Goal: Information Seeking & Learning: Learn about a topic

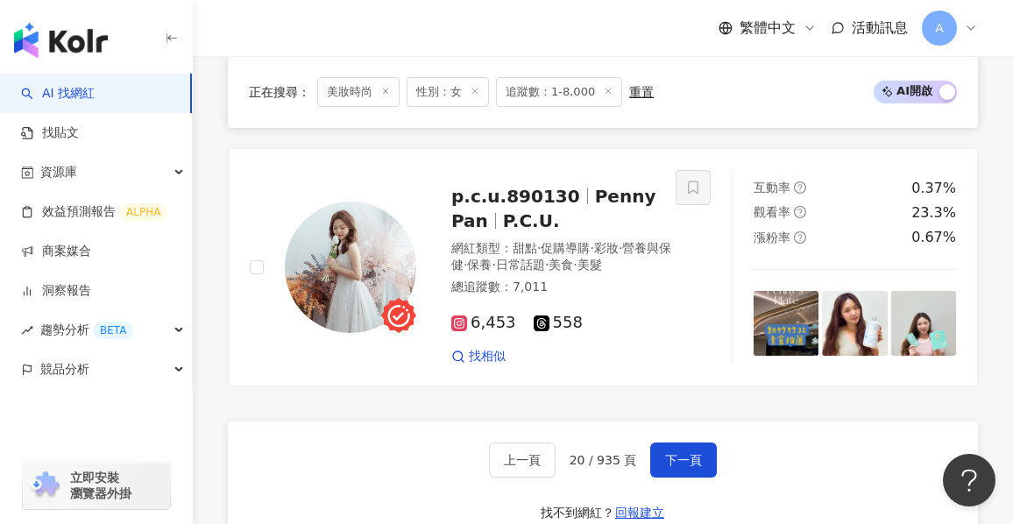
scroll to position [3342, 0]
drag, startPoint x: 188, startPoint y: 275, endPoint x: 199, endPoint y: 277, distance: 10.7
click at [91, 282] on link "洞察報告" at bounding box center [56, 291] width 70 height 18
click at [700, 458] on button "下一頁" at bounding box center [683, 459] width 67 height 35
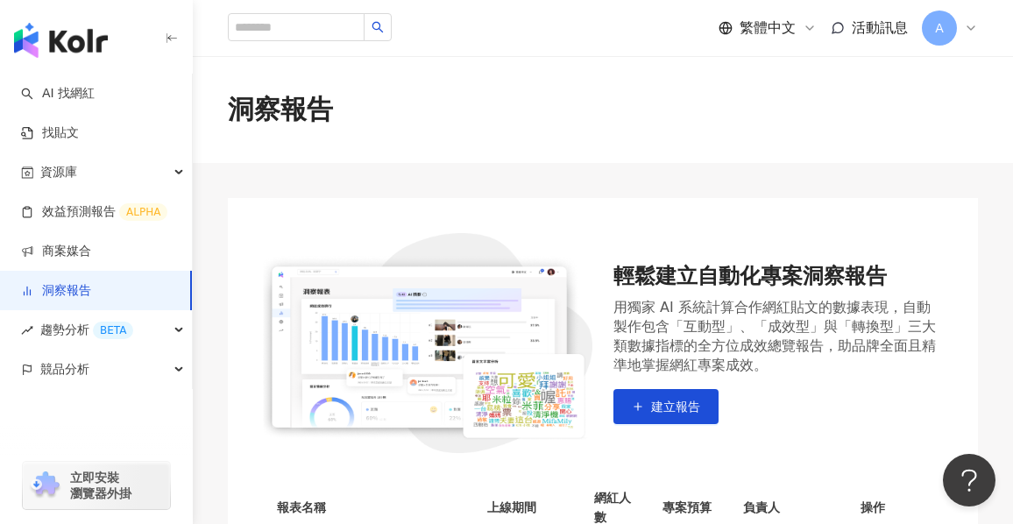
click at [208, 39] on div "繁體中文 活動訊息 A" at bounding box center [603, 28] width 820 height 56
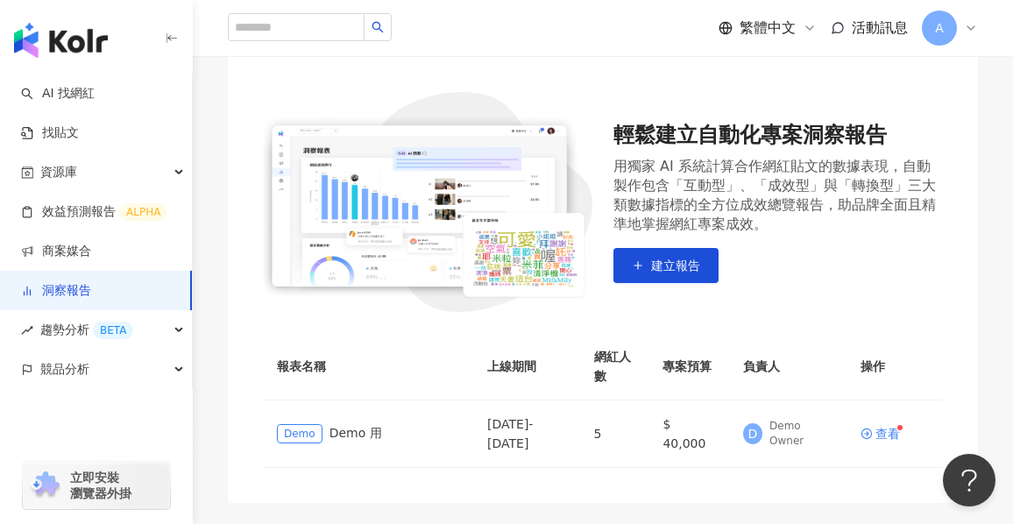
scroll to position [175, 0]
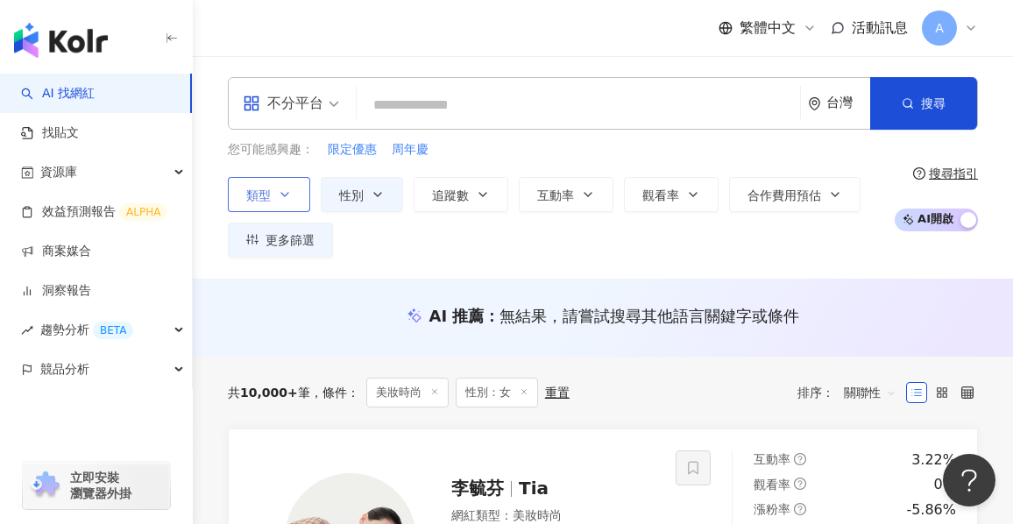
click at [290, 206] on button "類型" at bounding box center [269, 194] width 82 height 35
click at [375, 208] on button "性別" at bounding box center [362, 194] width 82 height 35
click at [458, 192] on span "追蹤數" at bounding box center [450, 195] width 37 height 14
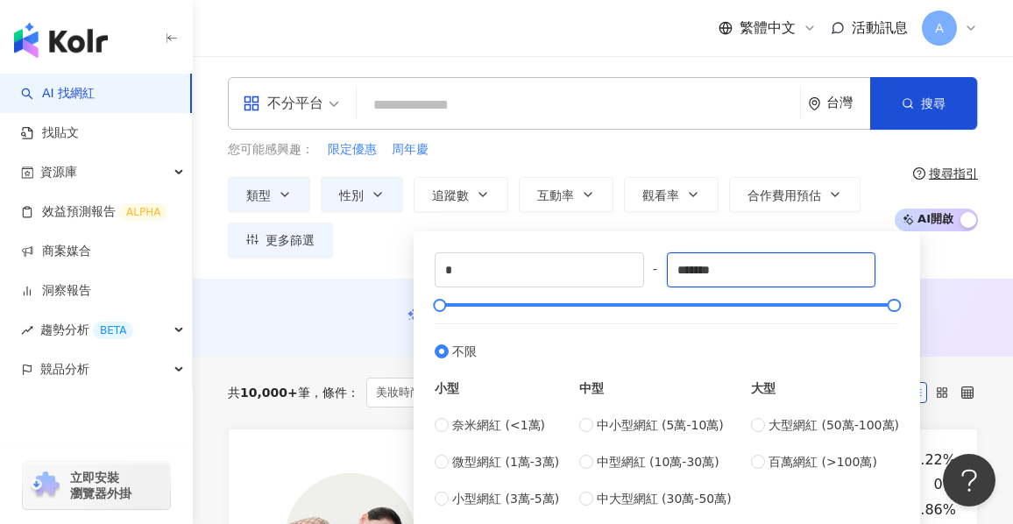
drag, startPoint x: 750, startPoint y: 274, endPoint x: 666, endPoint y: 260, distance: 85.3
click at [666, 260] on div "* - ******* 不限 小型 奈米網紅 (<1萬) 微型網紅 (1萬-3萬) 小型網紅 (3萬-5萬) 中型 中小型網紅 (5萬-10萬) 中型網紅 (…" at bounding box center [667, 380] width 464 height 256
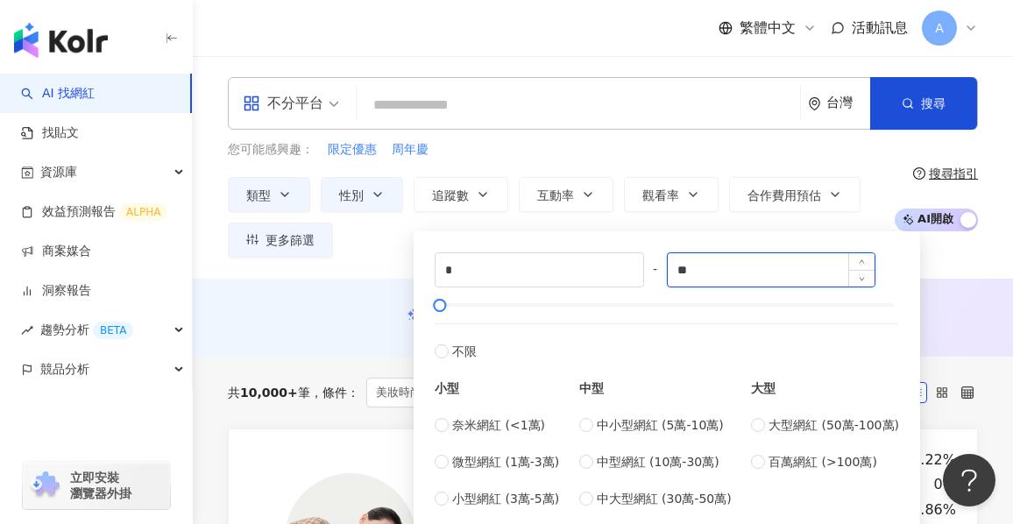
type input "*"
type input "****"
click at [978, 268] on div "不分平台 台灣 搜尋 您可能感興趣： 限定優惠 周年慶 類型 性別 追蹤數 互動率 觀看率 合作費用預估 更多篩選 不限 女 男 其他 * - **** 不限…" at bounding box center [603, 167] width 820 height 223
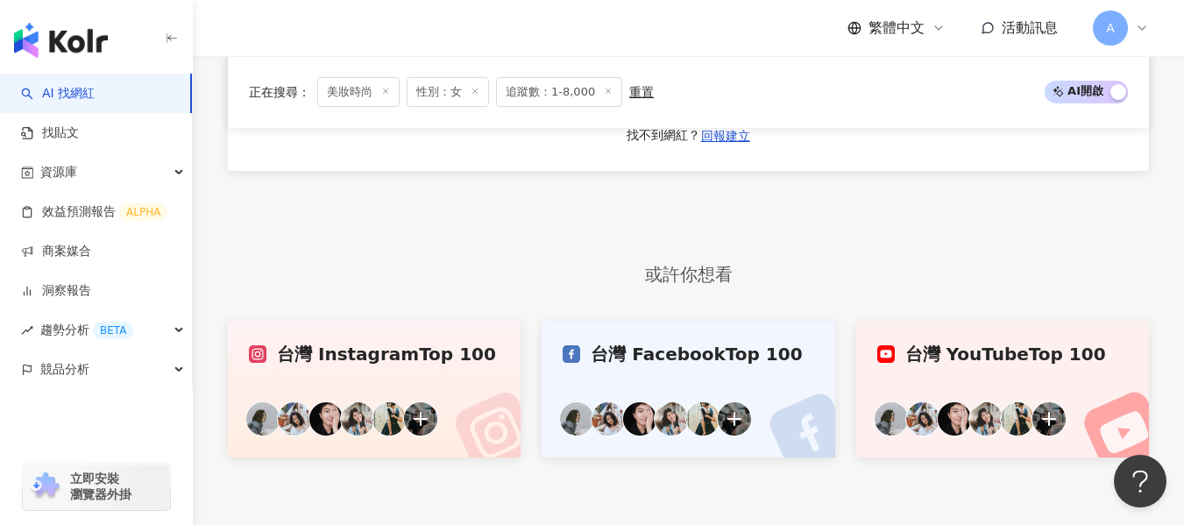
scroll to position [3379, 0]
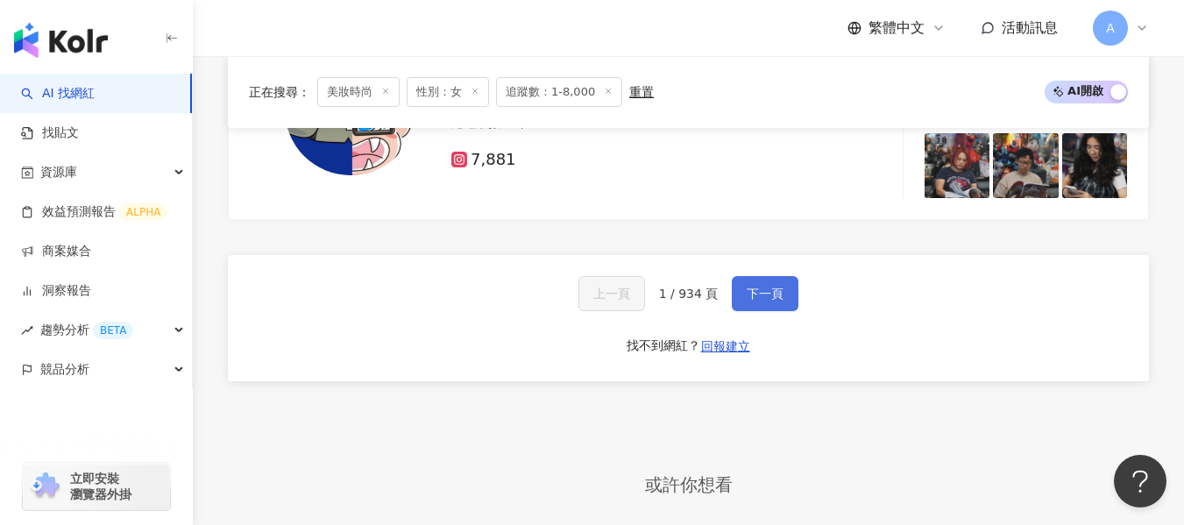
click at [785, 311] on button "下一頁" at bounding box center [765, 293] width 67 height 35
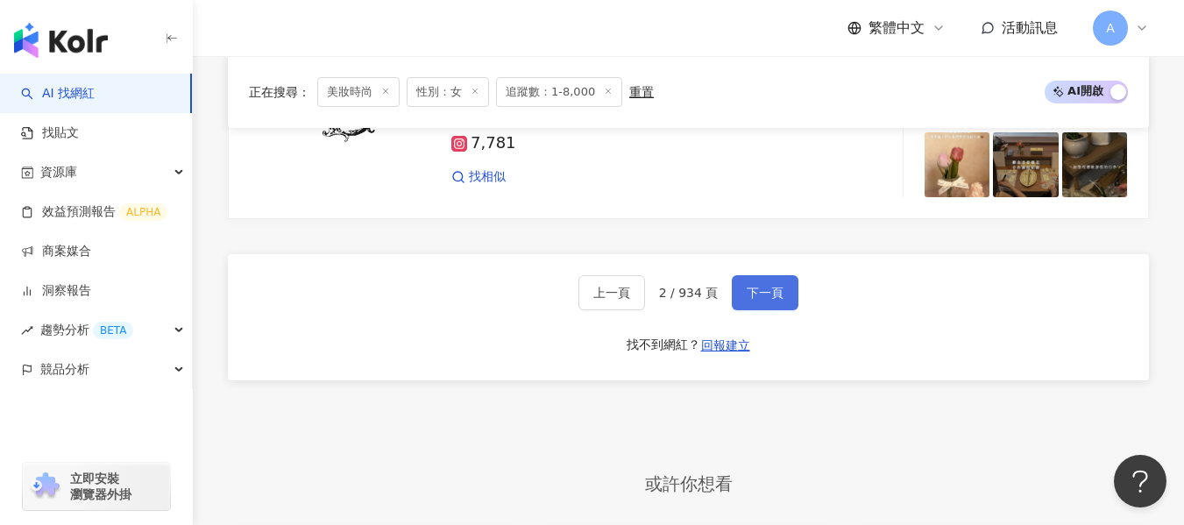
click at [794, 296] on button "下一頁" at bounding box center [765, 292] width 67 height 35
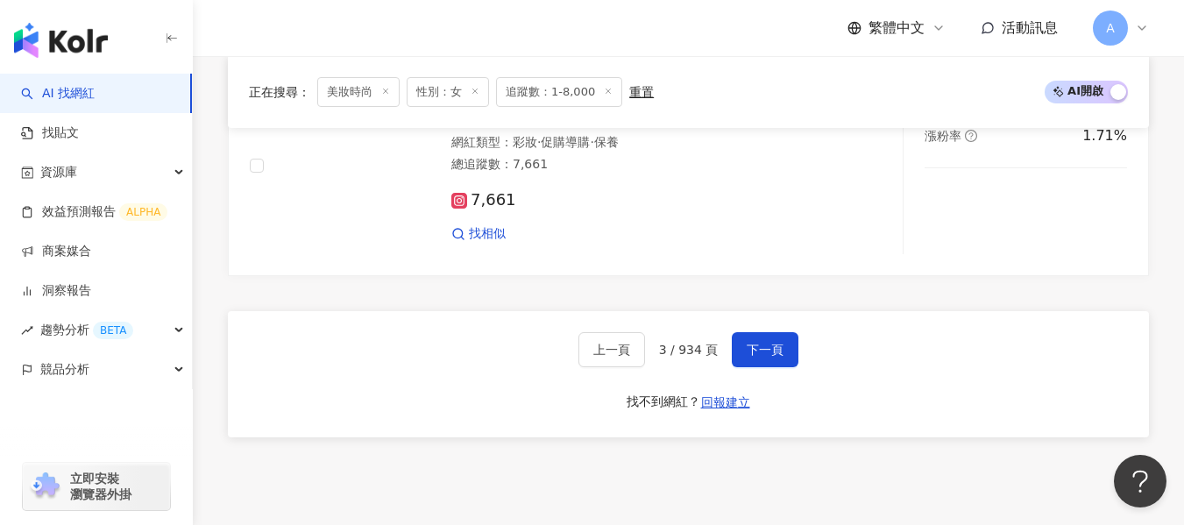
scroll to position [3291, 0]
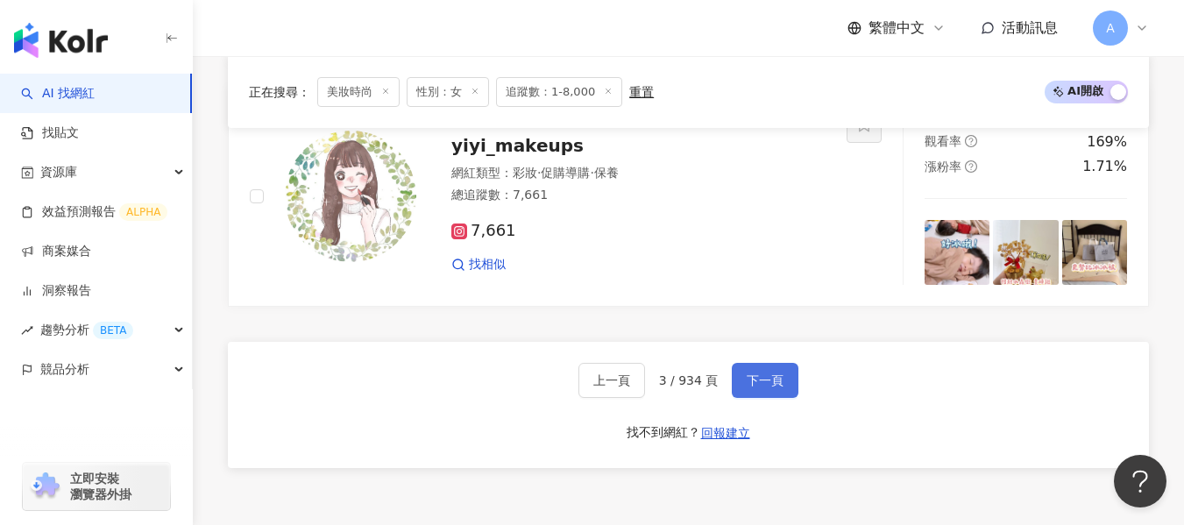
click at [761, 387] on span "下一頁" at bounding box center [765, 380] width 37 height 14
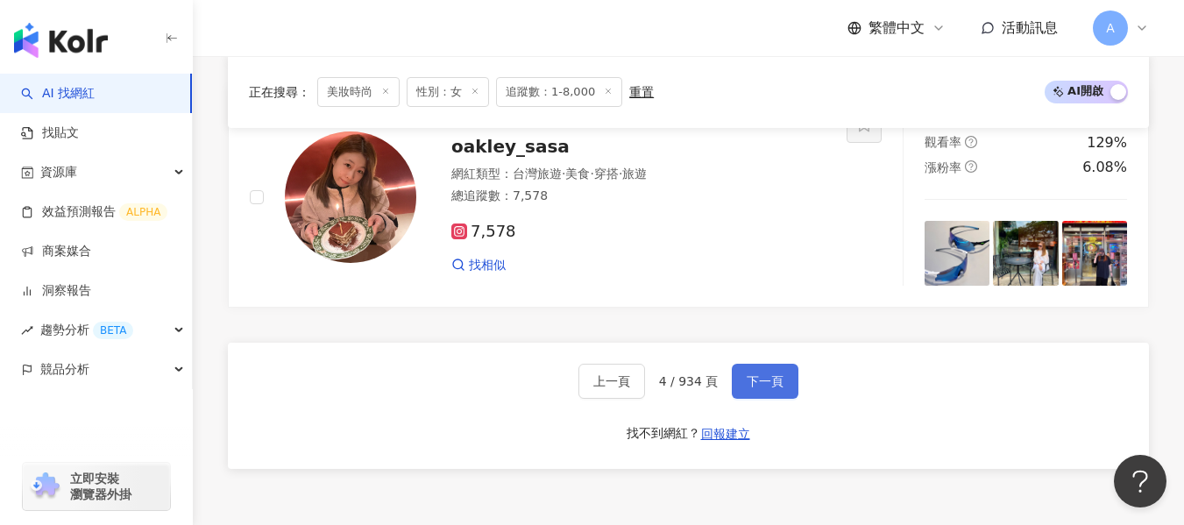
click at [776, 388] on span "下一頁" at bounding box center [765, 381] width 37 height 14
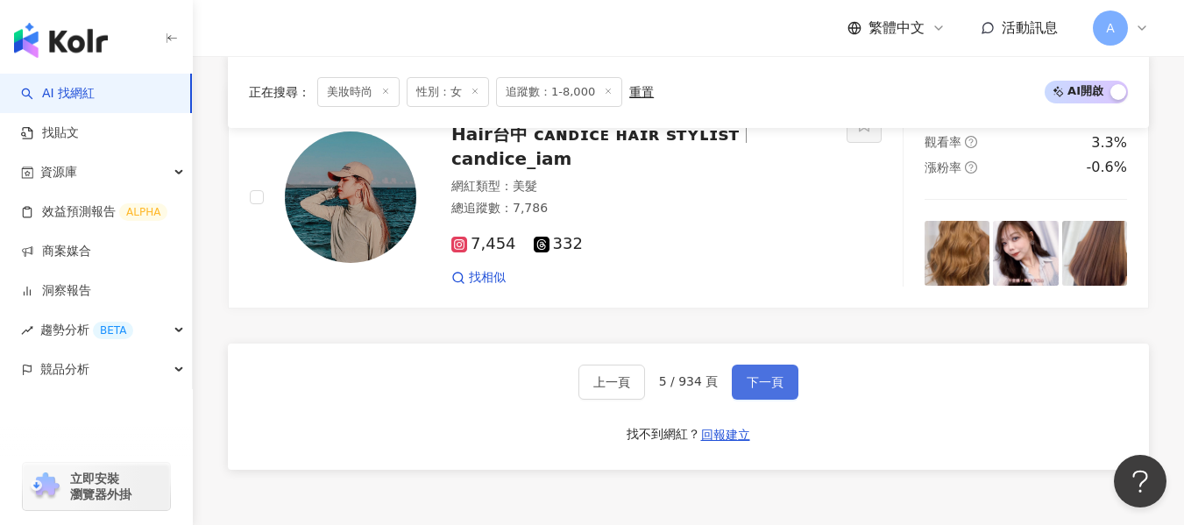
click at [776, 389] on span "下一頁" at bounding box center [765, 382] width 37 height 14
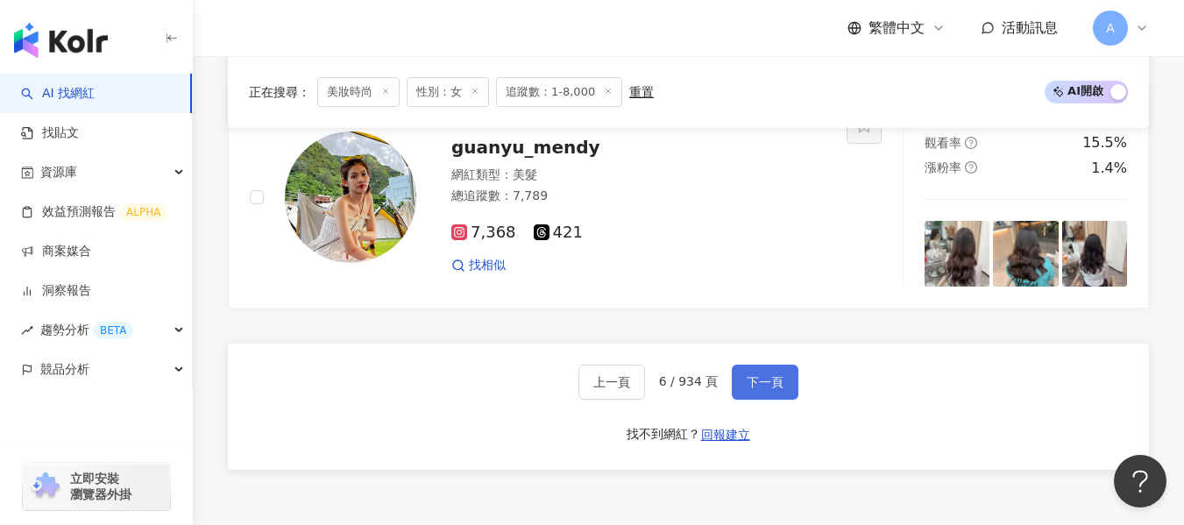
click at [776, 389] on span "下一頁" at bounding box center [765, 382] width 37 height 14
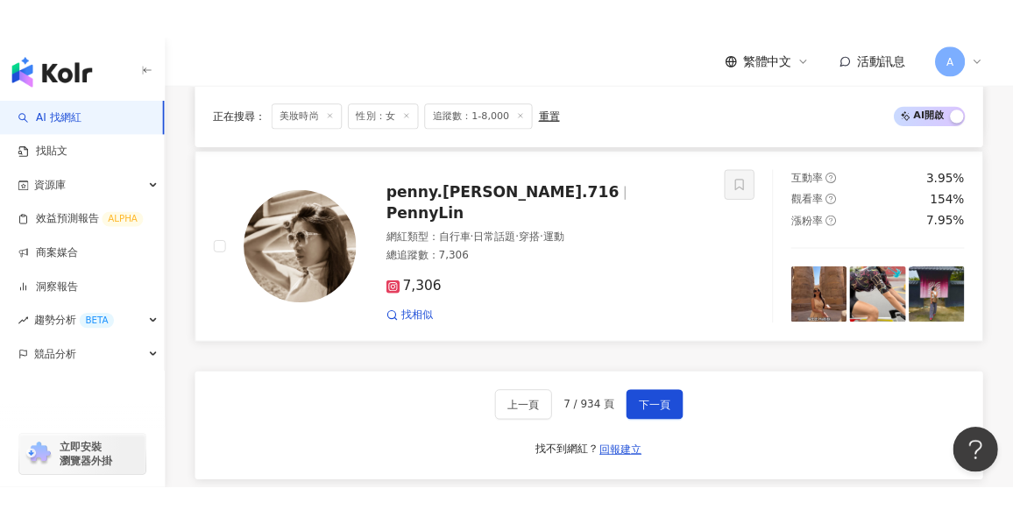
scroll to position [3341, 0]
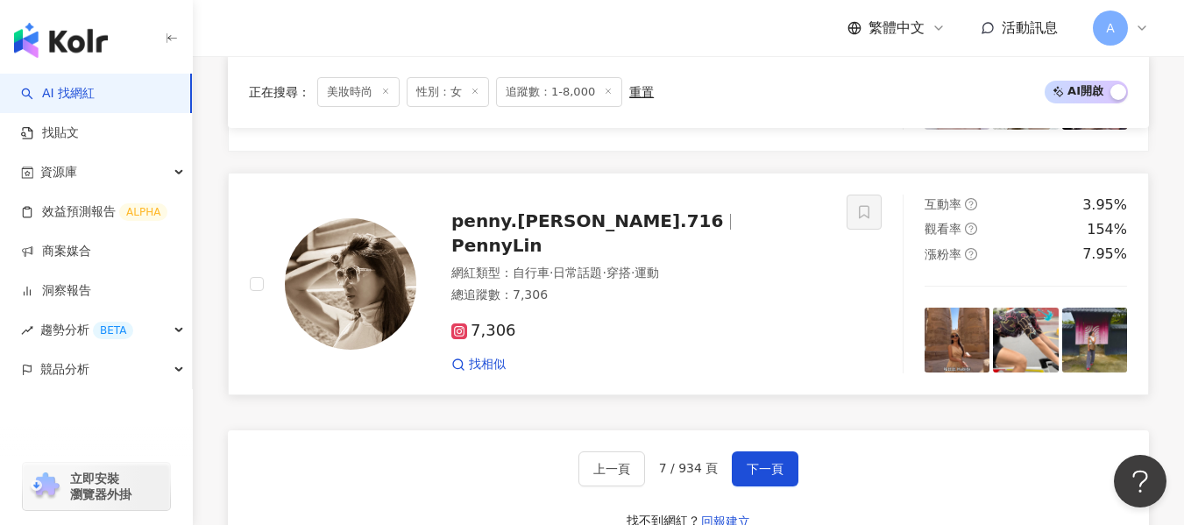
click at [740, 306] on div "網紅類型 ： 自行車 · 日常話題 · 穿搭 · 運動 總追蹤數 ： 7,306" at bounding box center [638, 286] width 374 height 43
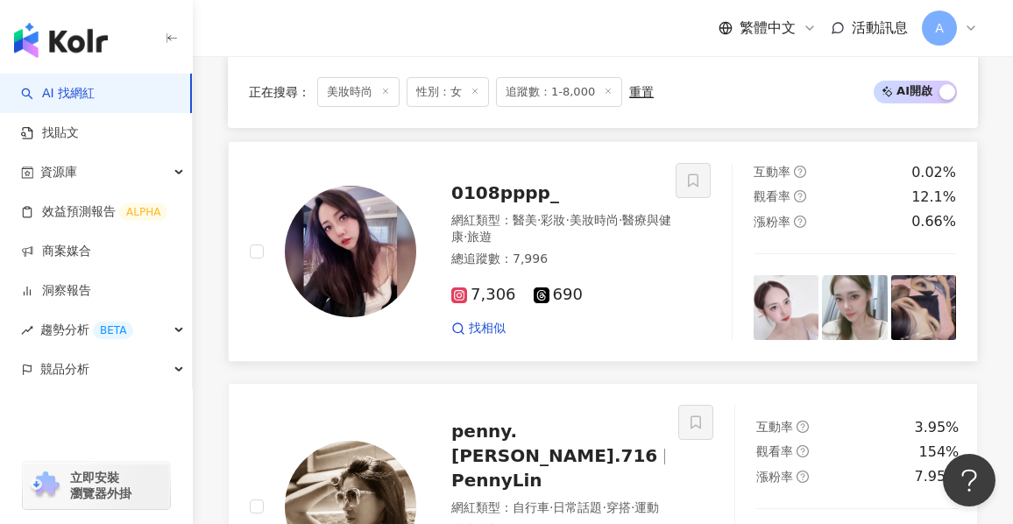
scroll to position [3429, 0]
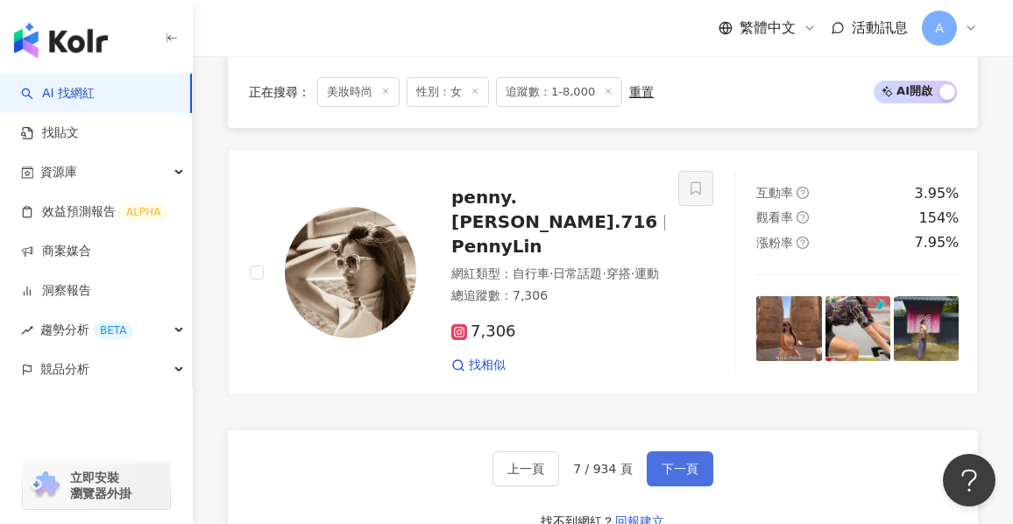
click at [668, 462] on span "下一頁" at bounding box center [680, 469] width 37 height 14
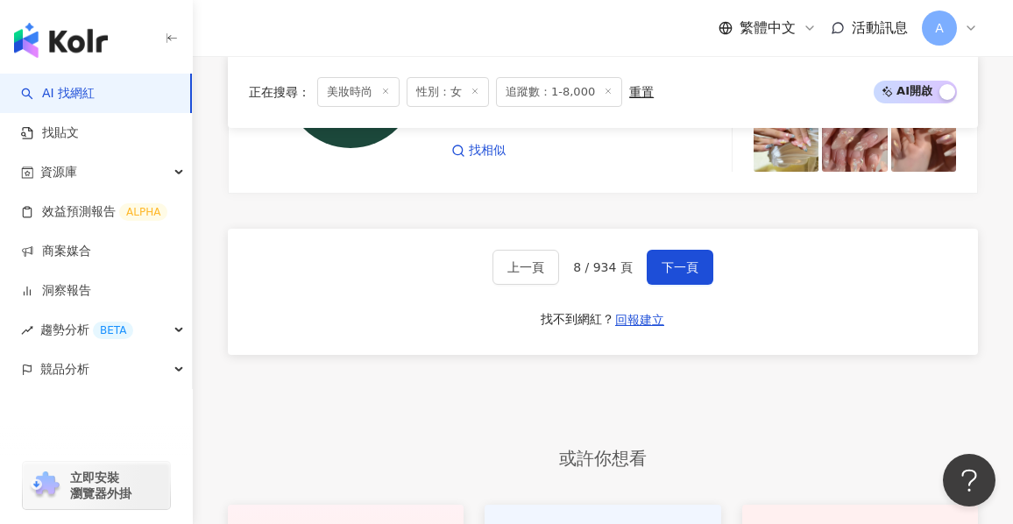
scroll to position [3555, 0]
click at [666, 249] on button "下一頁" at bounding box center [680, 266] width 67 height 35
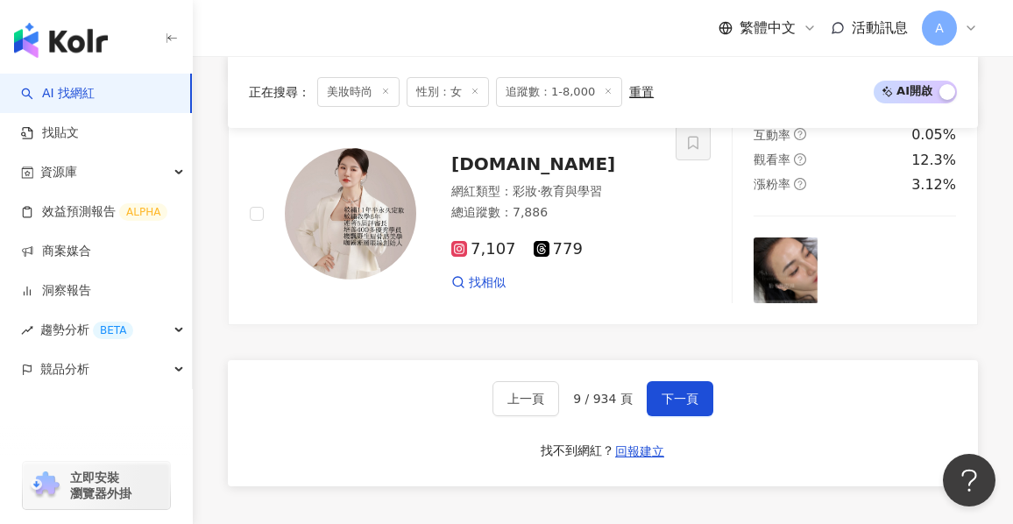
scroll to position [3441, 0]
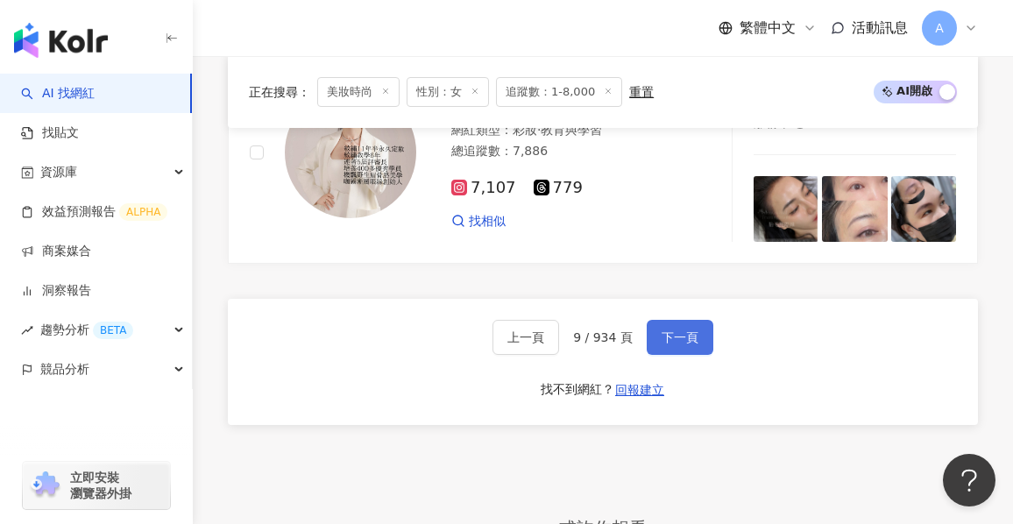
click at [681, 330] on span "下一頁" at bounding box center [680, 337] width 37 height 14
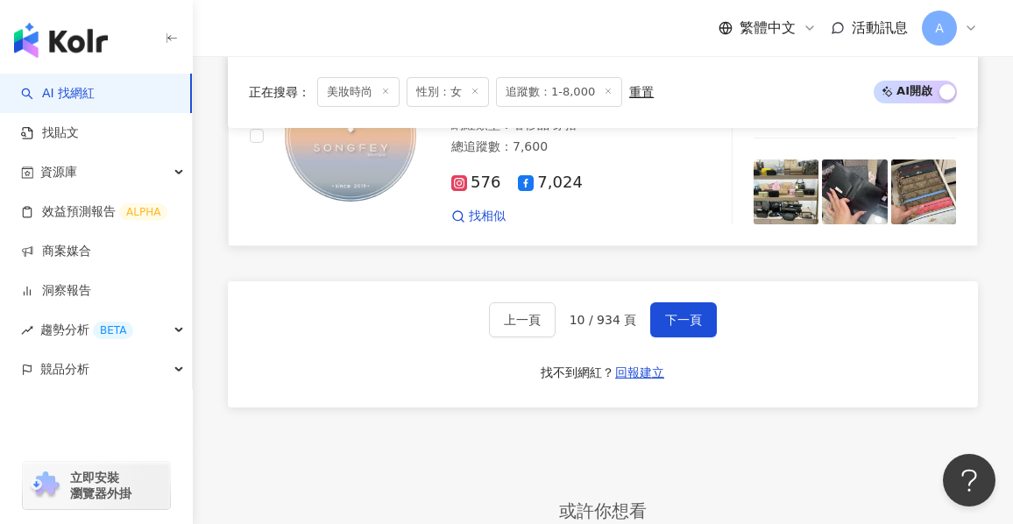
scroll to position [3465, 0]
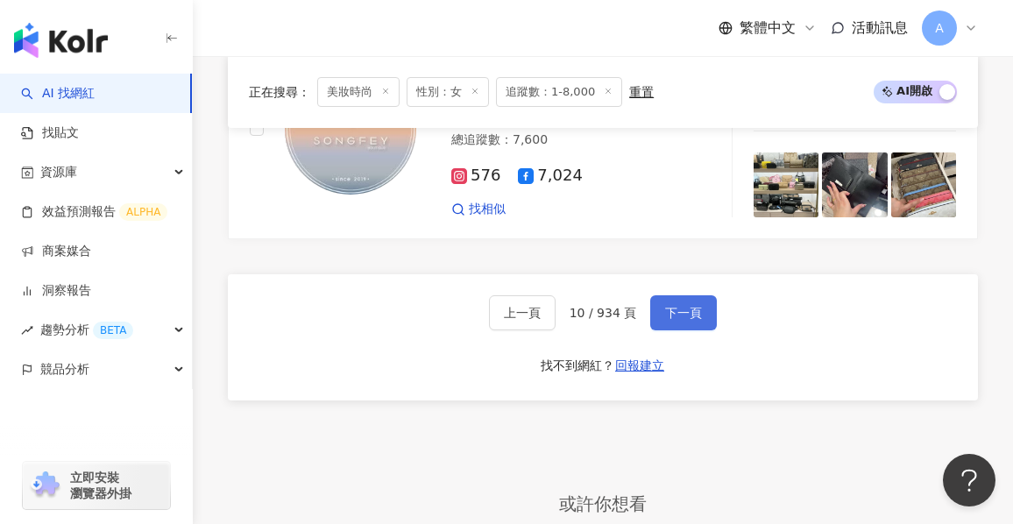
click at [697, 306] on span "下一頁" at bounding box center [683, 313] width 37 height 14
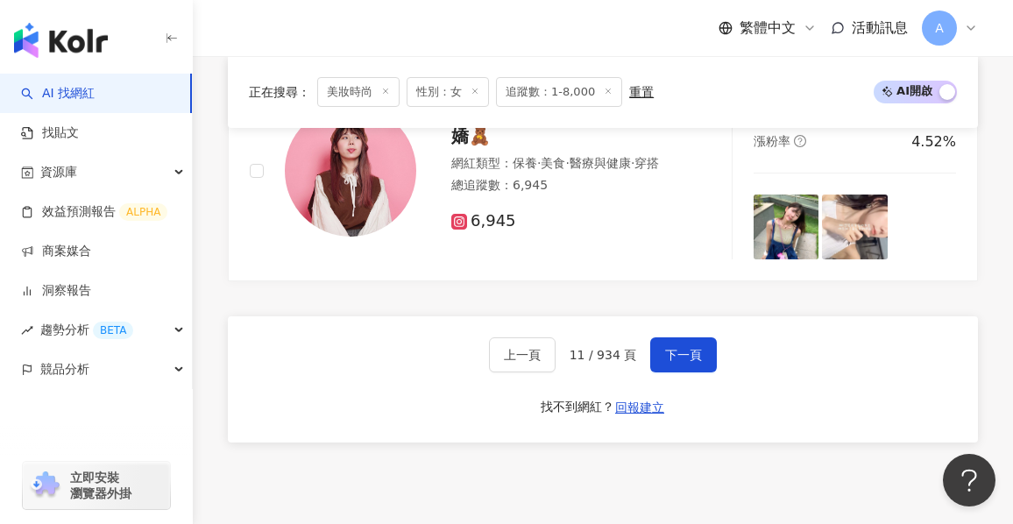
scroll to position [3300, 0]
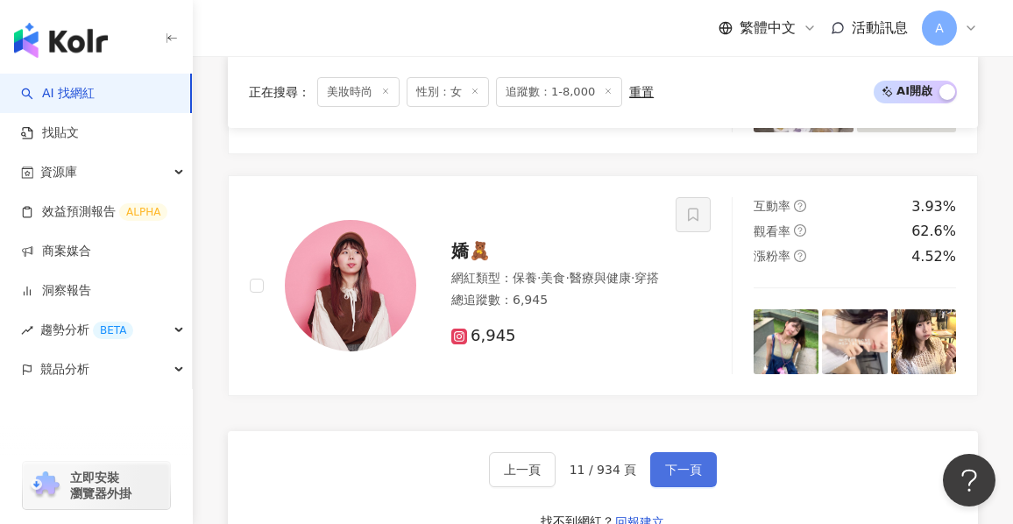
click at [702, 487] on button "下一頁" at bounding box center [683, 469] width 67 height 35
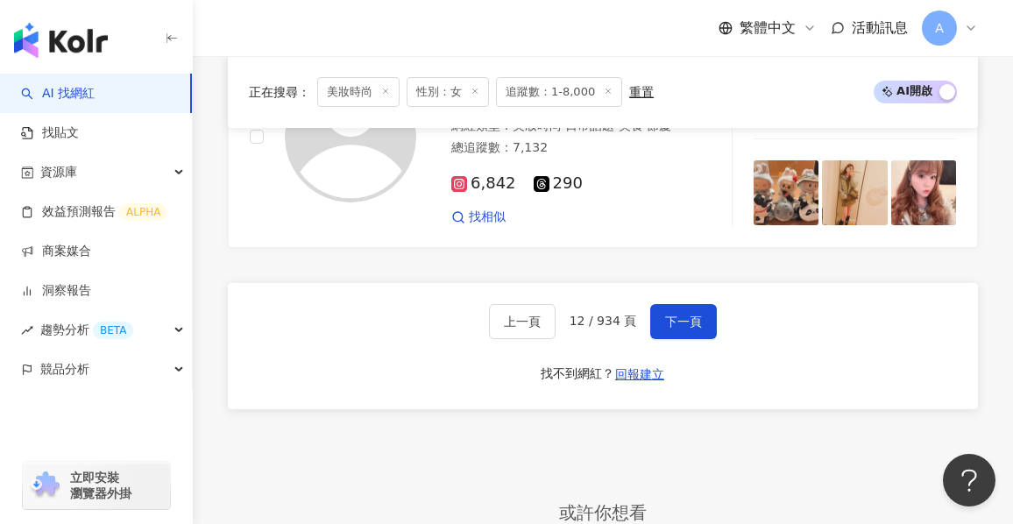
scroll to position [3465, 0]
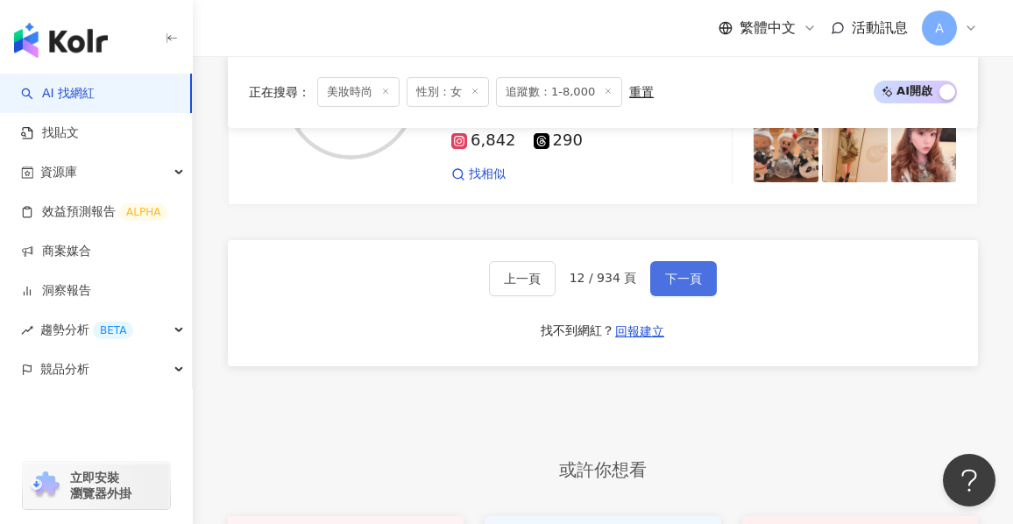
click at [698, 296] on button "下一頁" at bounding box center [683, 278] width 67 height 35
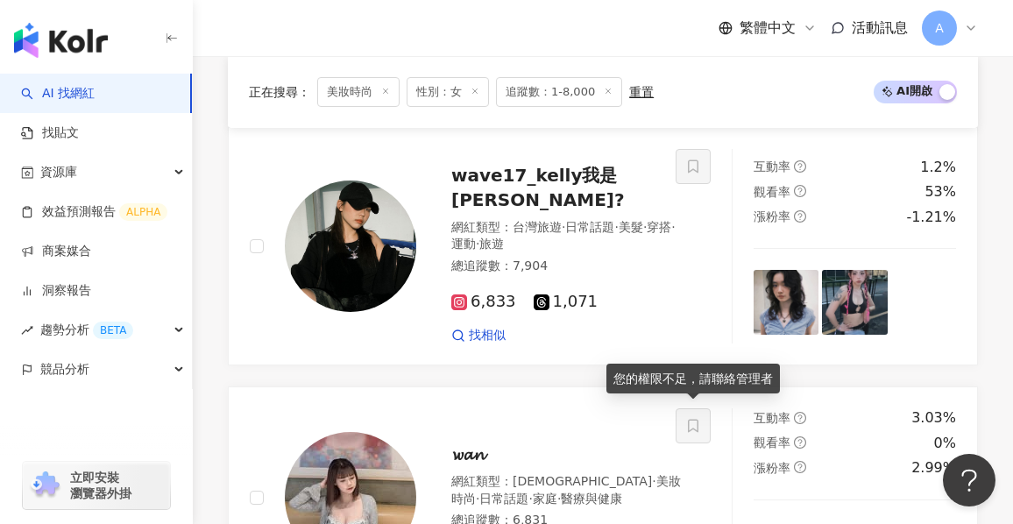
scroll to position [559, 0]
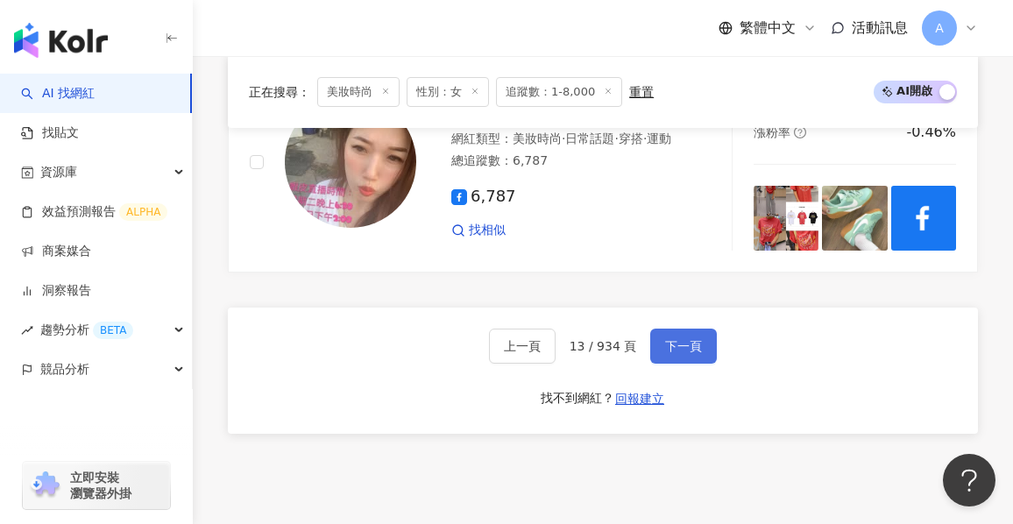
click at [683, 329] on button "下一頁" at bounding box center [683, 346] width 67 height 35
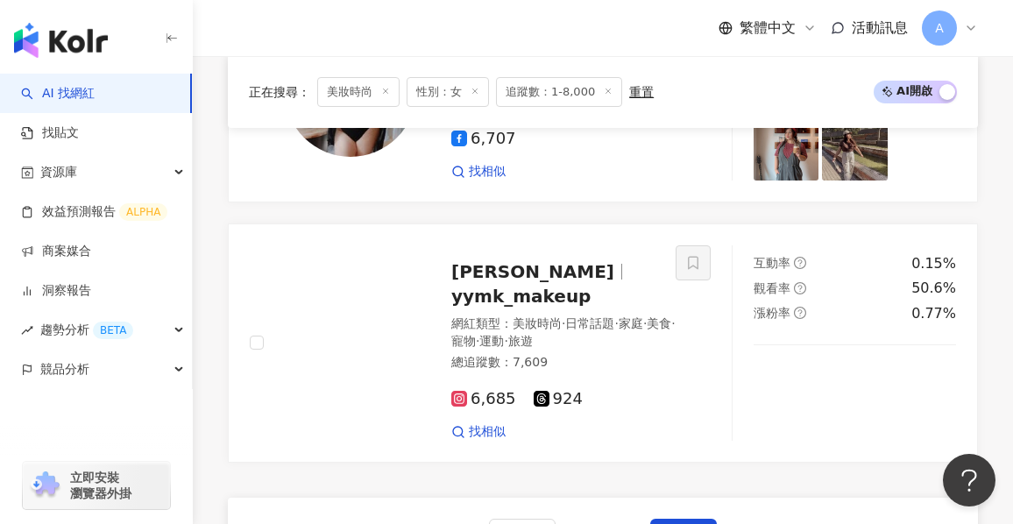
scroll to position [3160, 0]
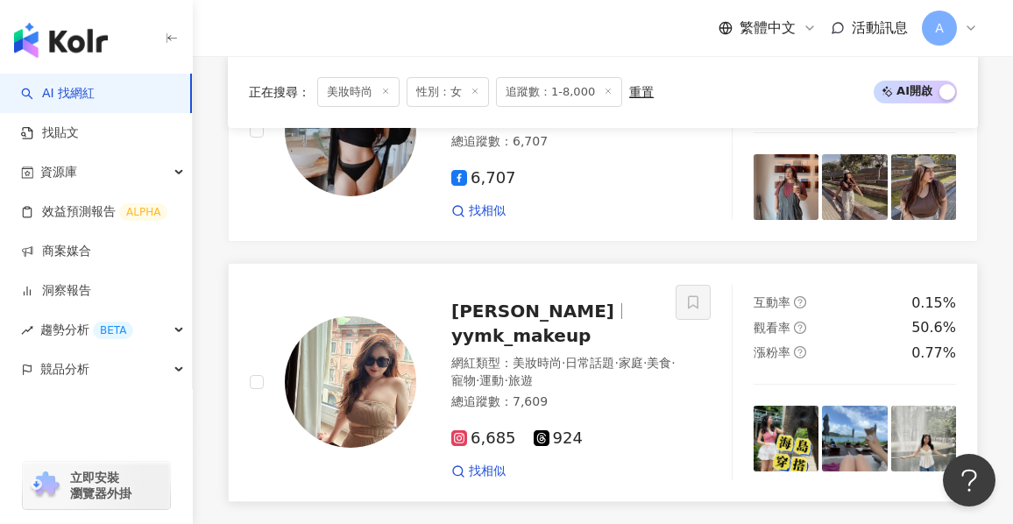
click at [668, 415] on div "6,685 924 找相似" at bounding box center [566, 447] width 230 height 65
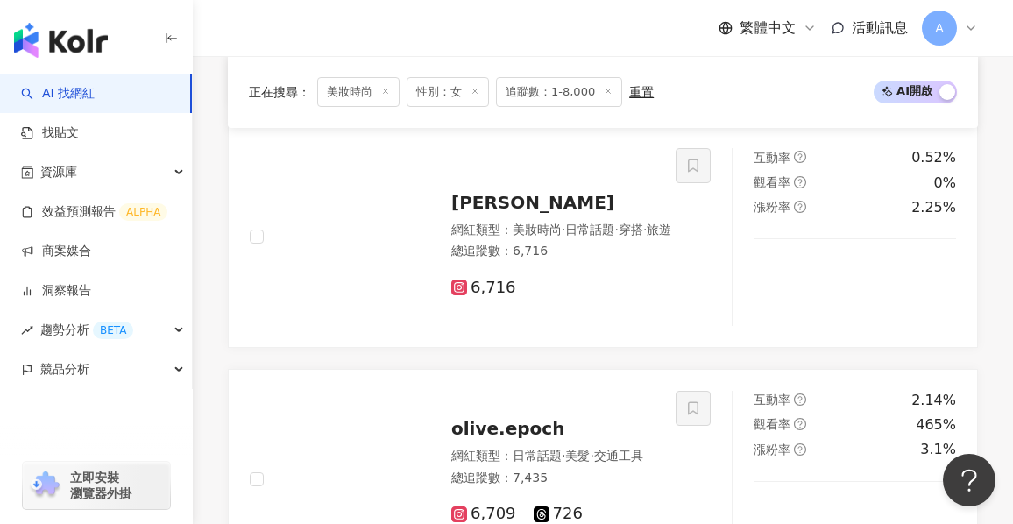
scroll to position [2284, 0]
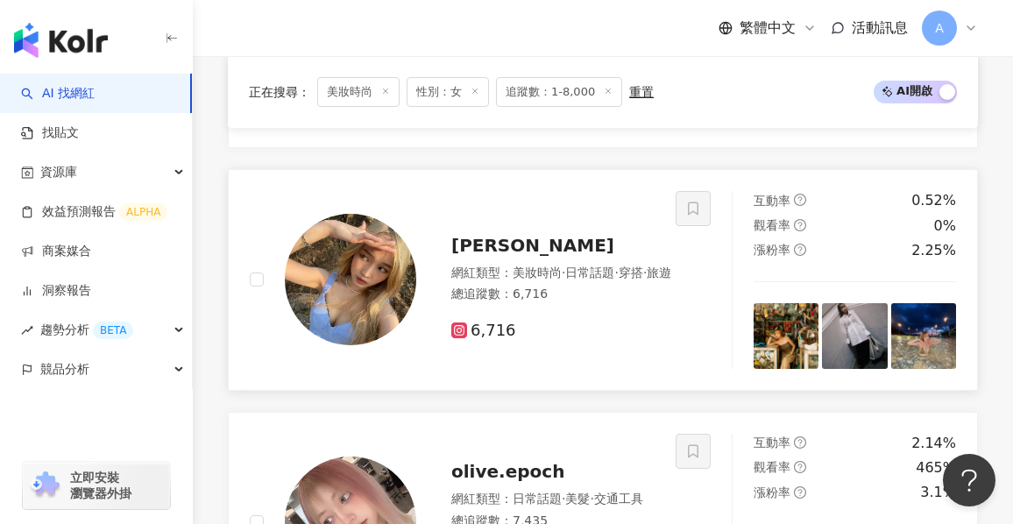
click at [604, 271] on span "日常話題" at bounding box center [589, 272] width 49 height 14
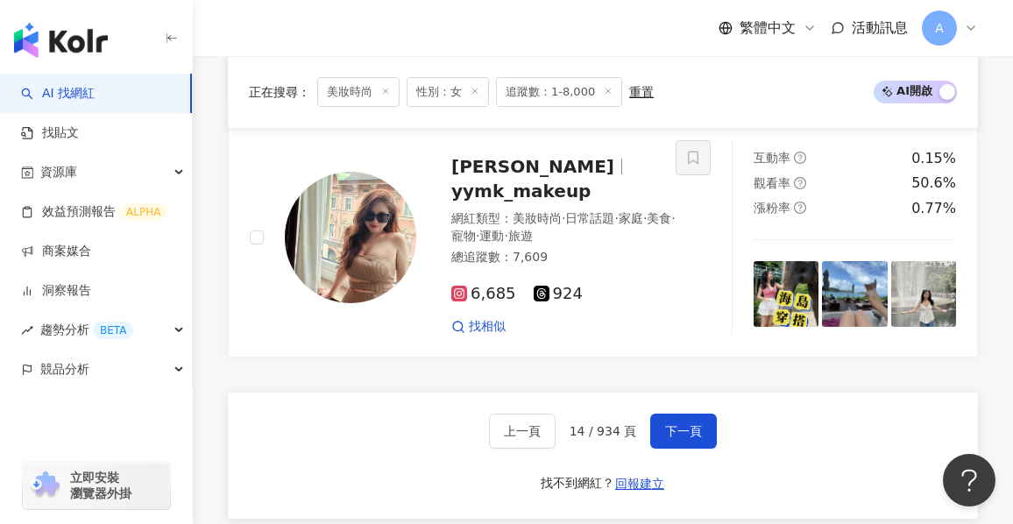
scroll to position [3304, 0]
click at [676, 416] on button "下一頁" at bounding box center [683, 431] width 67 height 35
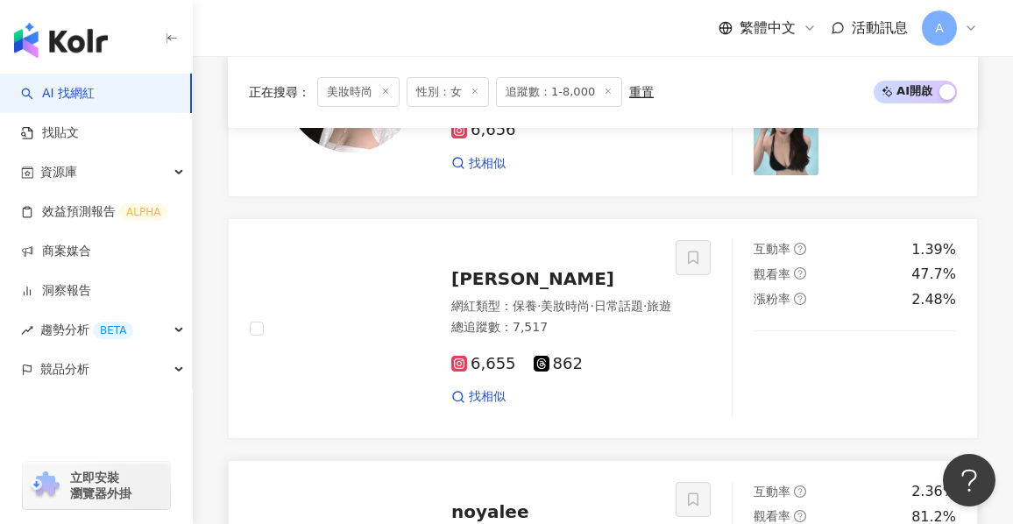
scroll to position [2049, 0]
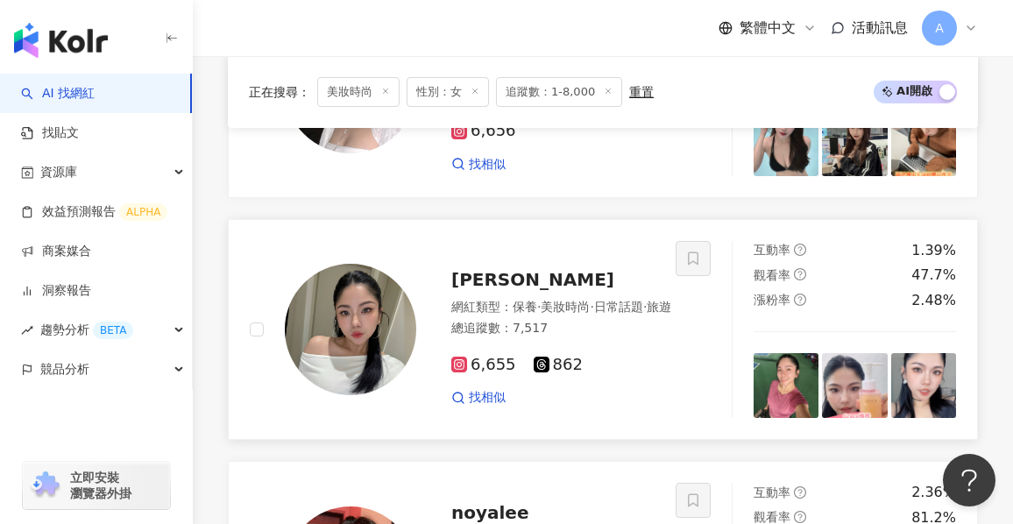
click at [600, 316] on div "網紅類型 ： 保養 · 美妝時尚 · 日常話題 · 旅遊" at bounding box center [561, 308] width 220 height 18
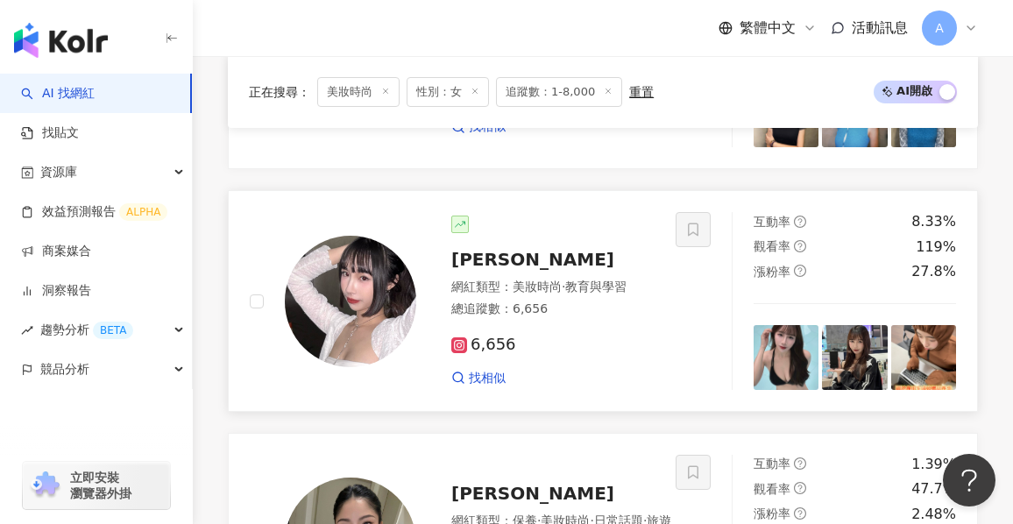
click at [618, 355] on div "6,656" at bounding box center [552, 345] width 203 height 19
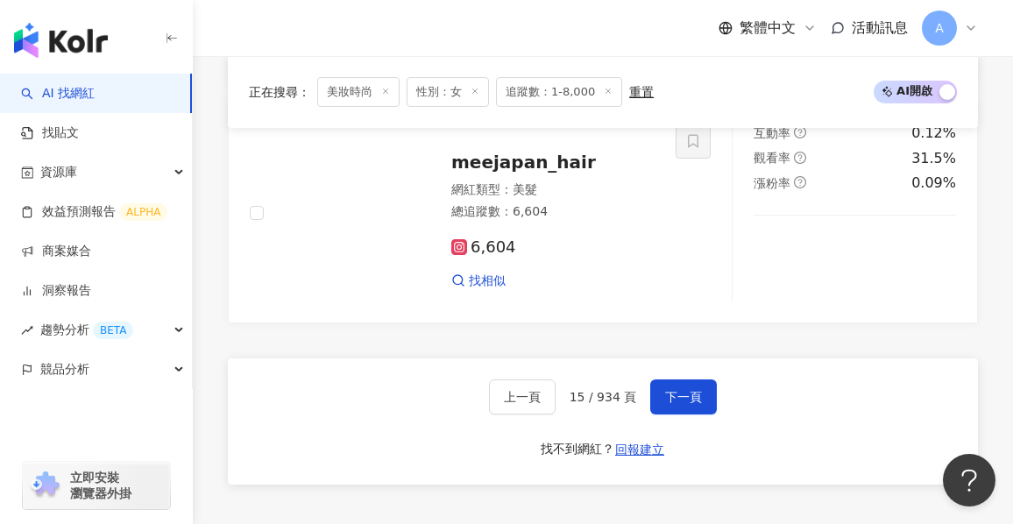
scroll to position [3380, 0]
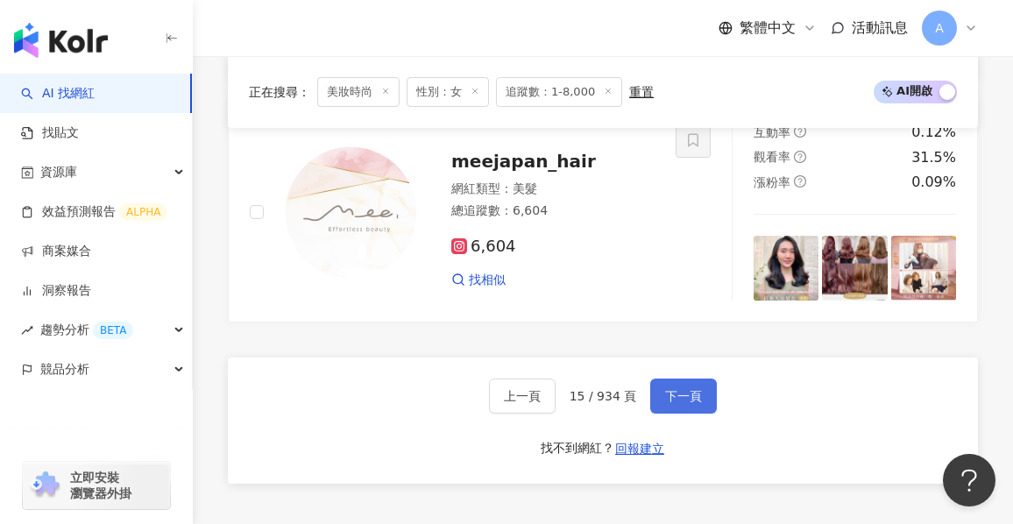
click at [666, 403] on span "下一頁" at bounding box center [683, 396] width 37 height 14
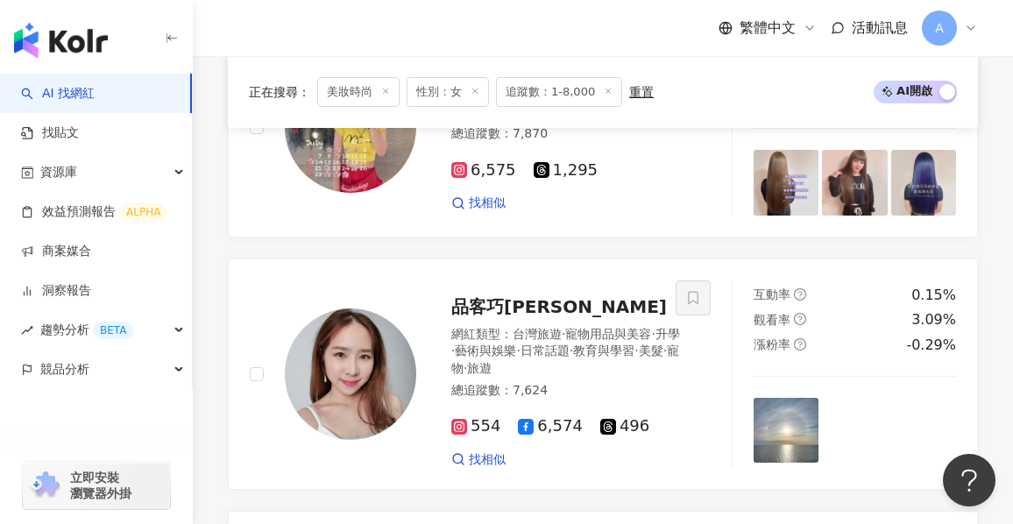
scroll to position [3430, 0]
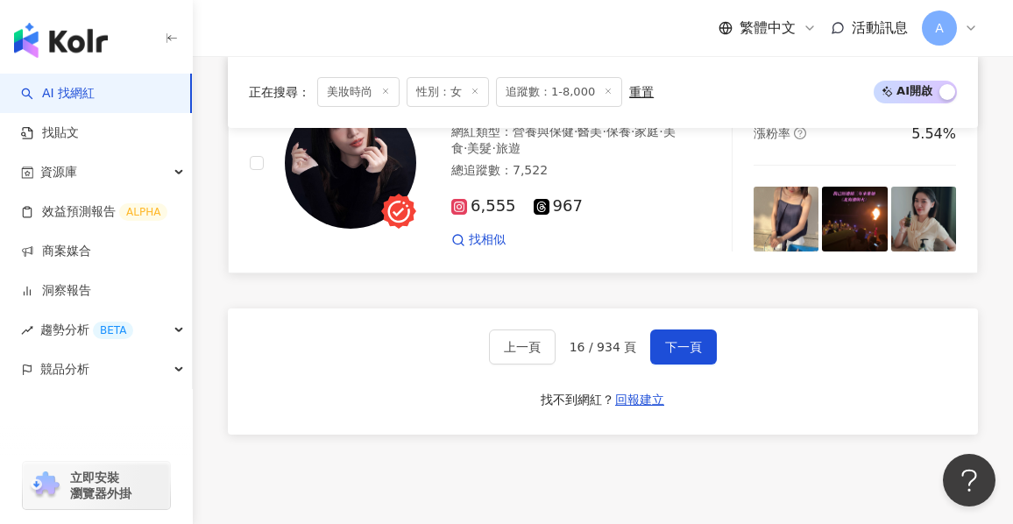
click at [689, 252] on div at bounding box center [693, 163] width 35 height 178
click at [610, 216] on div "6,555 967" at bounding box center [566, 206] width 230 height 19
click at [658, 365] on button "下一頁" at bounding box center [683, 346] width 67 height 35
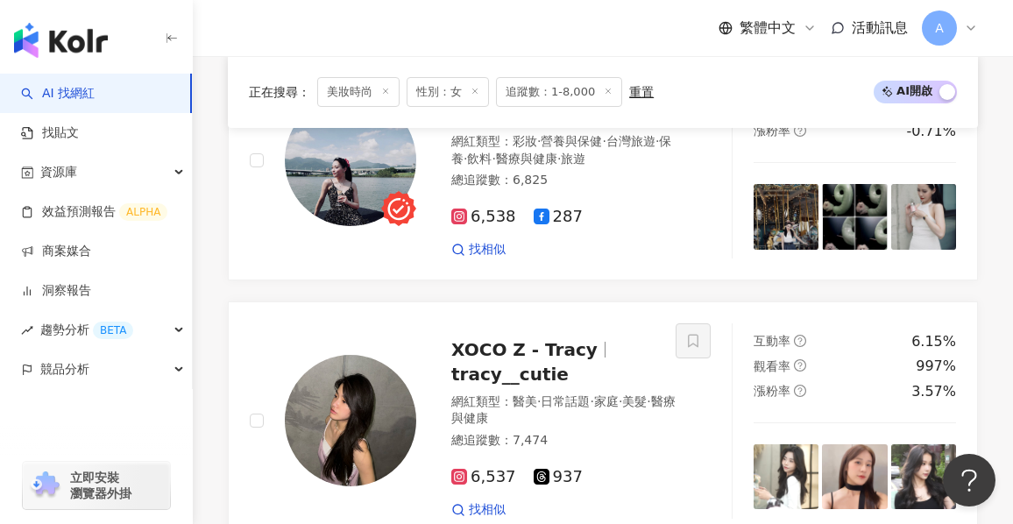
scroll to position [1217, 0]
click at [614, 469] on div "6,537 937" at bounding box center [566, 478] width 230 height 19
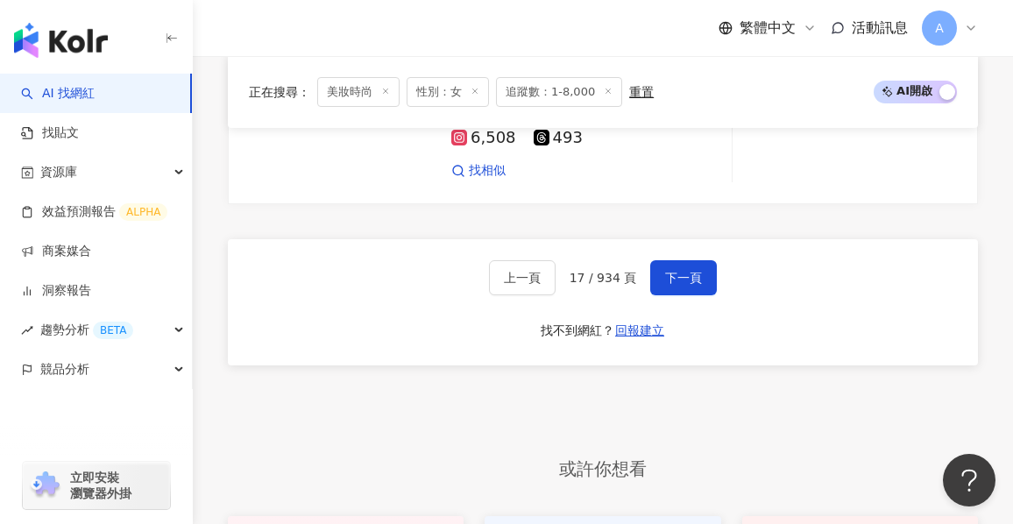
scroll to position [3530, 0]
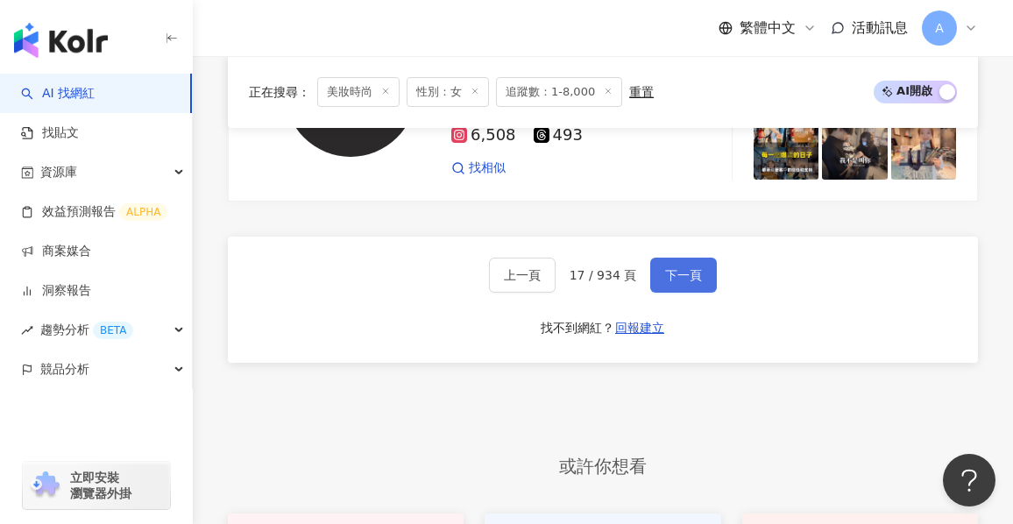
click at [698, 258] on button "下一頁" at bounding box center [683, 275] width 67 height 35
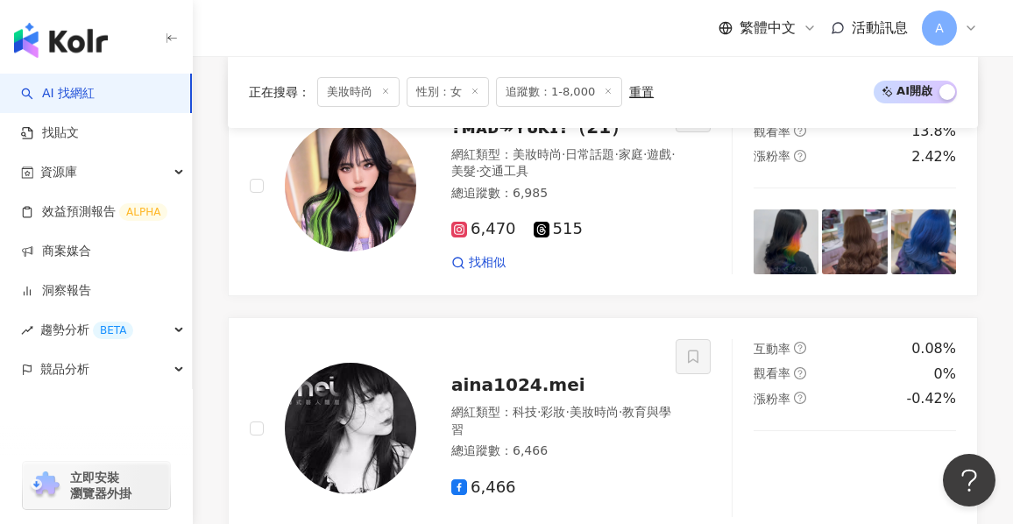
scroll to position [3496, 0]
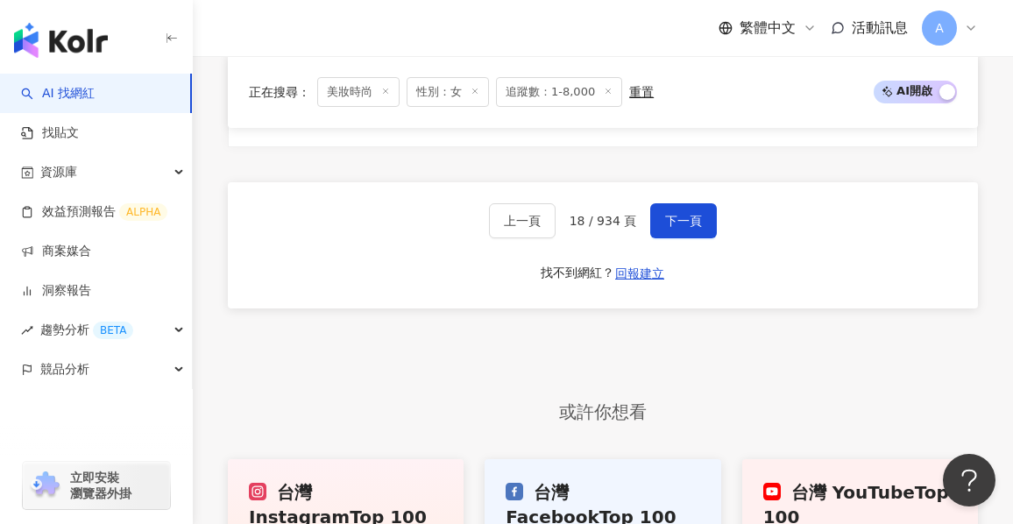
click at [698, 258] on div "上一頁 18 / 934 頁 下一頁 找不到網紅？ 回報建立" at bounding box center [603, 245] width 750 height 126
click at [695, 238] on button "下一頁" at bounding box center [683, 220] width 67 height 35
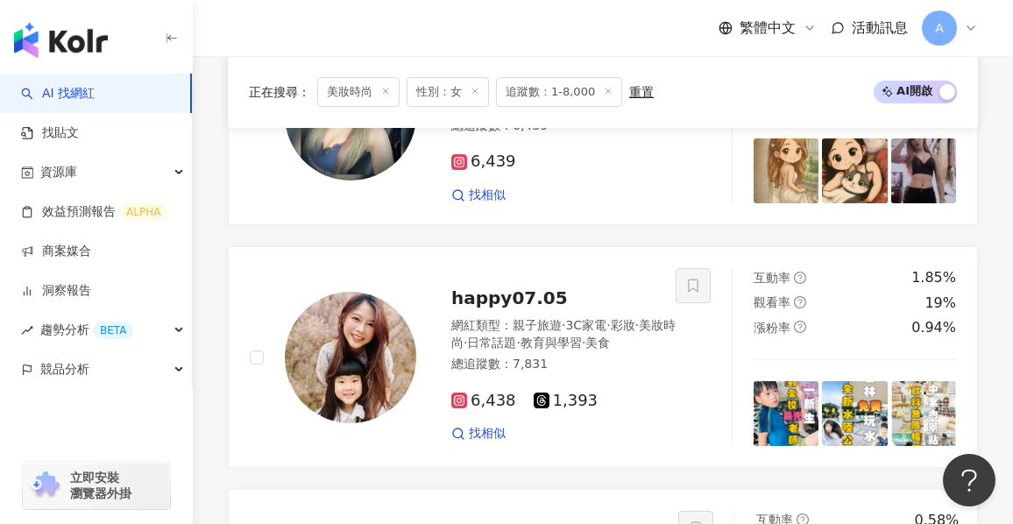
scroll to position [2926, 0]
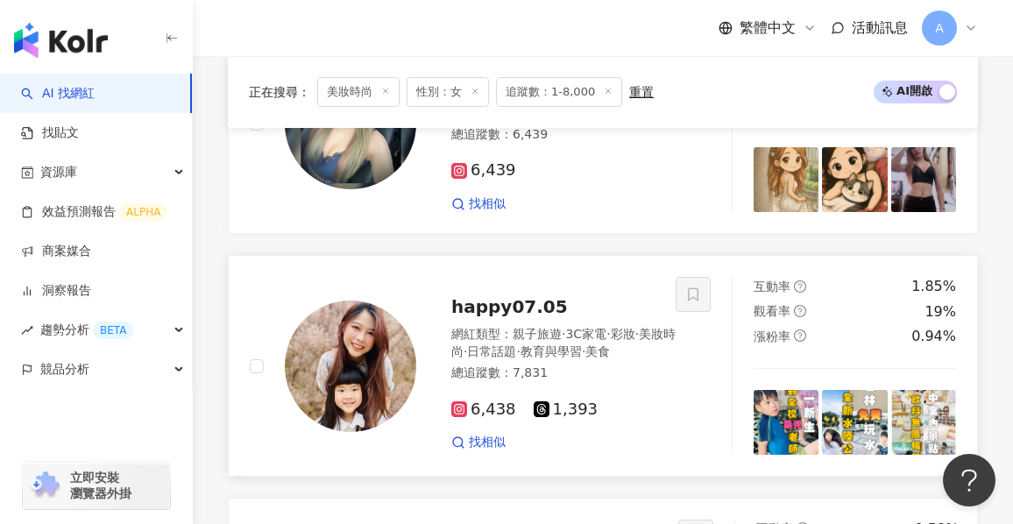
click at [655, 386] on div "網紅類型 ： 親子旅遊 · 3C家電 · 彩妝 · 美妝時尚 · 日常話題 · 教育與學習 · 美食 總追蹤數 ： 7,831" at bounding box center [566, 356] width 230 height 60
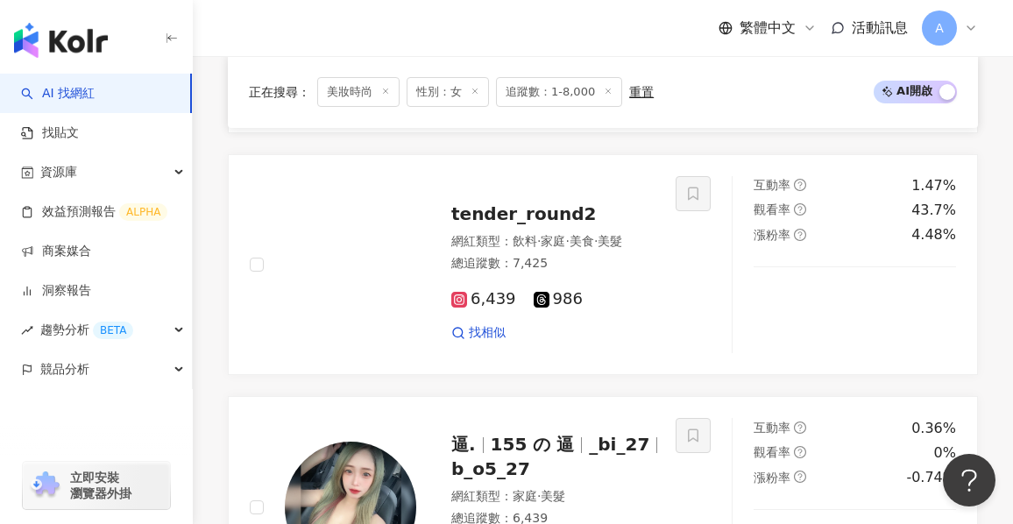
scroll to position [2234, 0]
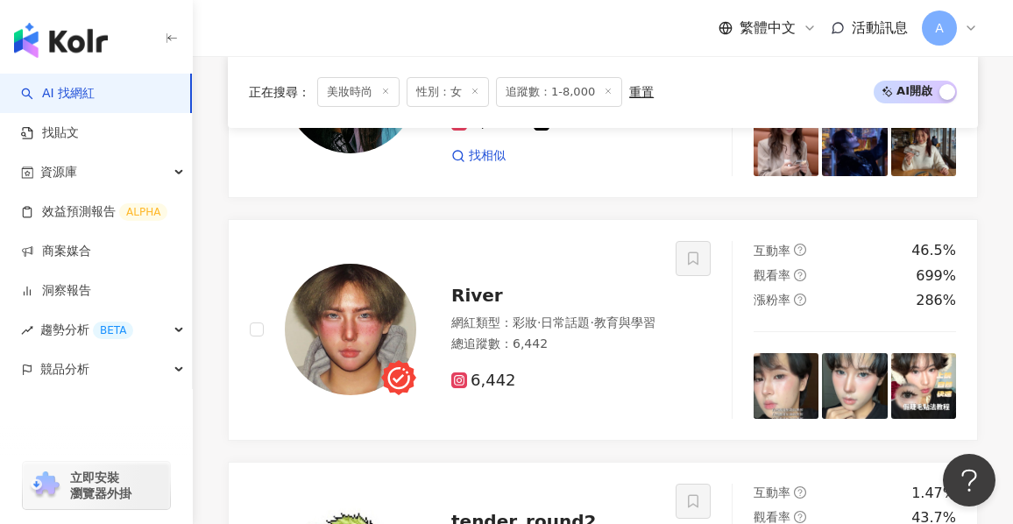
click at [632, 332] on div "網紅類型 ： 彩妝 · 日常話題 · 教育與學習" at bounding box center [553, 324] width 204 height 18
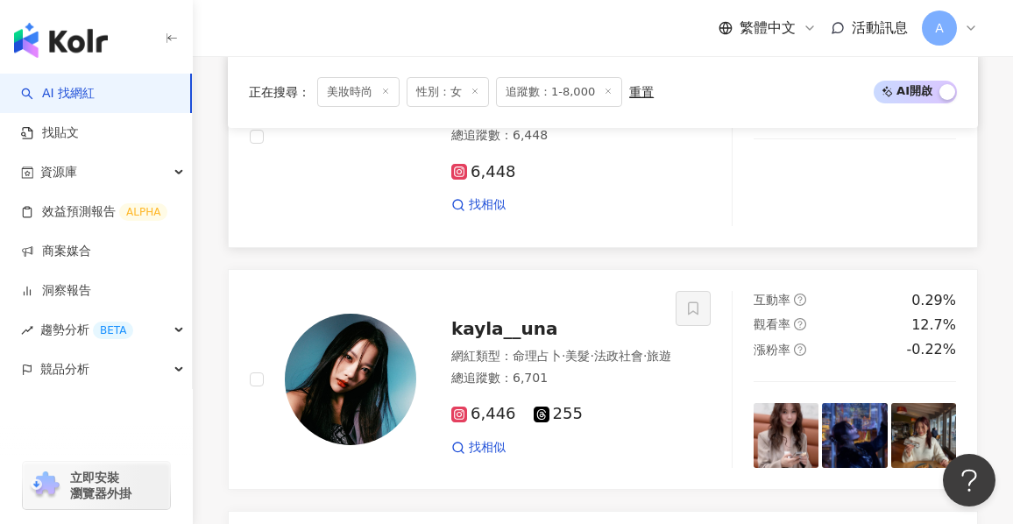
scroll to position [1971, 0]
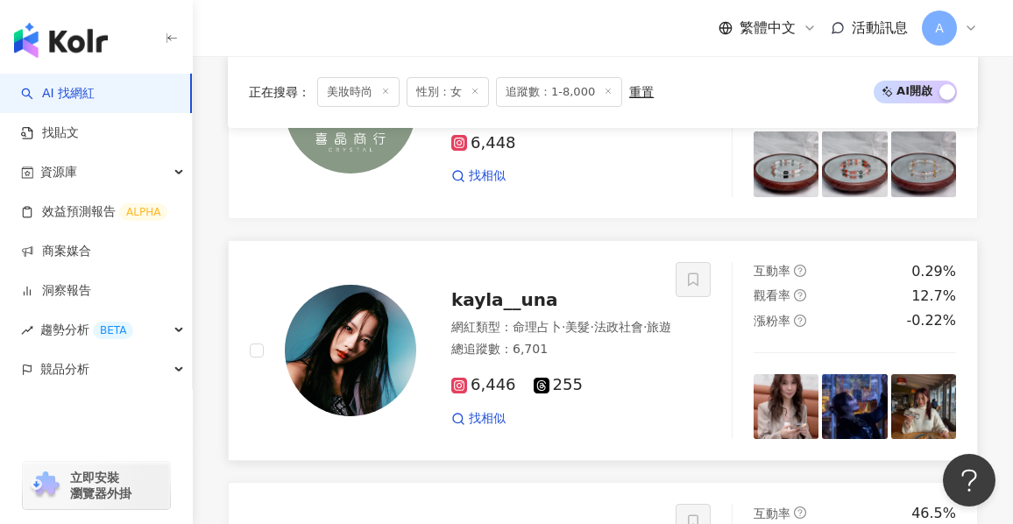
click at [666, 336] on div "網紅類型 ： 命理占卜 · 美髮 · 法政社會 · 旅遊" at bounding box center [561, 328] width 220 height 18
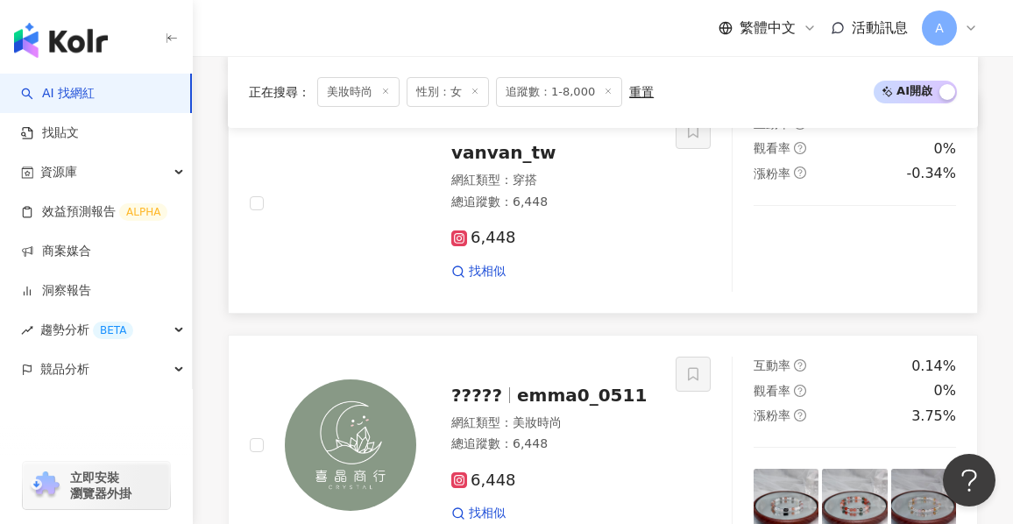
scroll to position [1621, 0]
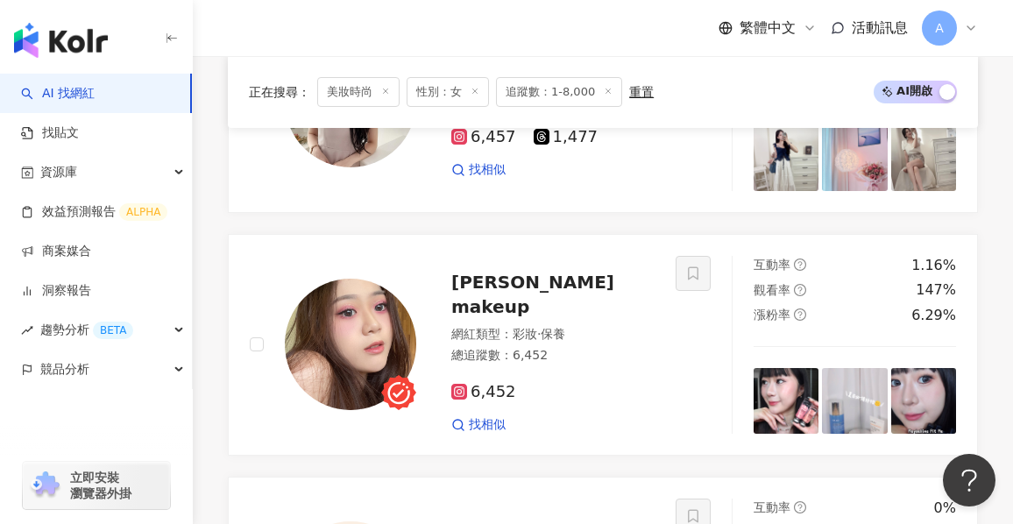
scroll to position [570, 0]
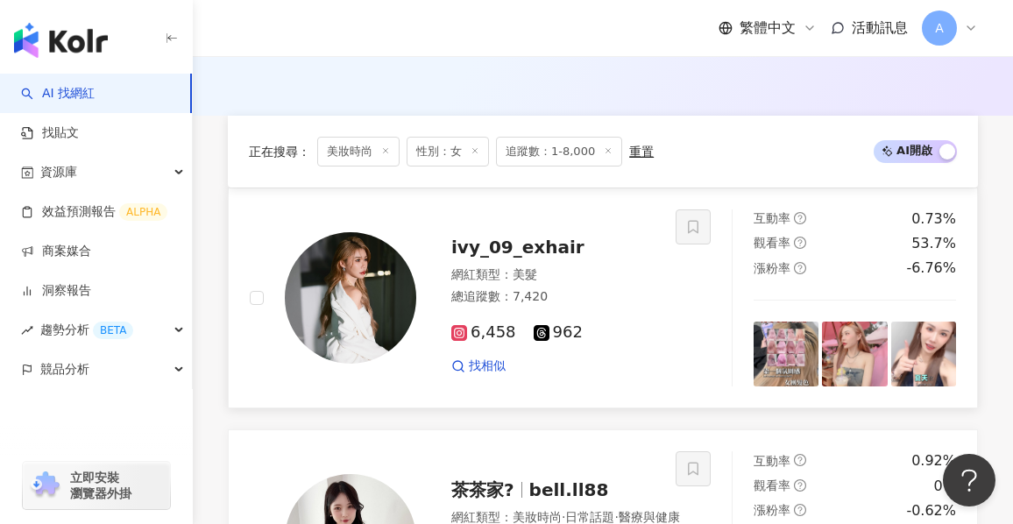
click at [625, 306] on div "總追蹤數 ： 7,420" at bounding box center [552, 297] width 203 height 18
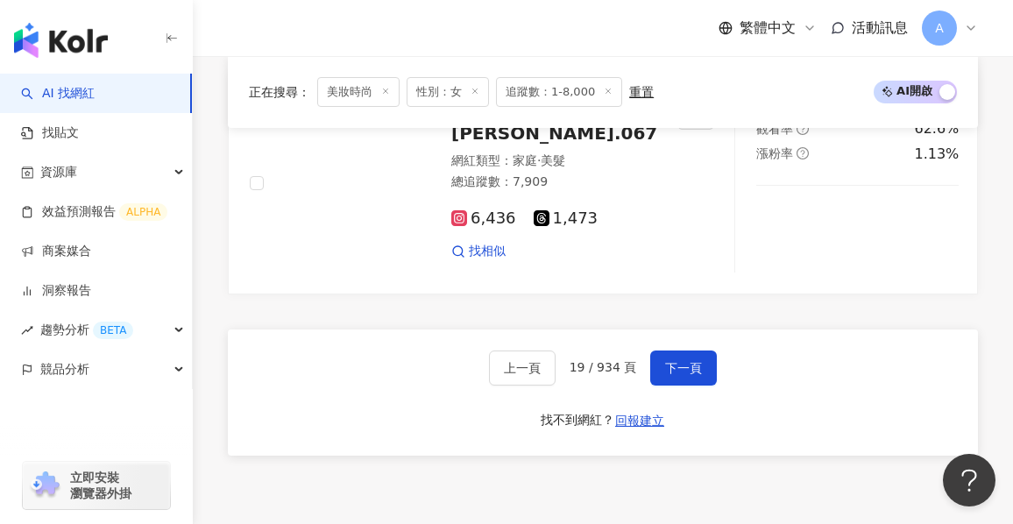
scroll to position [3405, 0]
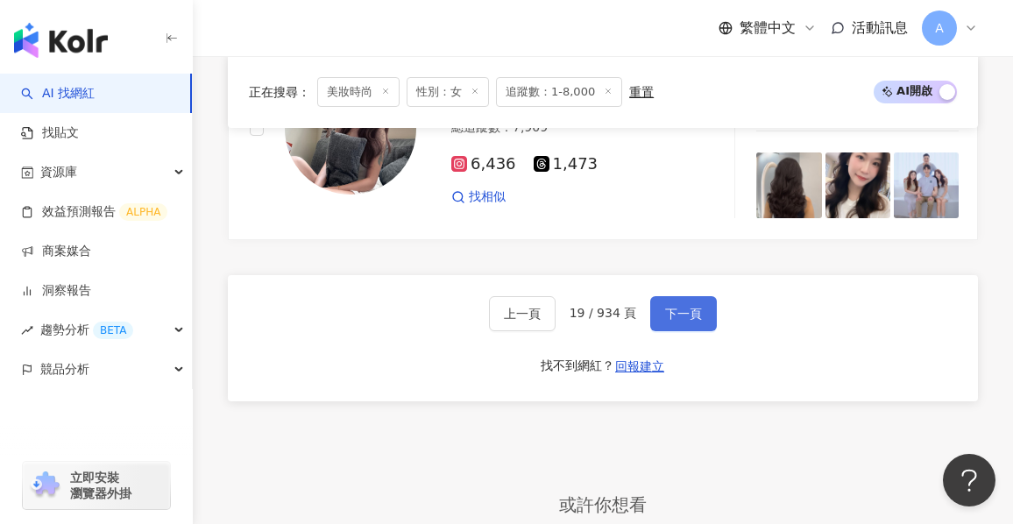
click at [659, 329] on button "下一頁" at bounding box center [683, 313] width 67 height 35
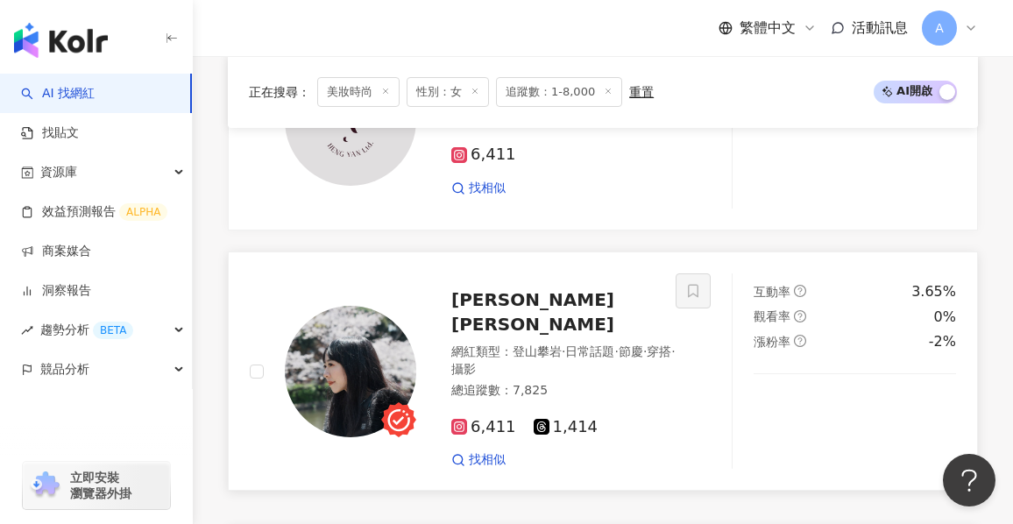
scroll to position [3176, 0]
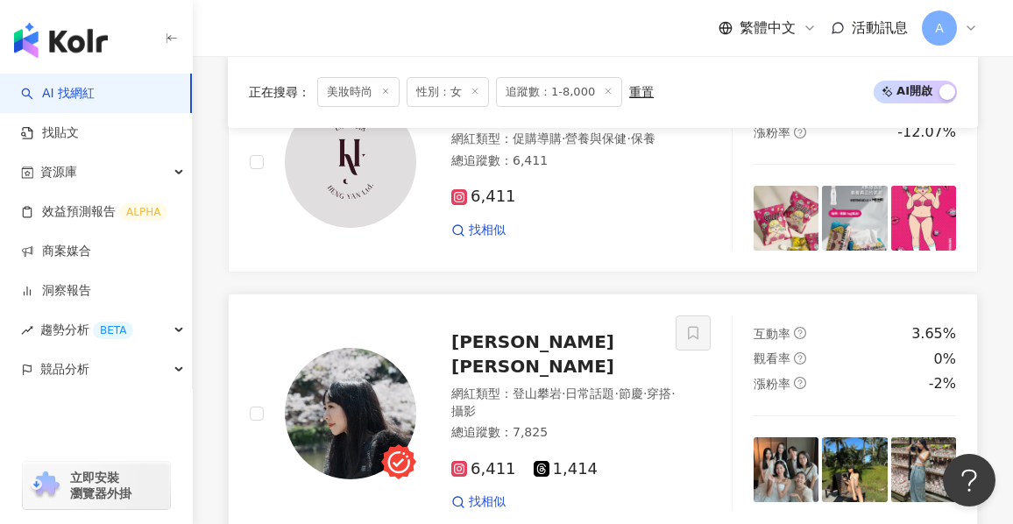
click at [648, 402] on div "網紅類型 ： 登山攀岩 · 日常話題 · 節慶 · 穿搭 · 攝影" at bounding box center [566, 403] width 230 height 34
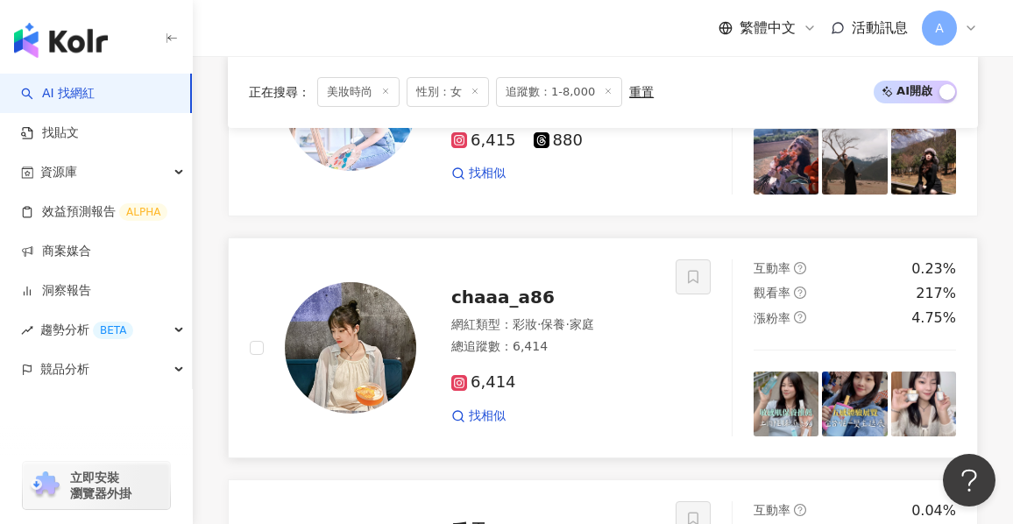
scroll to position [2475, 0]
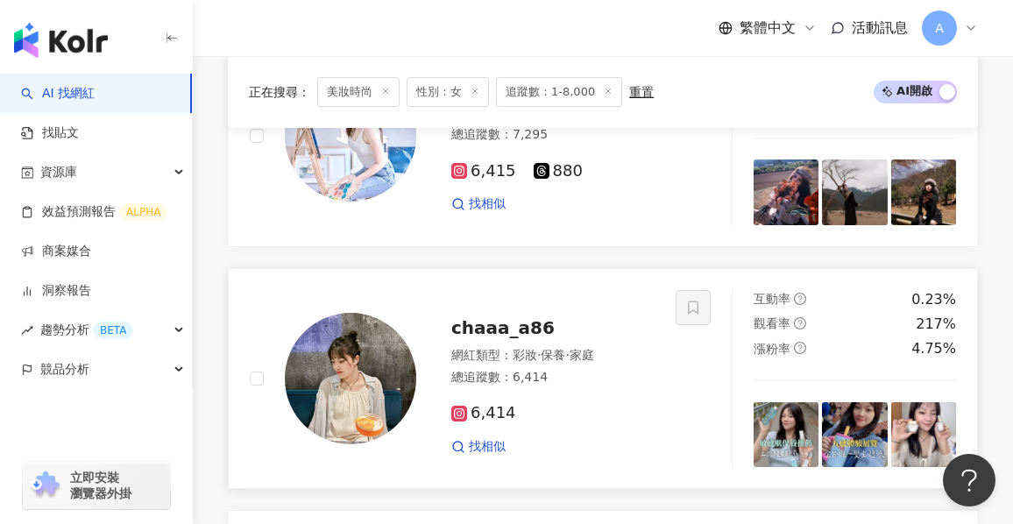
click at [608, 355] on div "chaaa_a86 網紅類型 ： 彩妝 · 保養 · 家庭 總追蹤數 ： 6,414 6,414 找相似" at bounding box center [535, 377] width 238 height 153
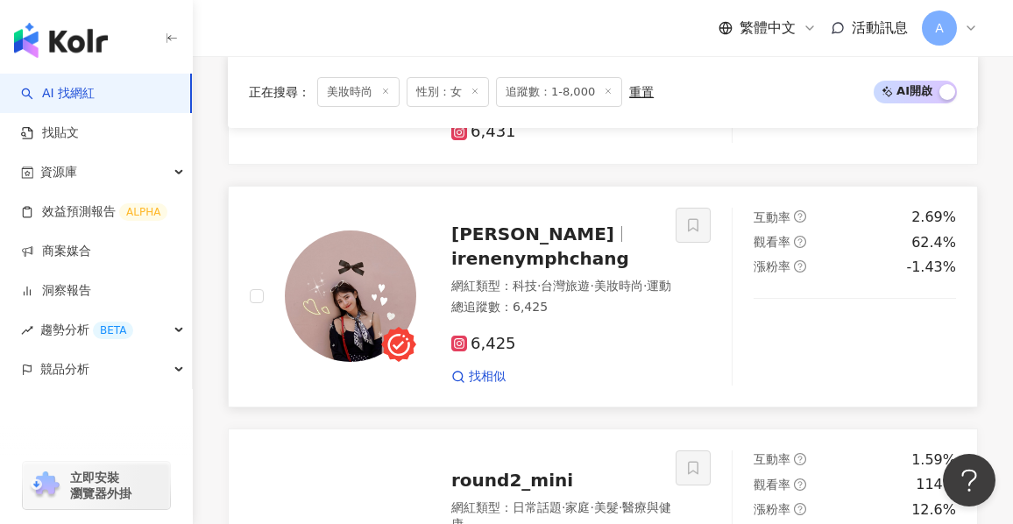
scroll to position [810, 0]
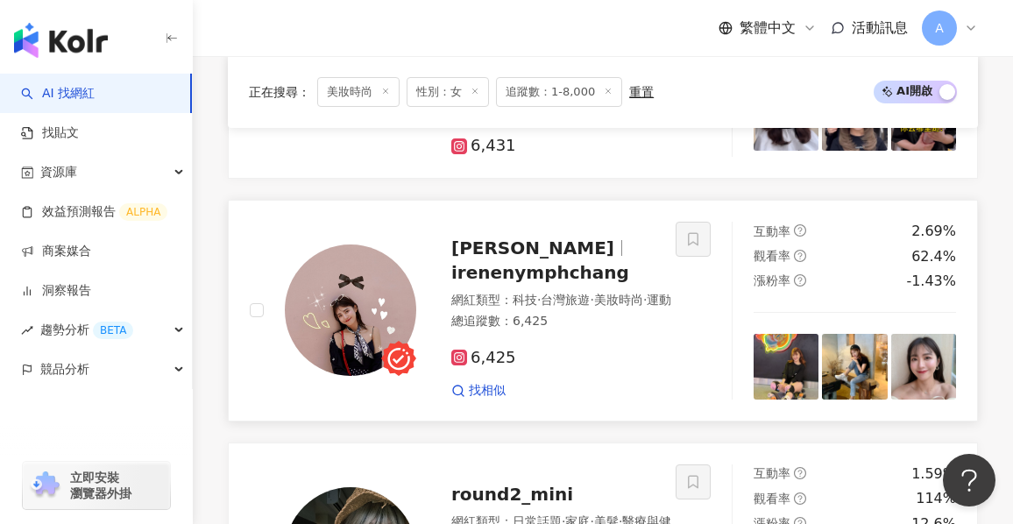
click at [609, 301] on div "網紅類型 ： 科技 · 台灣旅遊 · 美妝時尚 · 運動" at bounding box center [566, 301] width 230 height 18
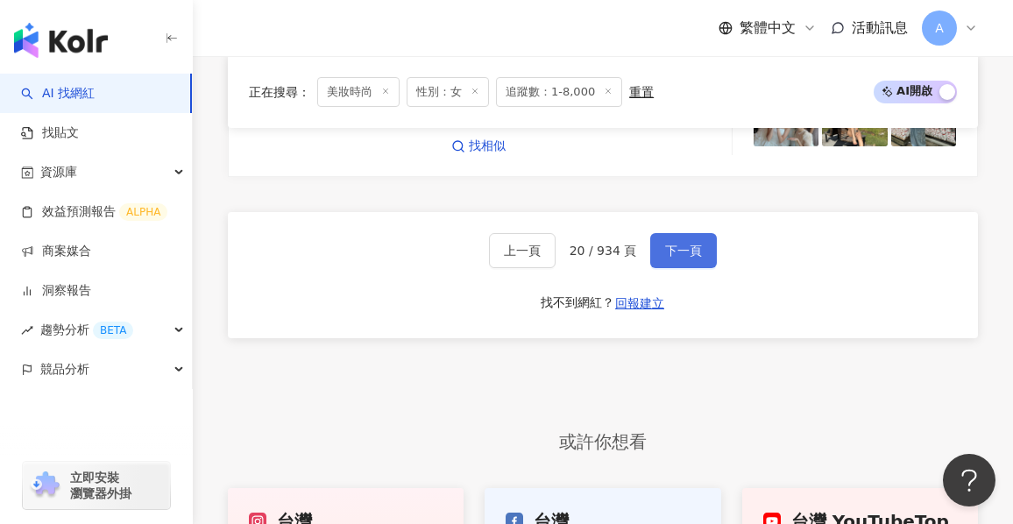
scroll to position [3527, 0]
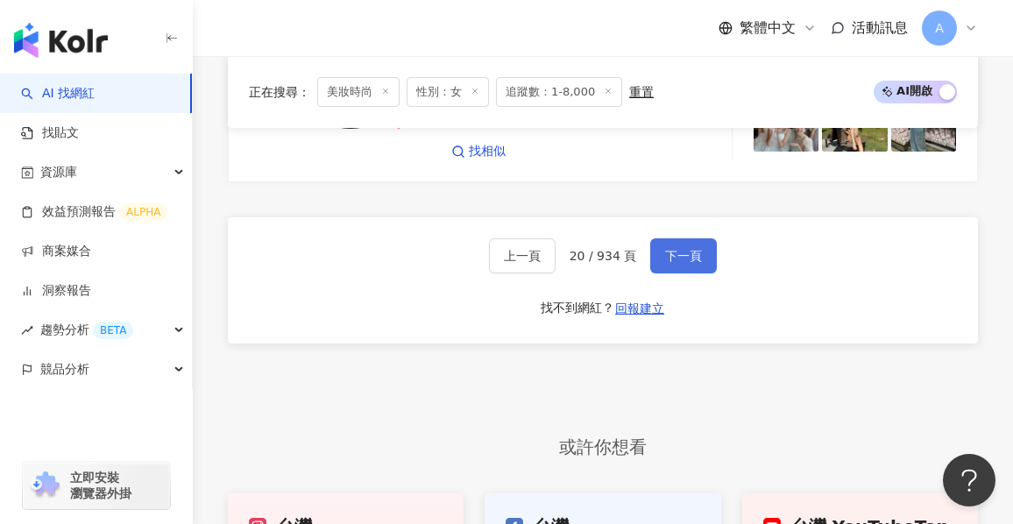
click at [659, 249] on button "下一頁" at bounding box center [683, 255] width 67 height 35
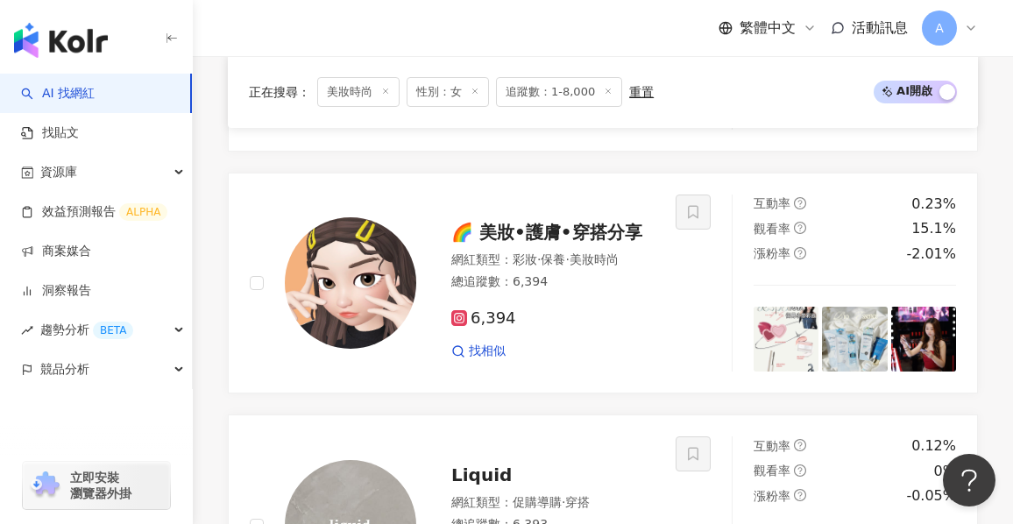
scroll to position [2330, 0]
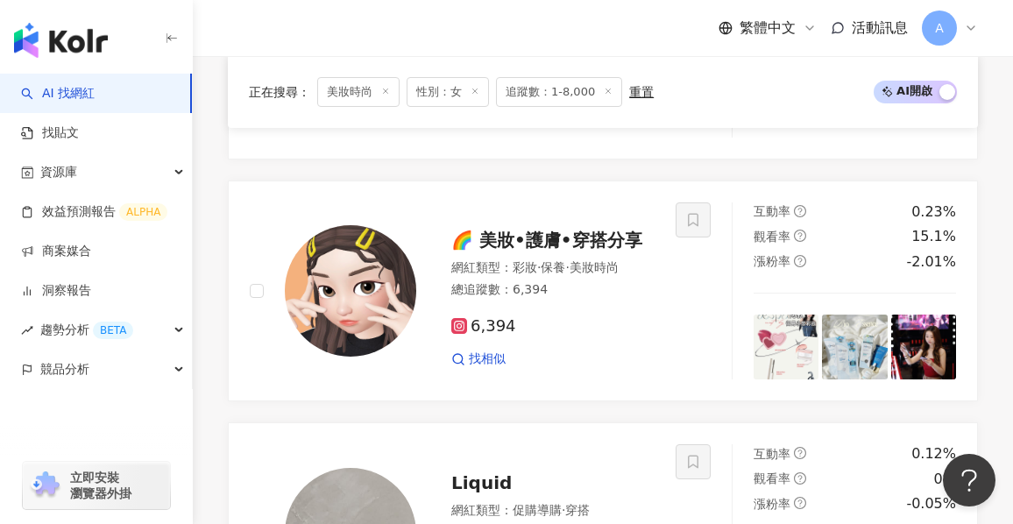
click at [634, 336] on div "6,394" at bounding box center [552, 326] width 203 height 19
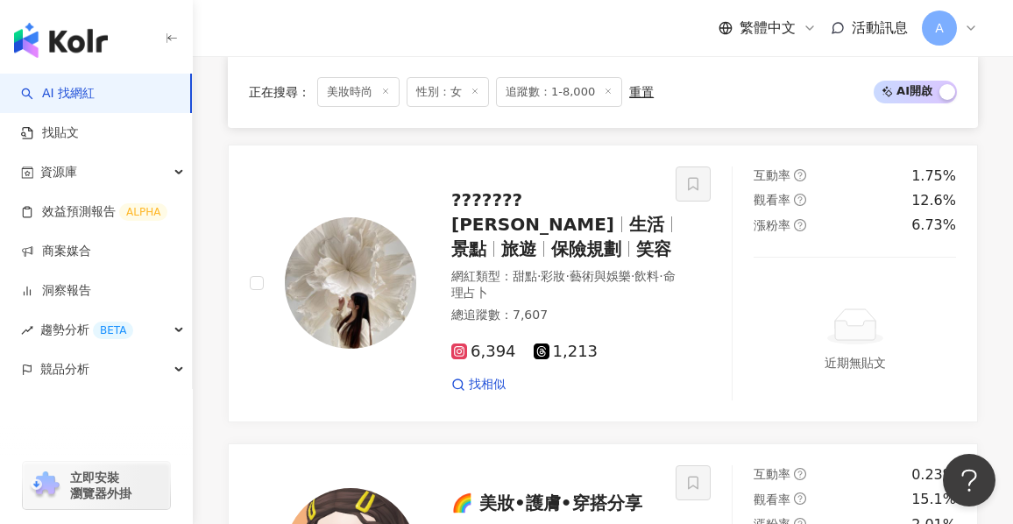
scroll to position [1804, 0]
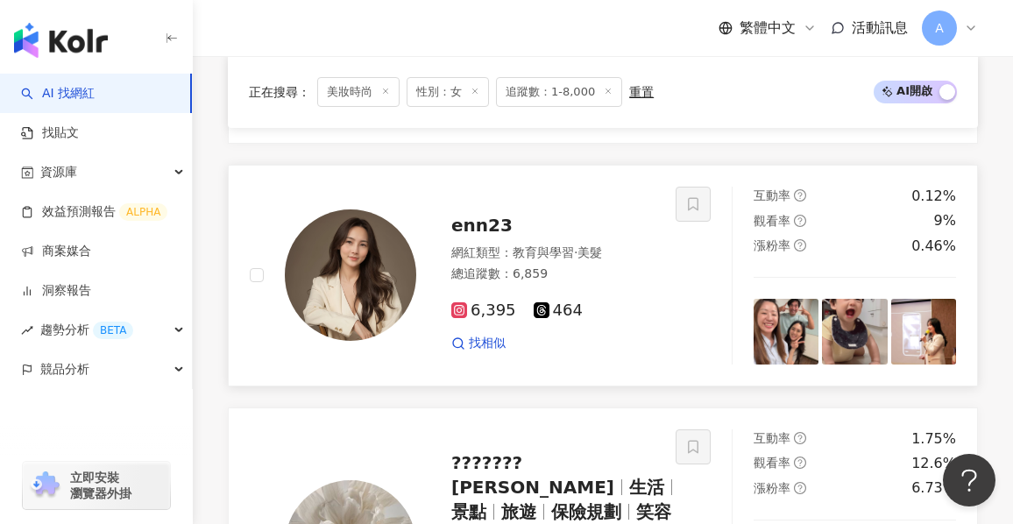
click at [623, 352] on div "6,395 464 找相似" at bounding box center [552, 319] width 203 height 65
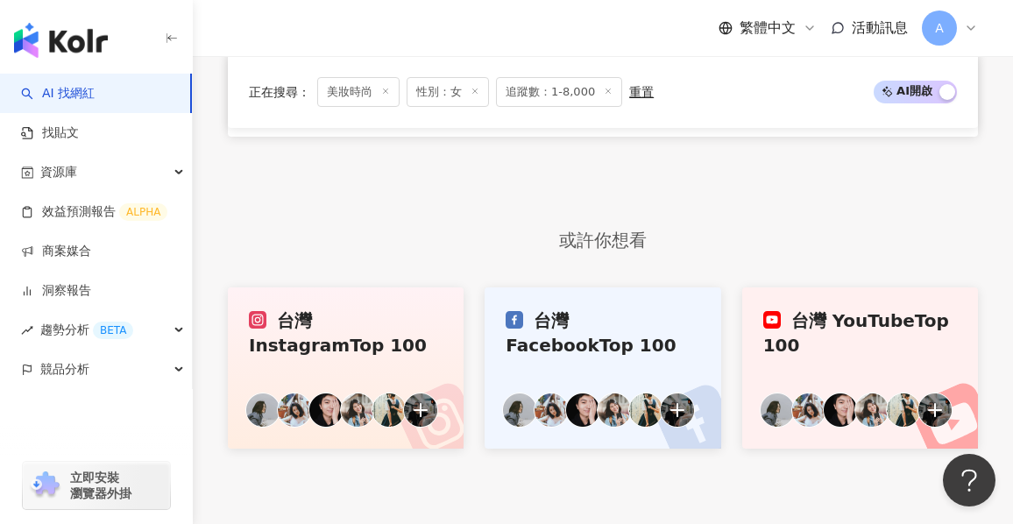
scroll to position [3557, 0]
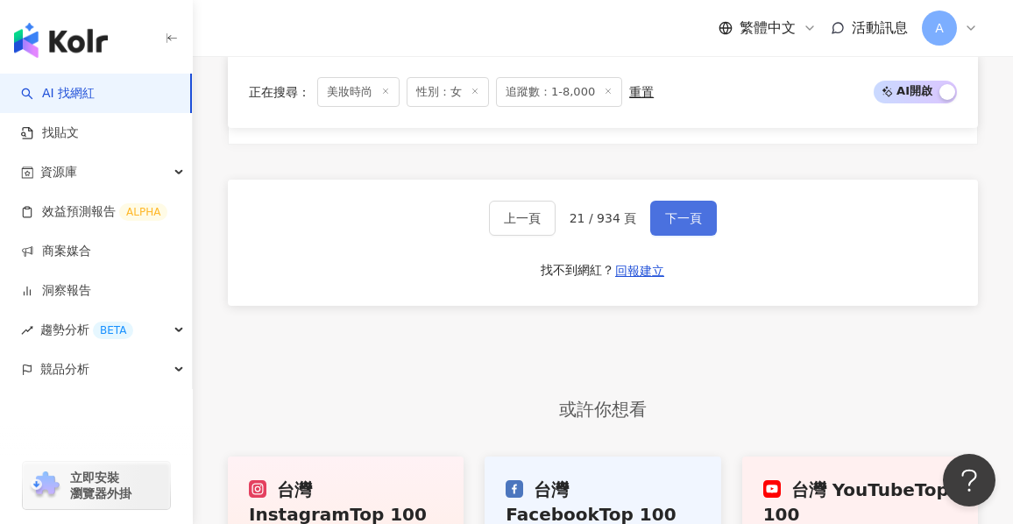
click at [656, 236] on button "下一頁" at bounding box center [683, 218] width 67 height 35
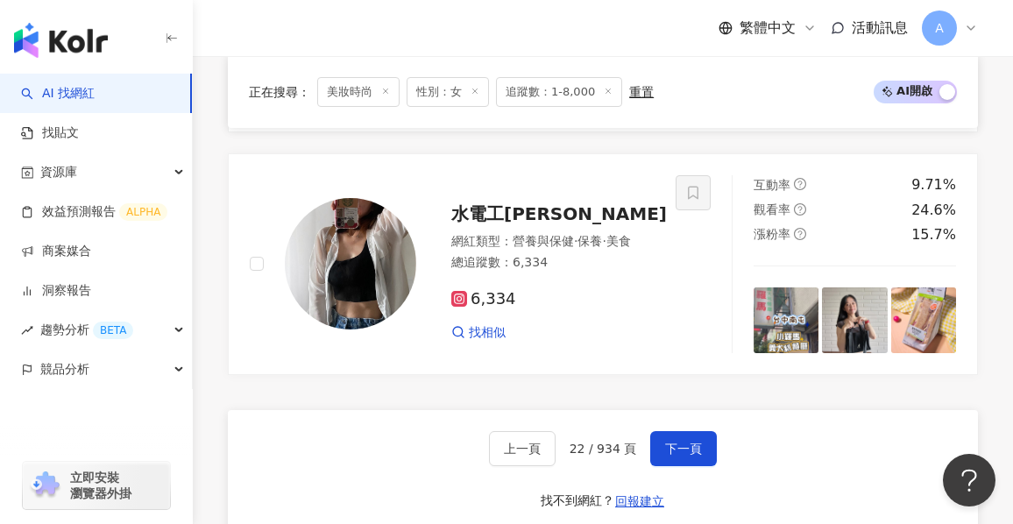
scroll to position [3237, 0]
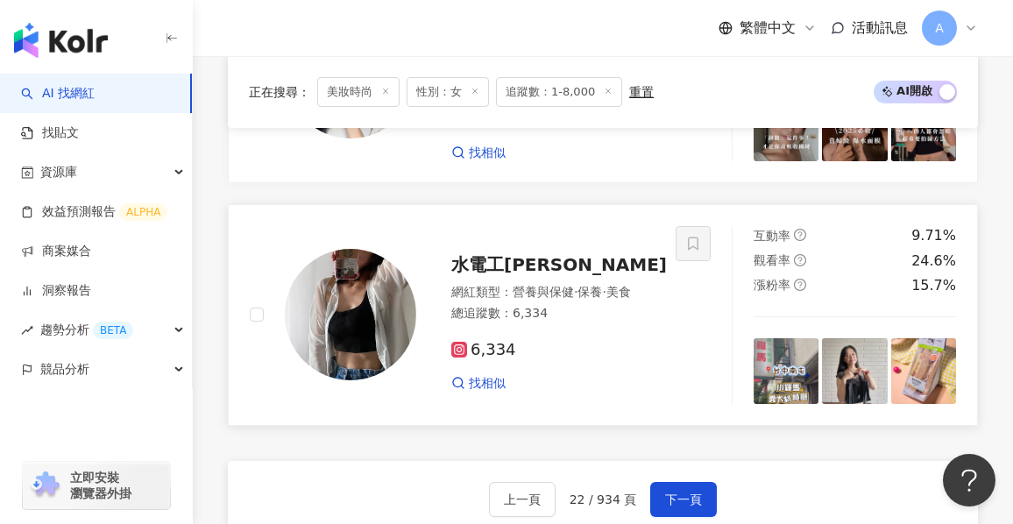
click at [653, 322] on div "總追蹤數 ： 6,334" at bounding box center [559, 314] width 216 height 18
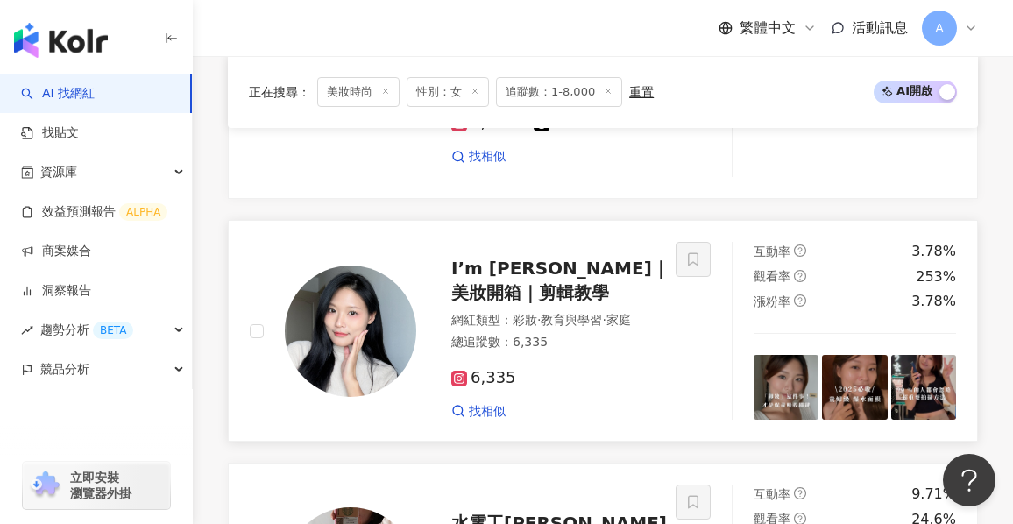
scroll to position [2974, 0]
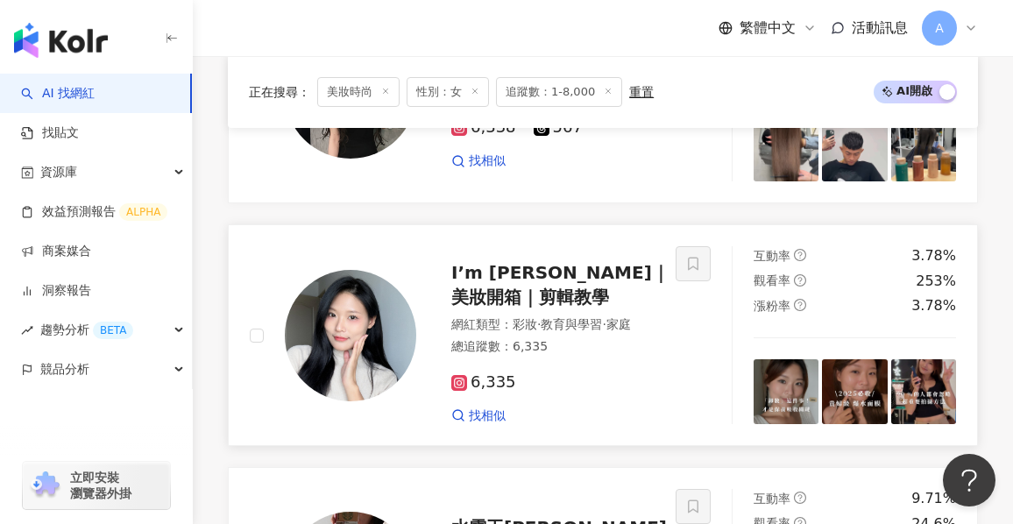
click at [643, 359] on div "網紅類型 ： 彩妝 · 教育與學習 · 家庭 總追蹤數 ： 6,335" at bounding box center [566, 337] width 230 height 43
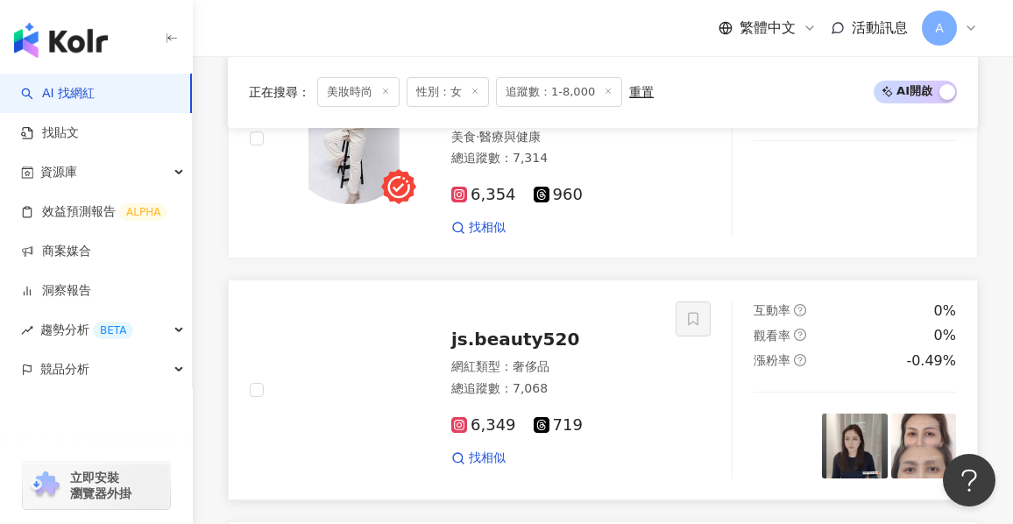
scroll to position [1835, 0]
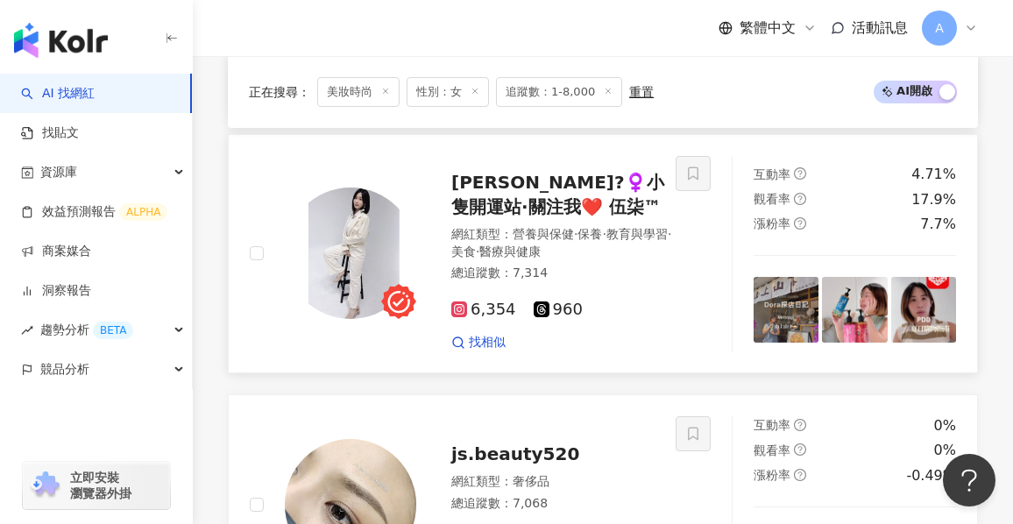
click at [541, 258] on span "醫療與健康" at bounding box center [509, 251] width 61 height 14
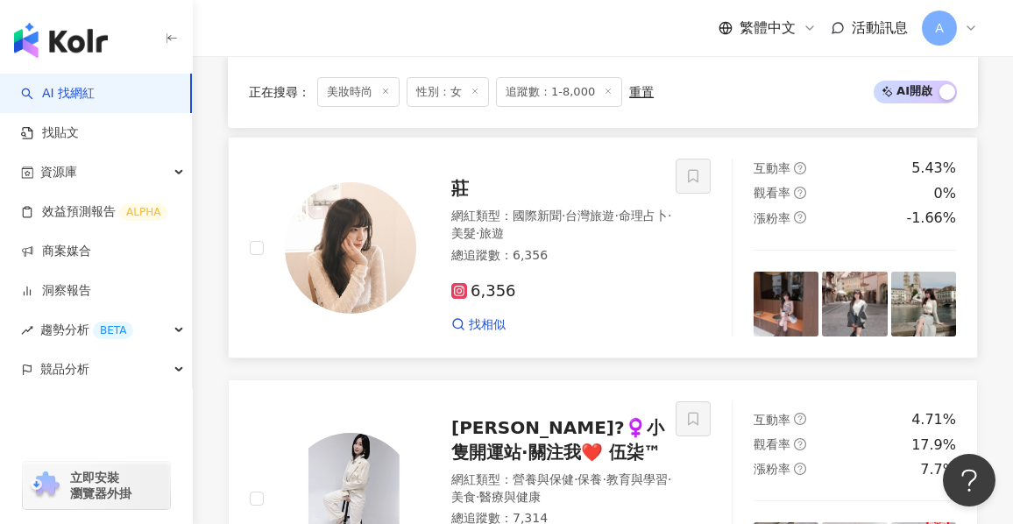
scroll to position [1572, 0]
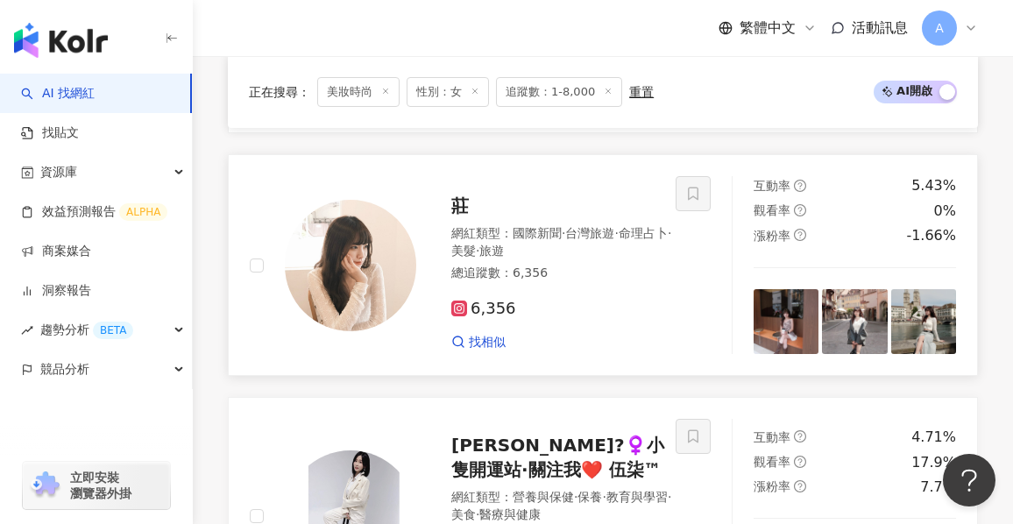
click at [589, 259] on div "網紅類型 ： 國際新聞 · 台灣旅遊 · 命理占卜 · 美髮 · 旅遊" at bounding box center [566, 242] width 230 height 34
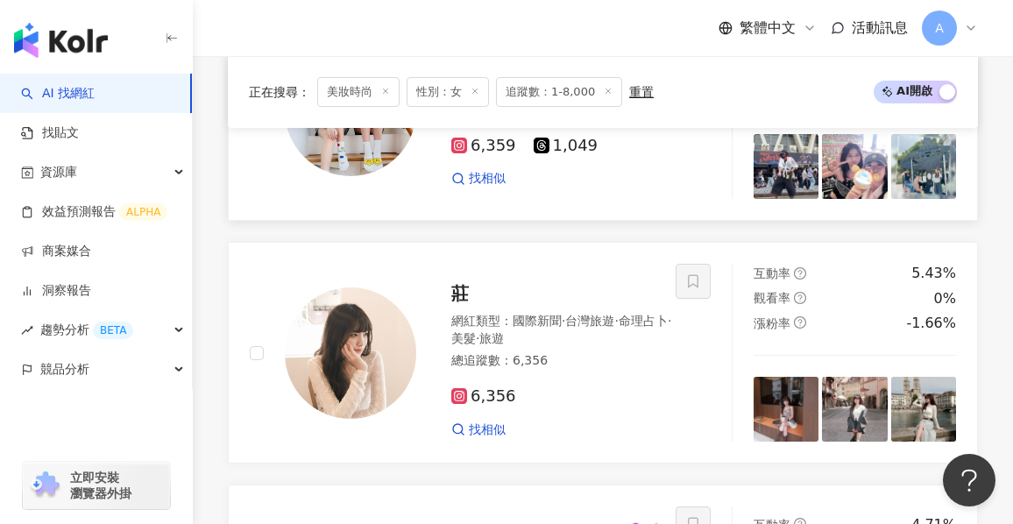
scroll to position [1221, 0]
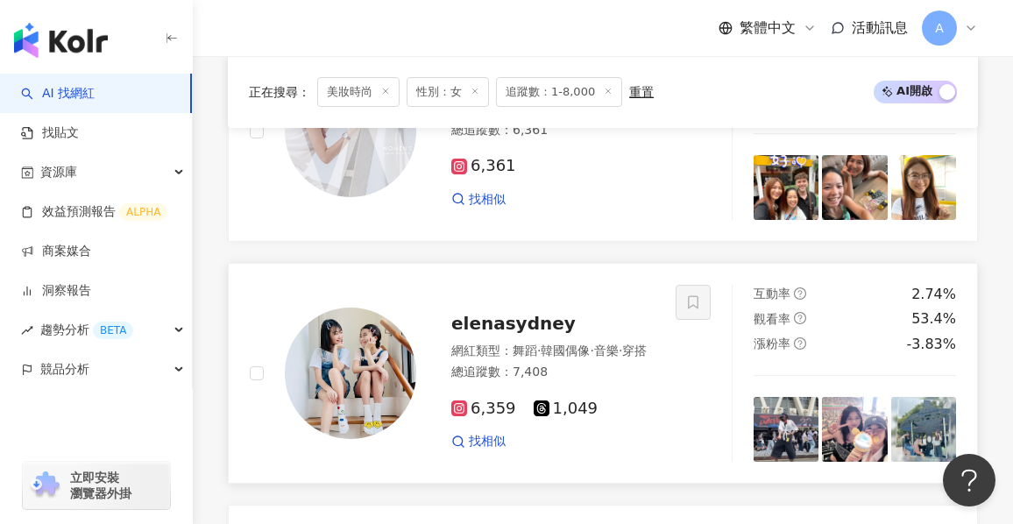
click at [652, 360] on div "網紅類型 ： 舞蹈 · 韓國偶像 · 音樂 · 穿搭" at bounding box center [552, 352] width 203 height 18
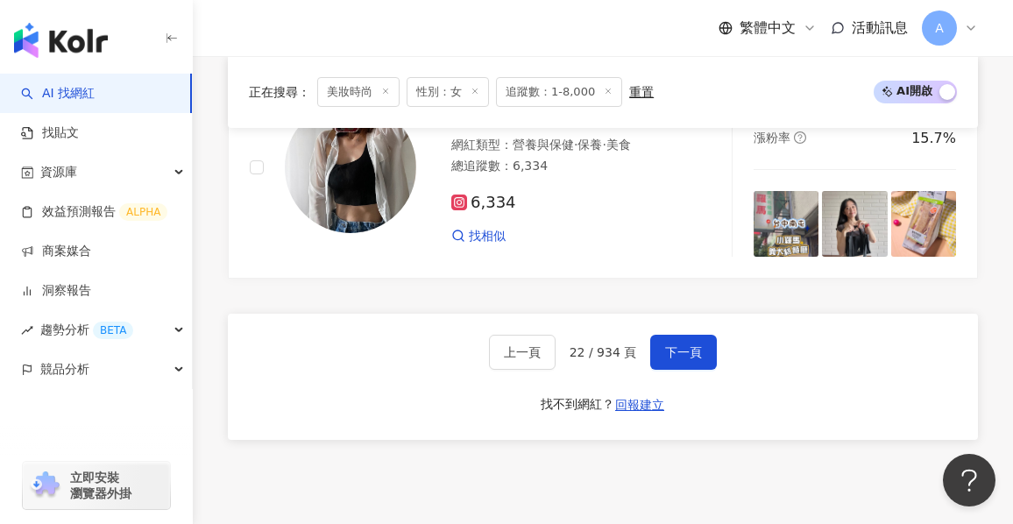
scroll to position [3412, 0]
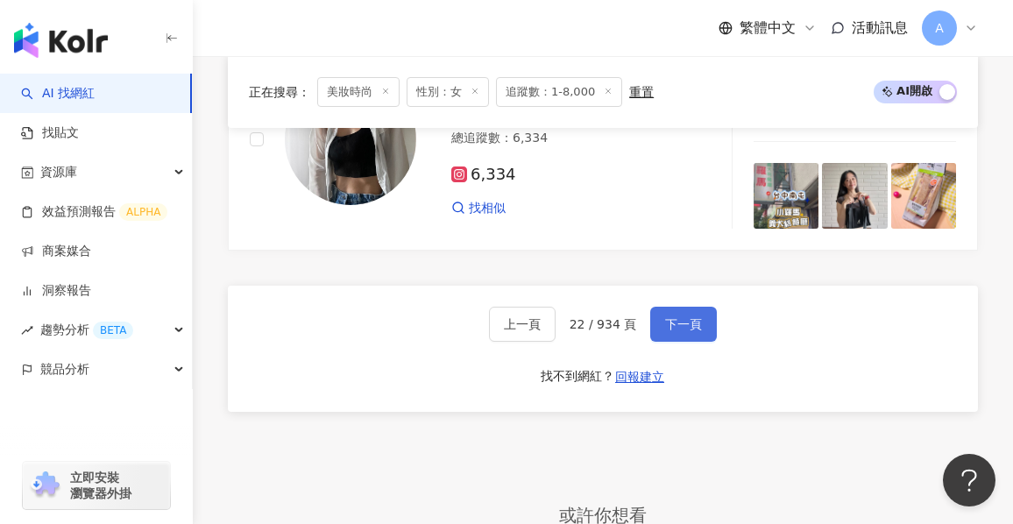
click at [680, 331] on span "下一頁" at bounding box center [683, 324] width 37 height 14
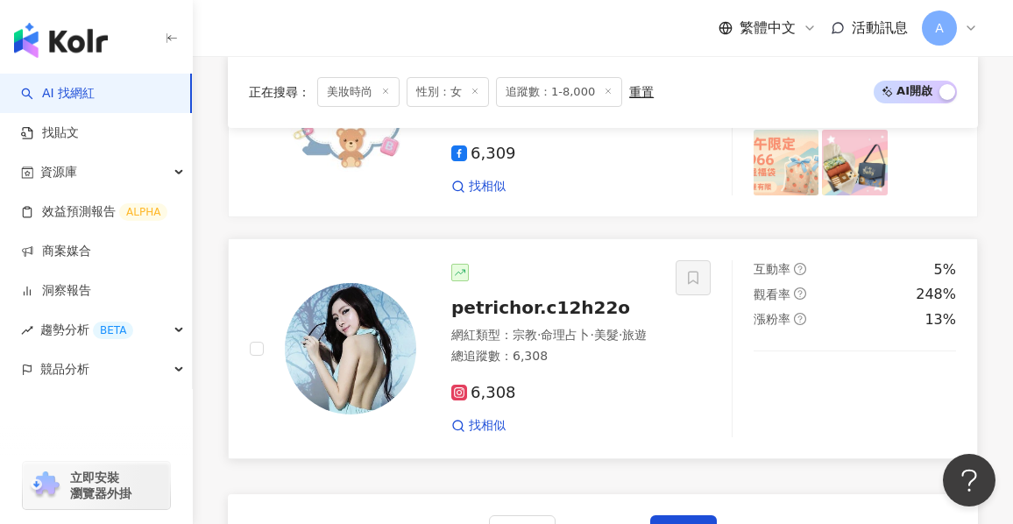
scroll to position [3373, 0]
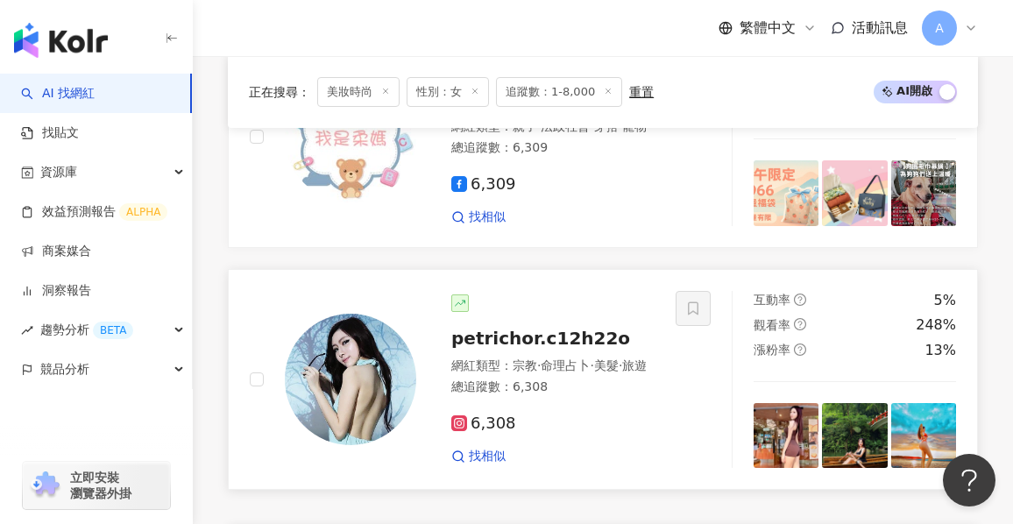
click at [606, 379] on div "總追蹤數 ： 6,308" at bounding box center [552, 388] width 203 height 18
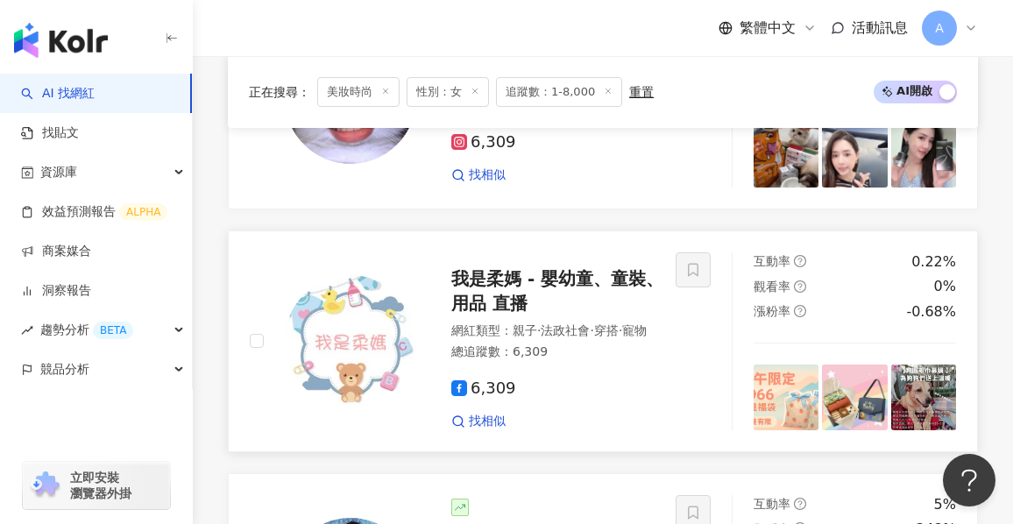
scroll to position [3023, 0]
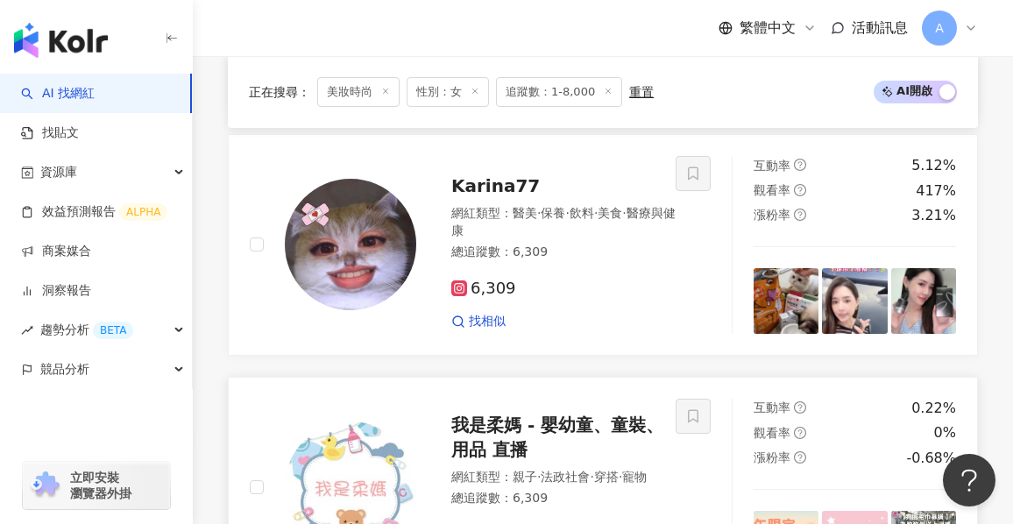
drag, startPoint x: 579, startPoint y: 339, endPoint x: 336, endPoint y: 16, distance: 404.3
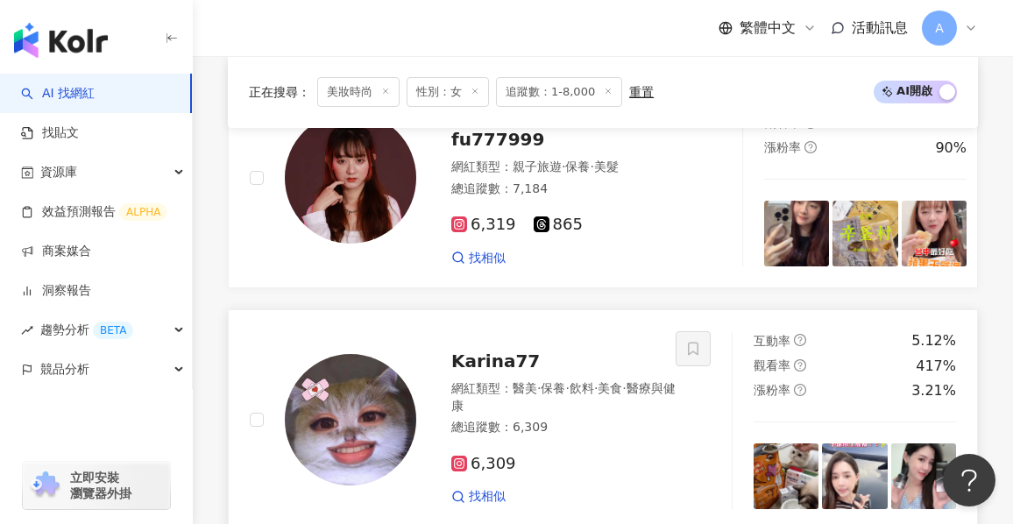
click at [483, 350] on span "Karina77" at bounding box center [495, 360] width 88 height 21
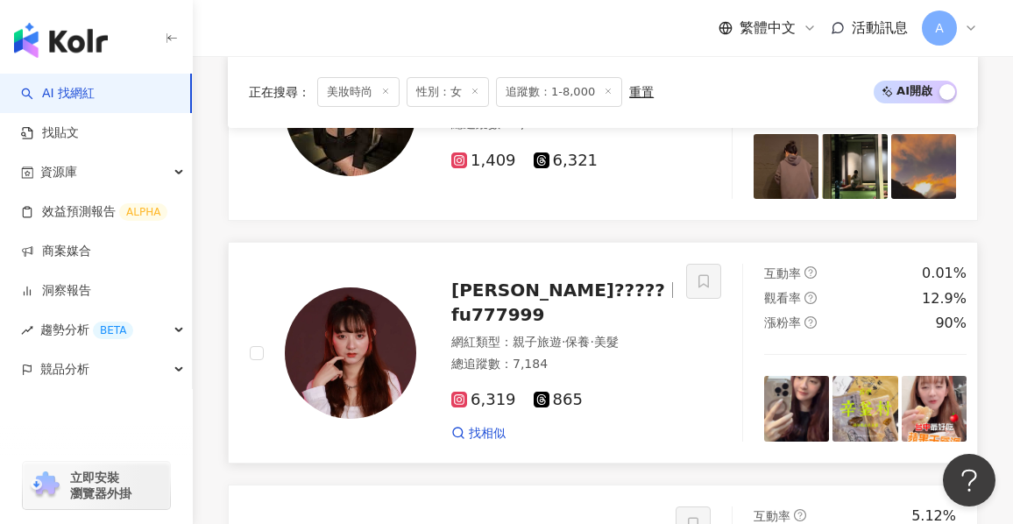
scroll to position [2585, 0]
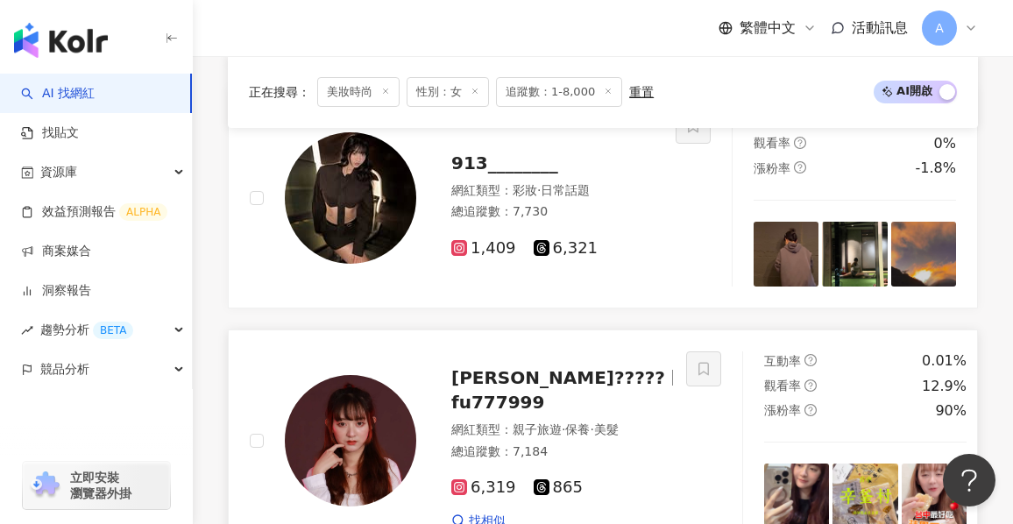
click at [565, 422] on span "·" at bounding box center [564, 429] width 4 height 14
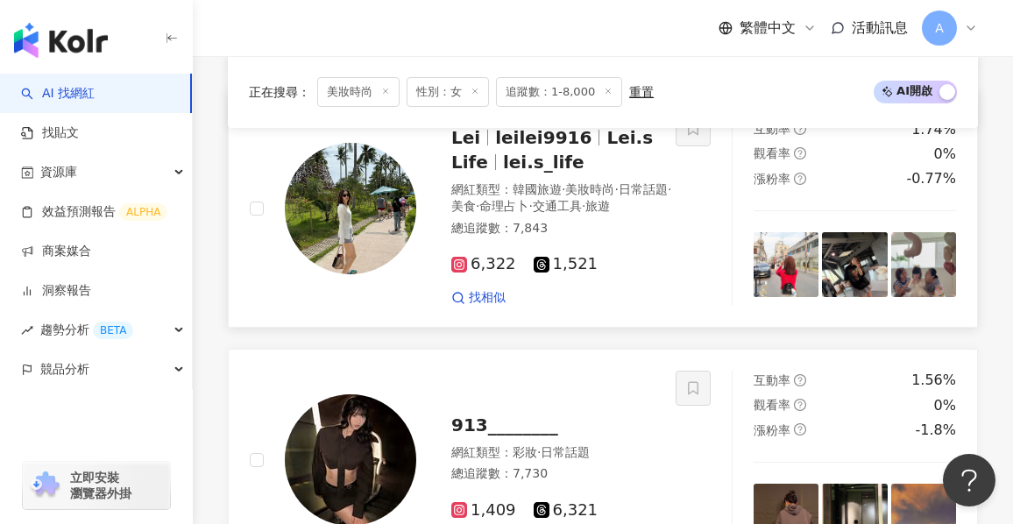
scroll to position [2410, 0]
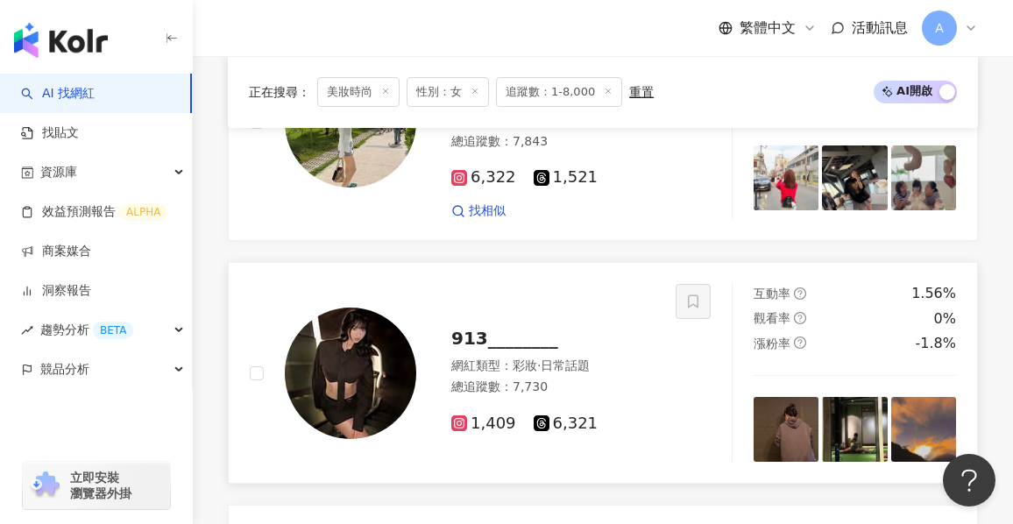
click at [643, 400] on div "1,409 6,321" at bounding box center [552, 416] width 203 height 33
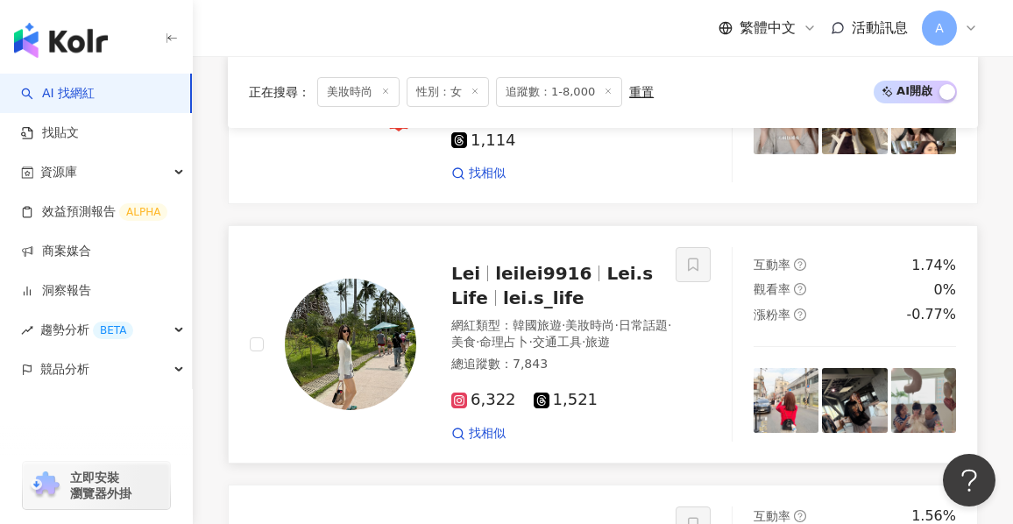
scroll to position [2147, 0]
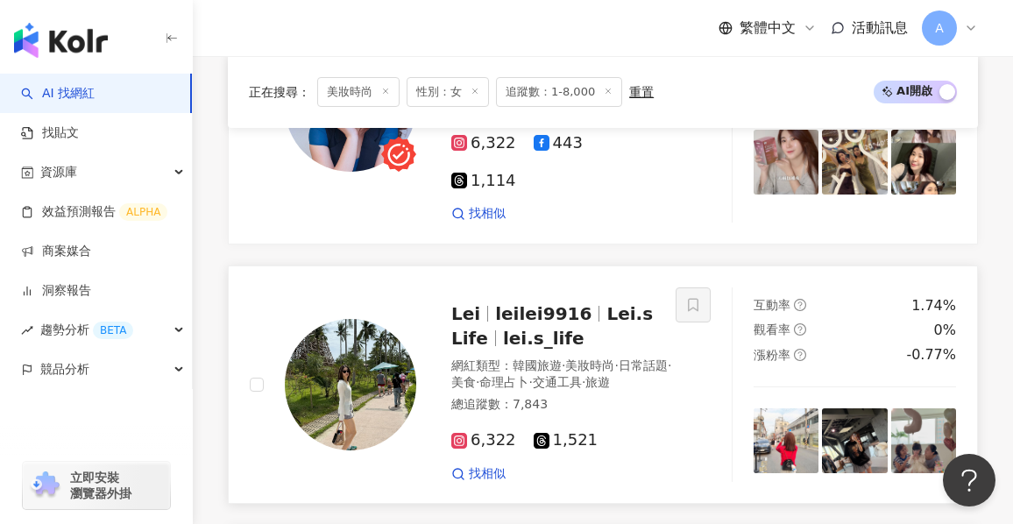
click at [602, 301] on div "Lei leilei9916 Lei.s Life lei.s_life" at bounding box center [566, 325] width 230 height 49
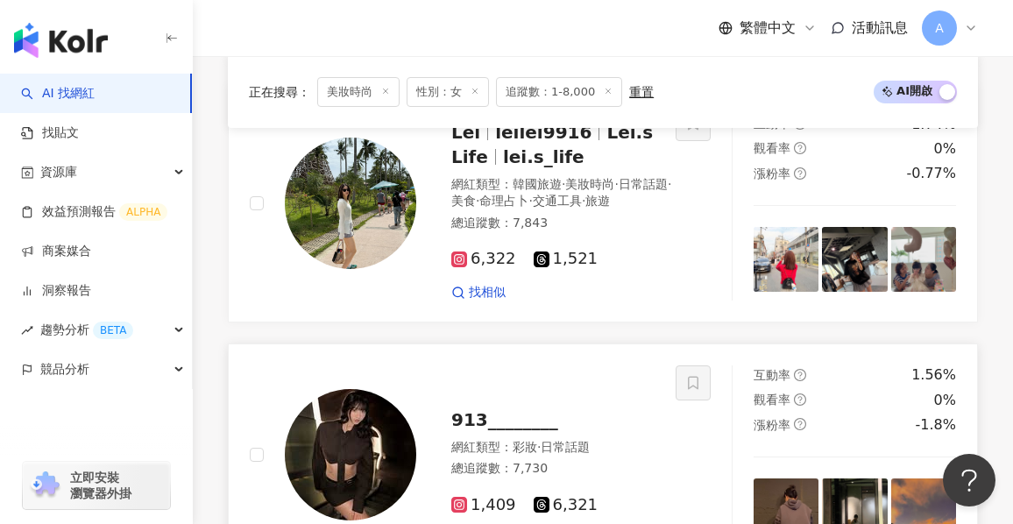
scroll to position [2329, 0]
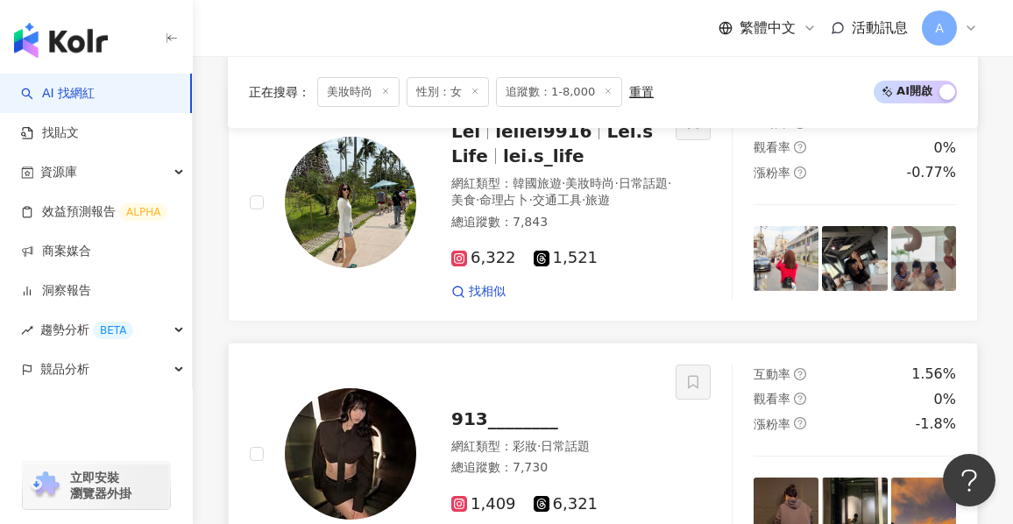
click at [590, 439] on span "日常話題" at bounding box center [565, 446] width 49 height 14
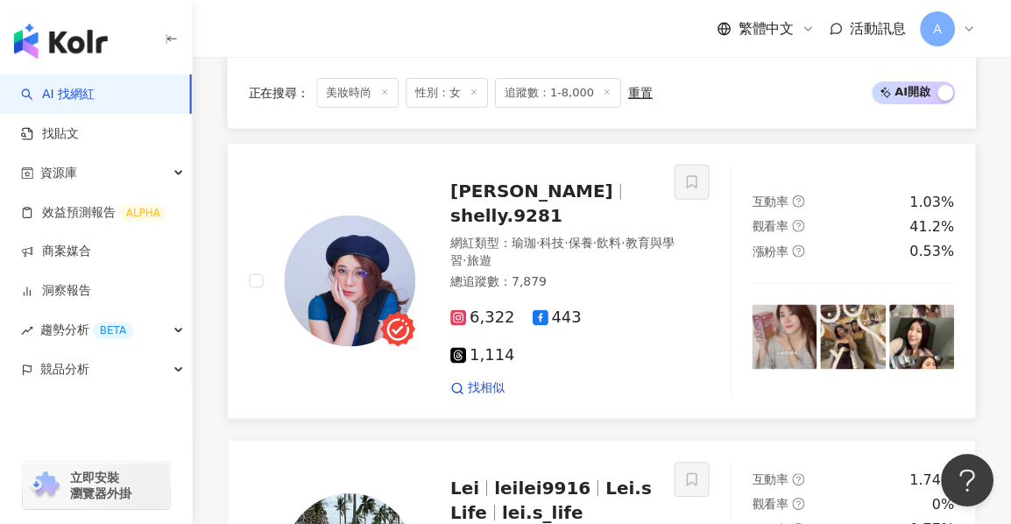
scroll to position [1897, 0]
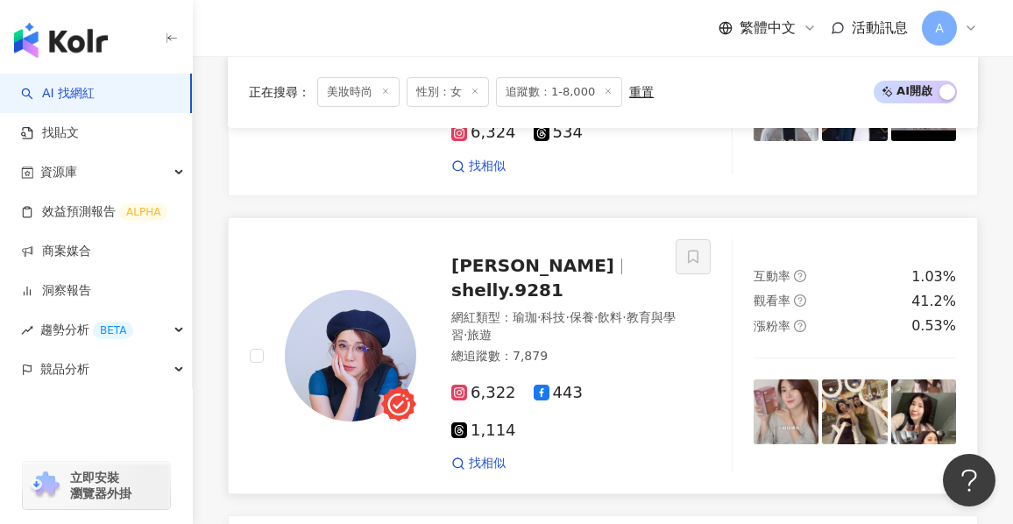
click at [663, 249] on div "Shelly chou 雪莉 shelly.9281 網紅類型 ： 瑜珈 · 科技 · 保養 · 飲料 · 教育與學習 · 旅遊 總追蹤數 ： 7,879 6…" at bounding box center [548, 355] width 265 height 232
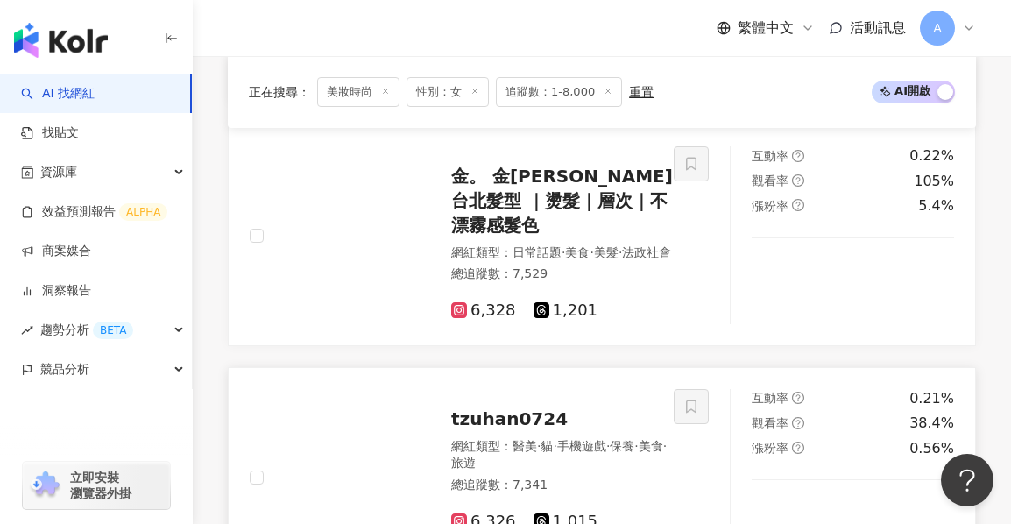
scroll to position [1284, 0]
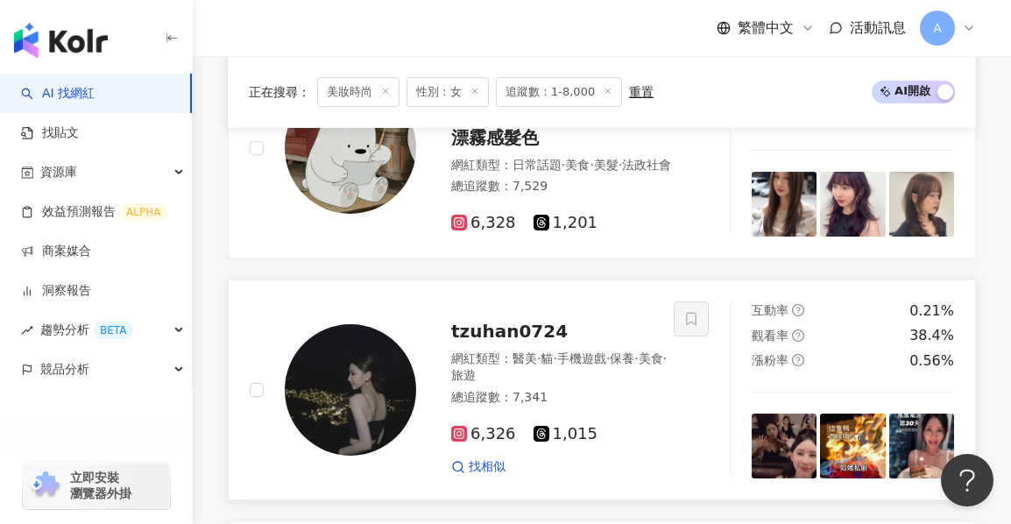
click at [597, 350] on div "網紅類型 ： 醫美 · 貓 · 手機遊戲 · 保養 · 美食 · 旅遊" at bounding box center [565, 367] width 228 height 34
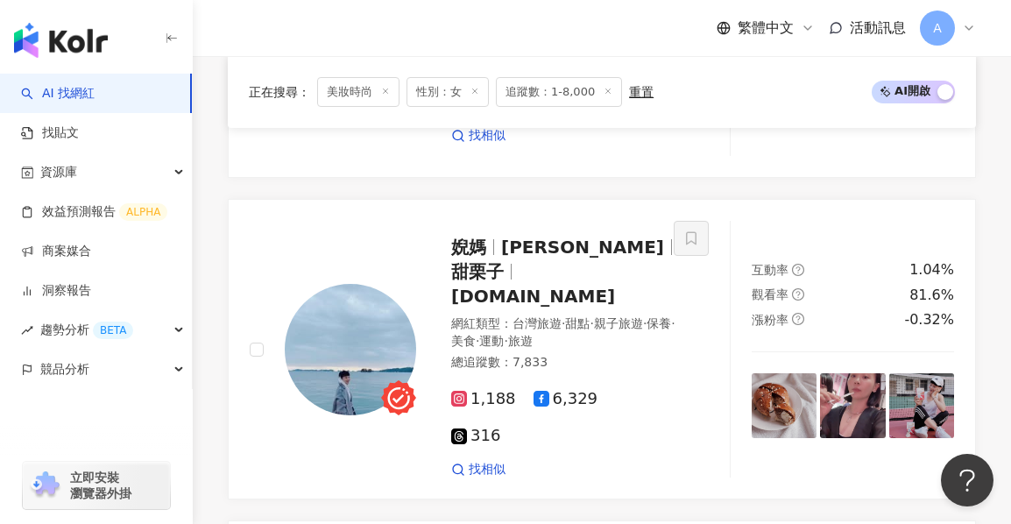
scroll to position [758, 0]
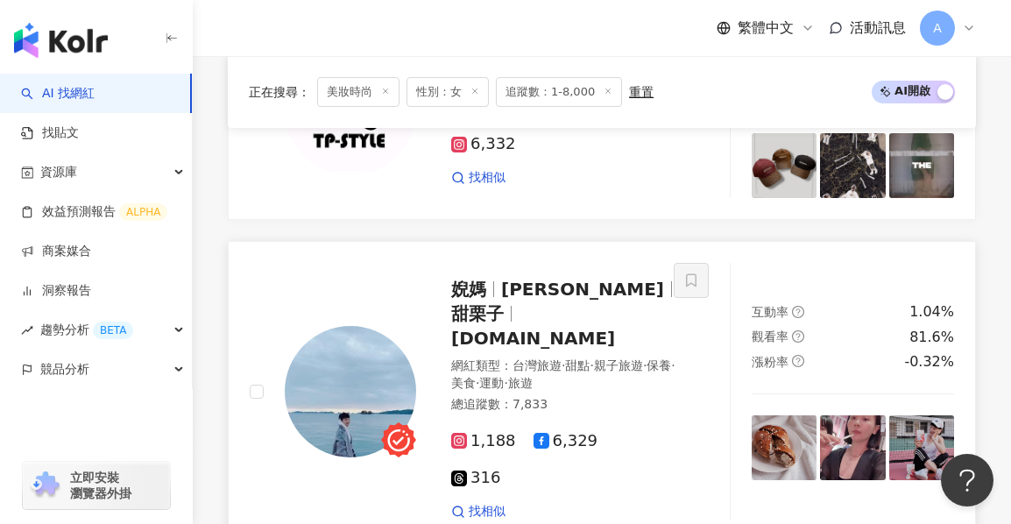
click at [608, 339] on div "婗媽 Ali 甜栗子 nimama.tw" at bounding box center [565, 314] width 228 height 74
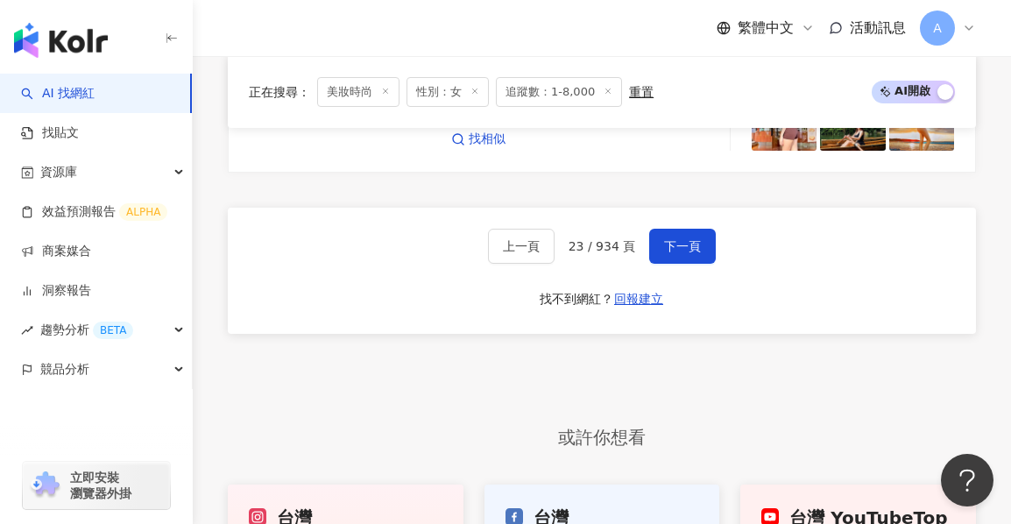
scroll to position [3690, 0]
click at [658, 230] on button "下一頁" at bounding box center [682, 247] width 67 height 35
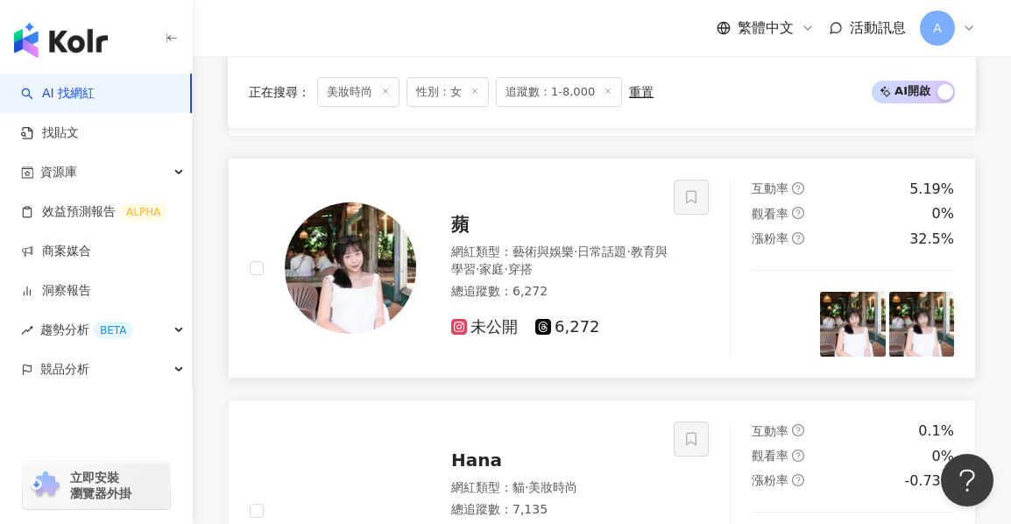
scroll to position [3324, 0]
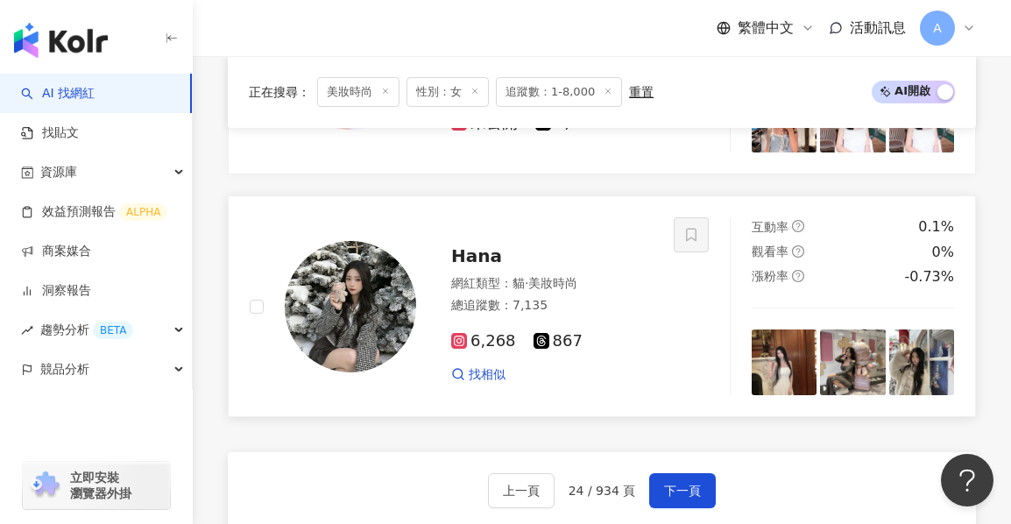
click at [659, 298] on div "Hana 網紅類型 ： 貓 · 美妝時尚 總追蹤數 ： 7,135 6,268 867 找相似" at bounding box center [462, 306] width 424 height 178
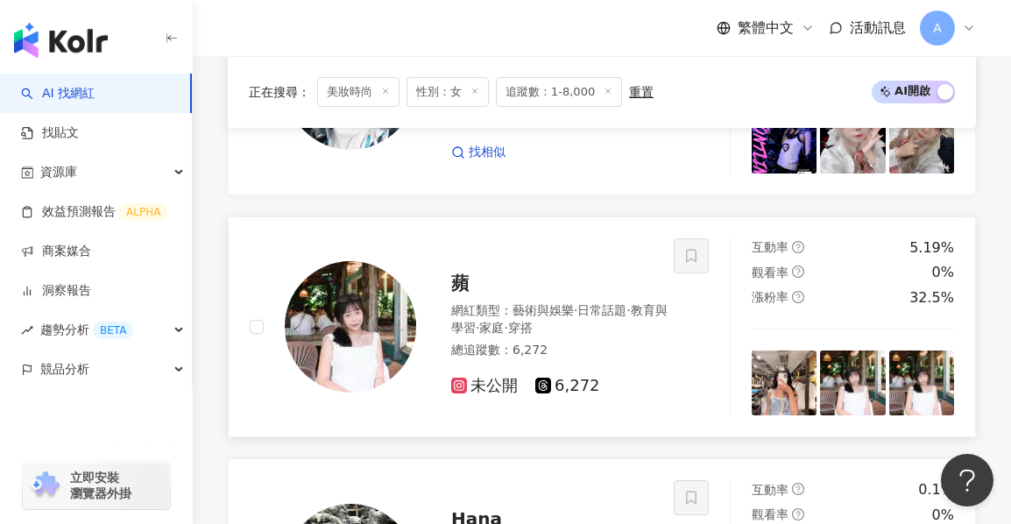
click at [593, 271] on div "蘋" at bounding box center [565, 283] width 228 height 25
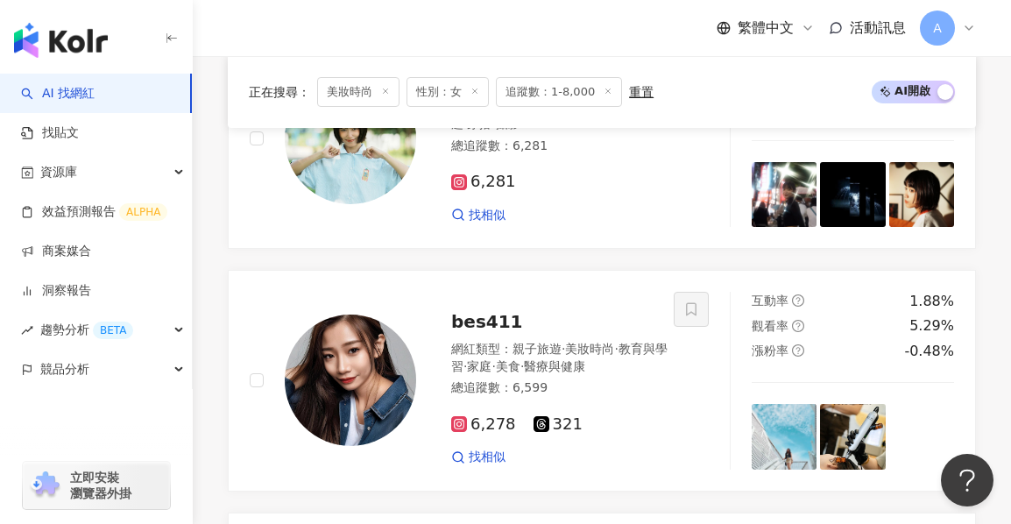
scroll to position [2273, 0]
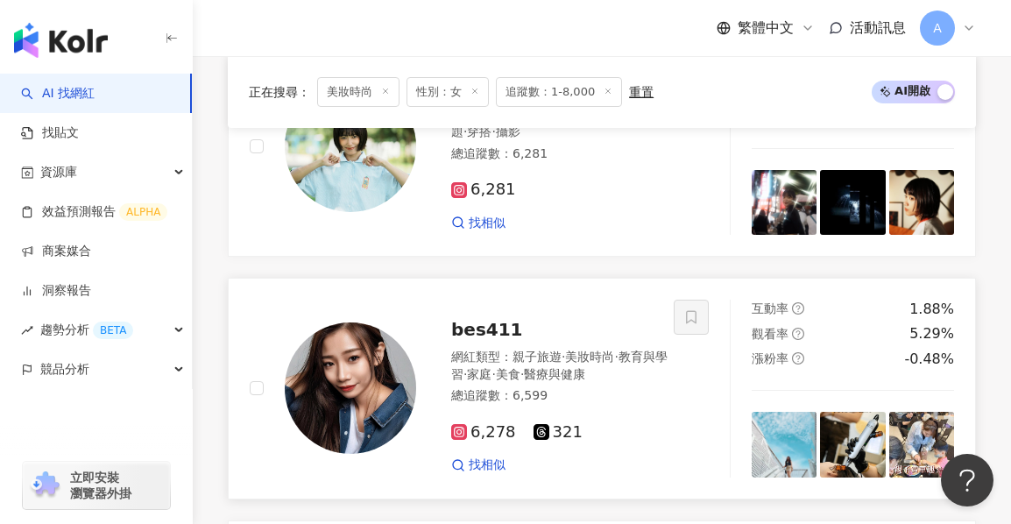
click at [601, 350] on span "美妝時尚" at bounding box center [589, 357] width 49 height 14
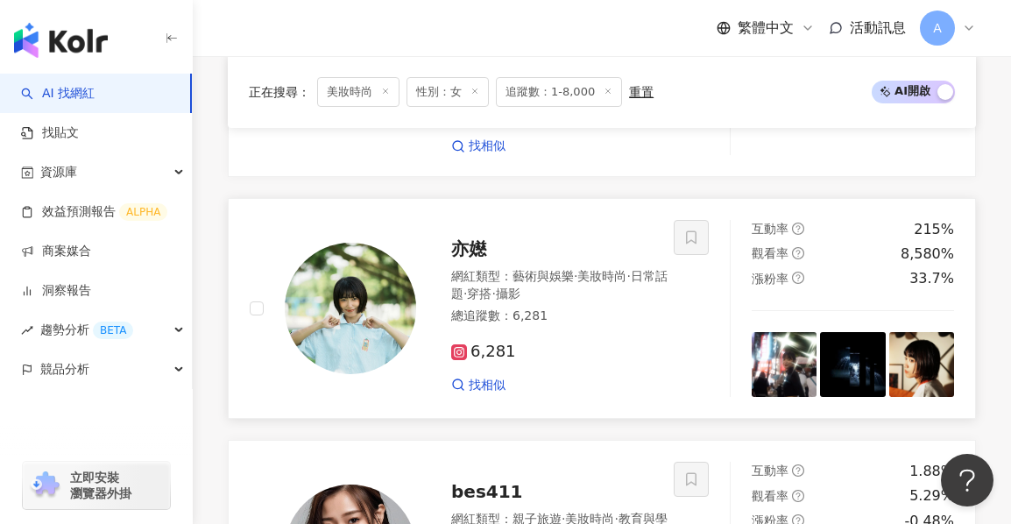
scroll to position [2098, 0]
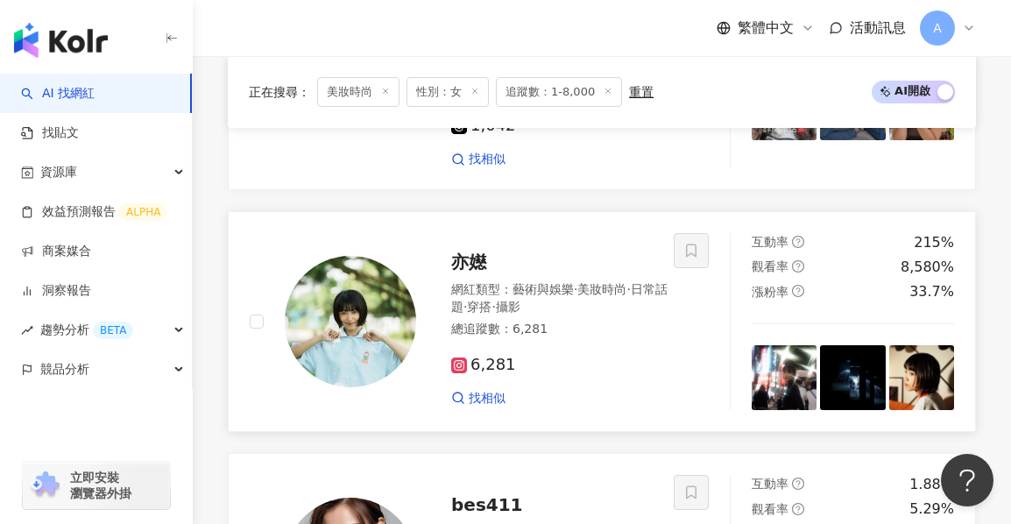
click at [593, 321] on div "總追蹤數 ： 6,281" at bounding box center [565, 330] width 228 height 18
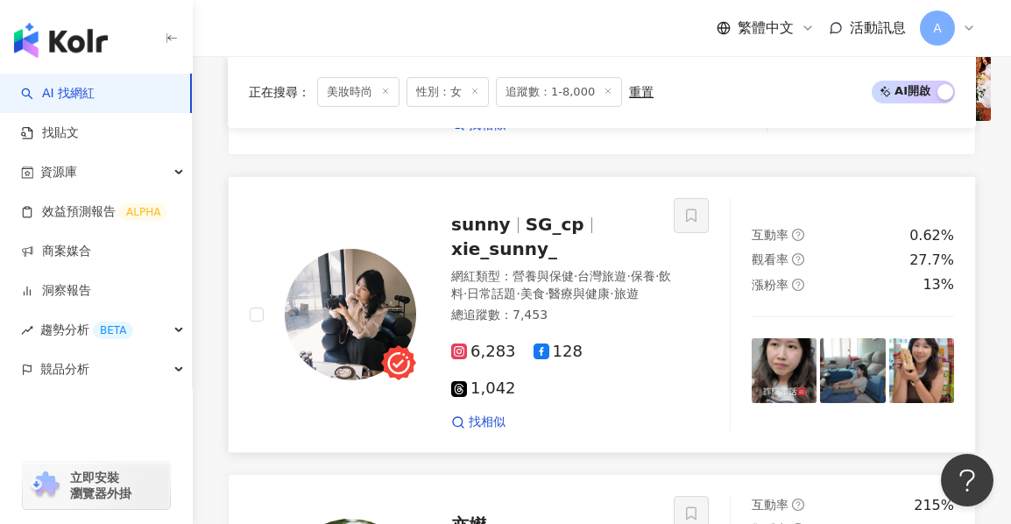
drag, startPoint x: 563, startPoint y: 258, endPoint x: 529, endPoint y: 239, distance: 39.2
click at [563, 269] on span "營養與保健" at bounding box center [543, 276] width 61 height 14
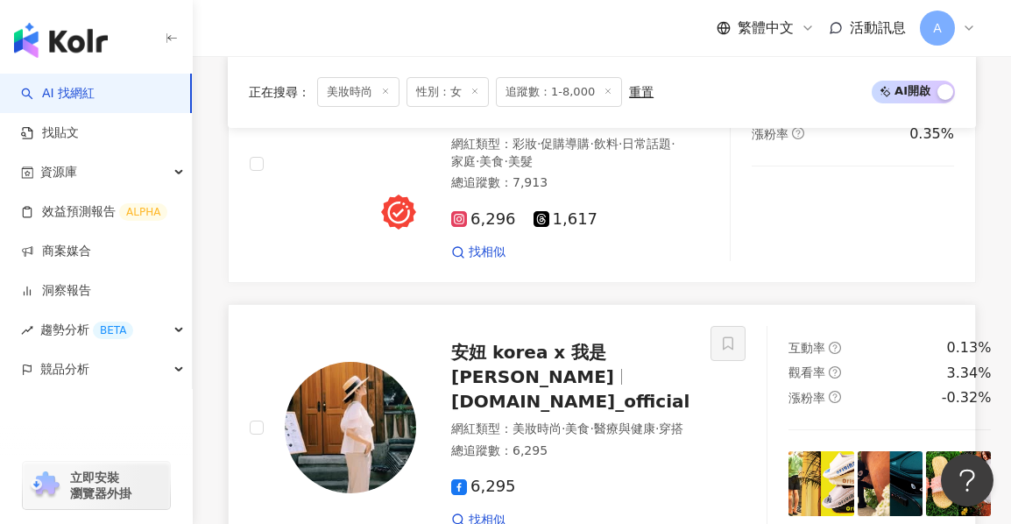
scroll to position [1309, 0]
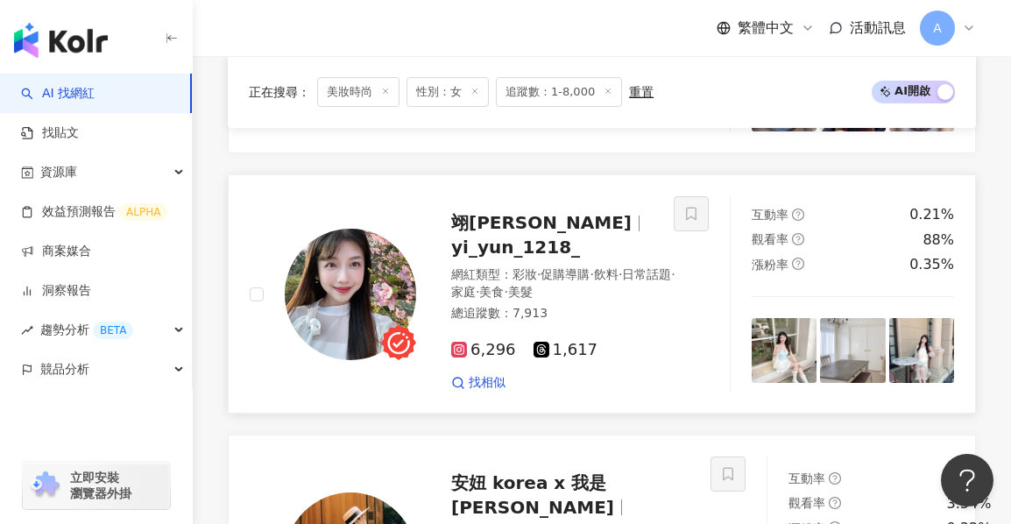
click at [559, 244] on span "yi_yun_1218_" at bounding box center [515, 247] width 129 height 21
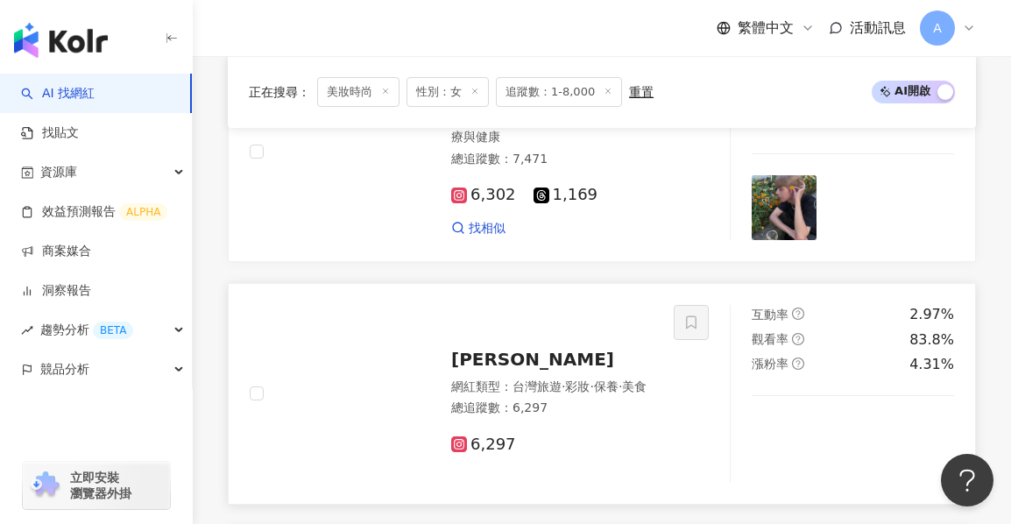
scroll to position [696, 0]
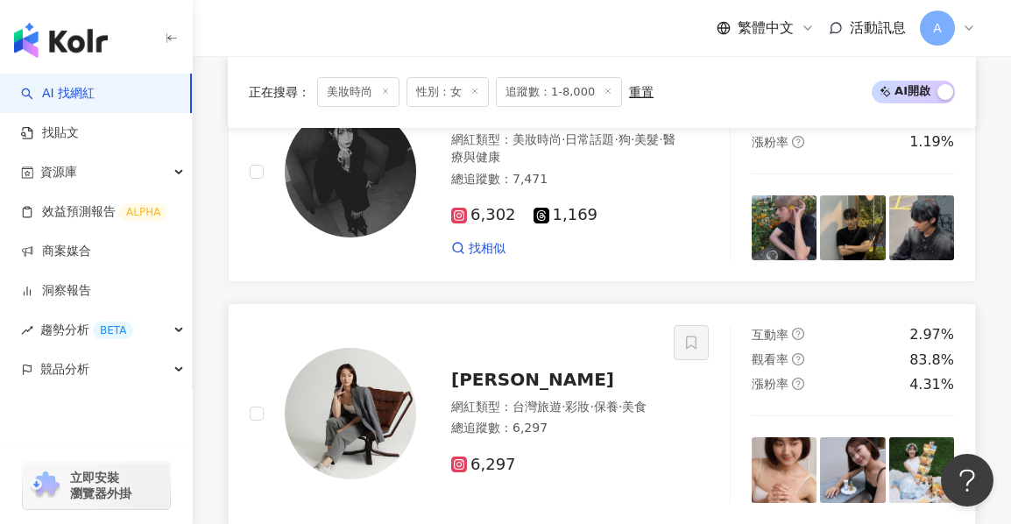
click at [604, 378] on div "Peggy L." at bounding box center [552, 379] width 202 height 25
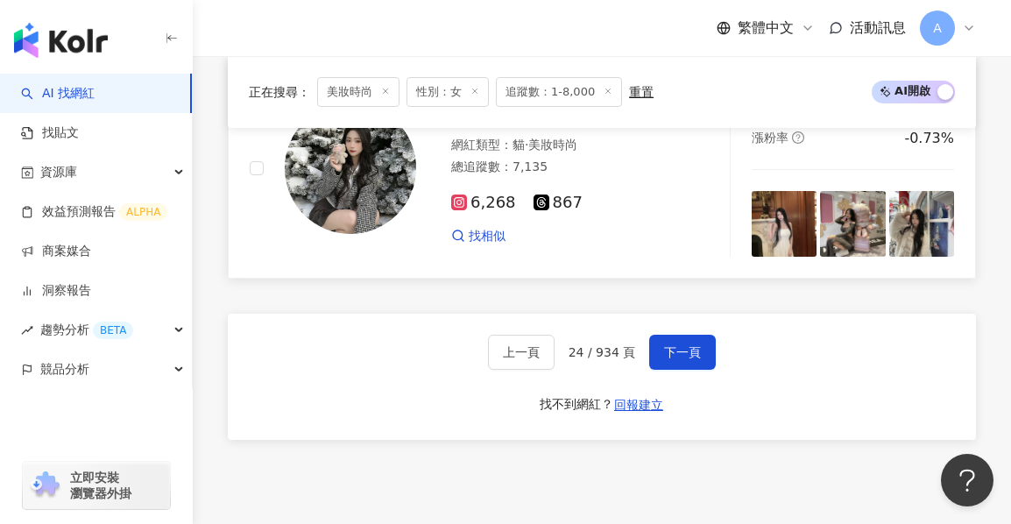
scroll to position [3324, 0]
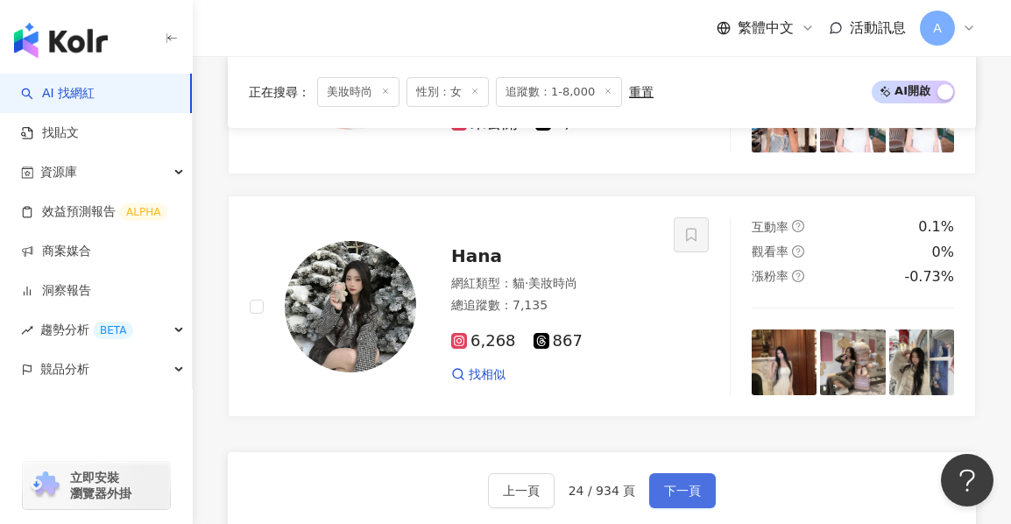
click at [690, 484] on span "下一頁" at bounding box center [682, 491] width 37 height 14
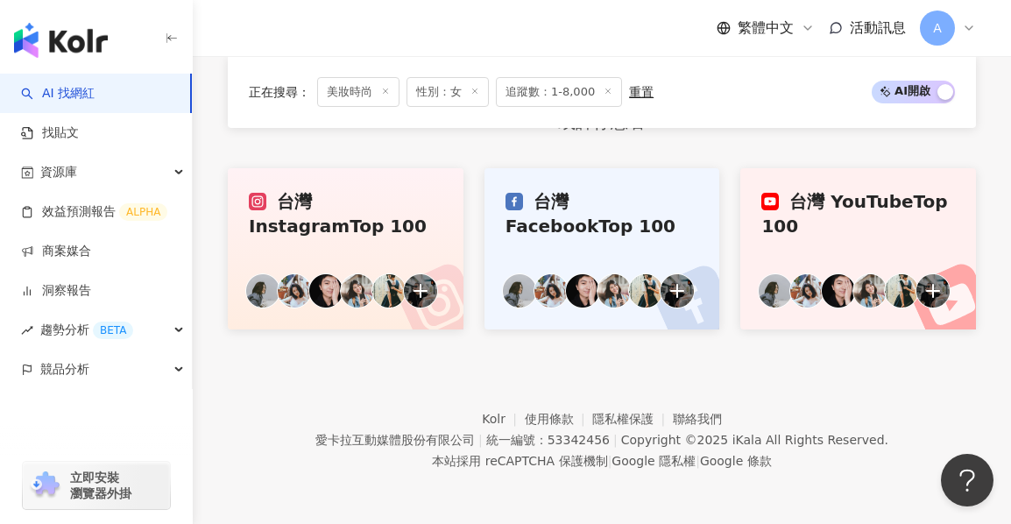
scroll to position [1428, 0]
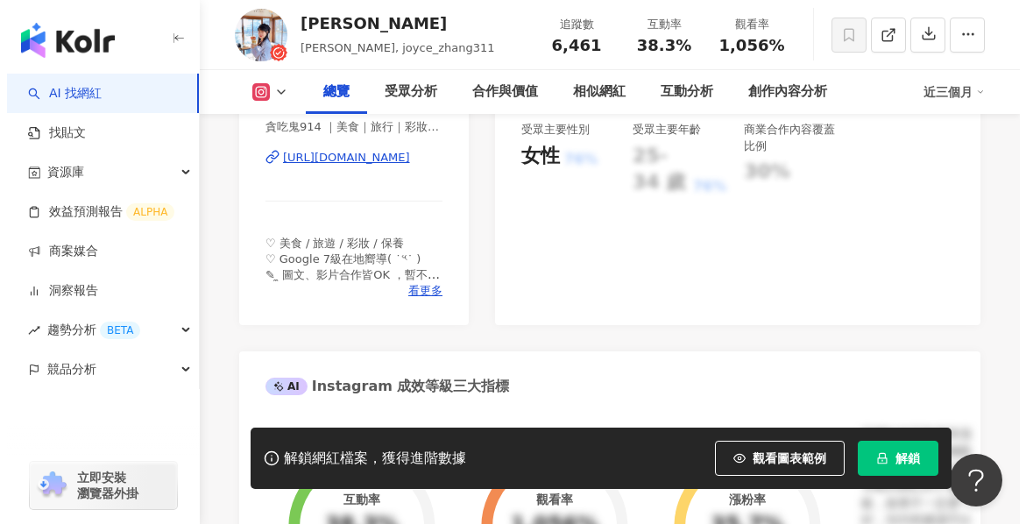
scroll to position [438, 0]
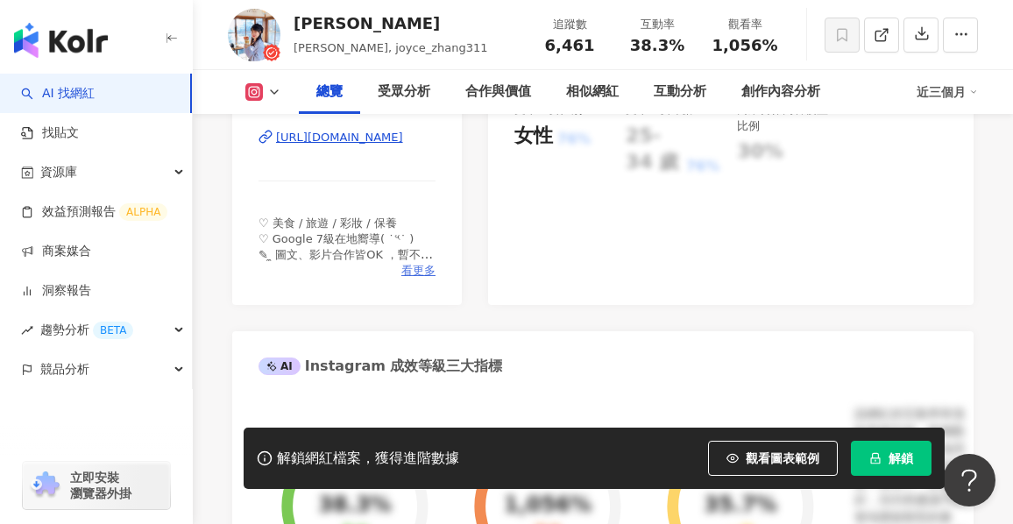
click at [430, 279] on span "看更多" at bounding box center [418, 271] width 34 height 16
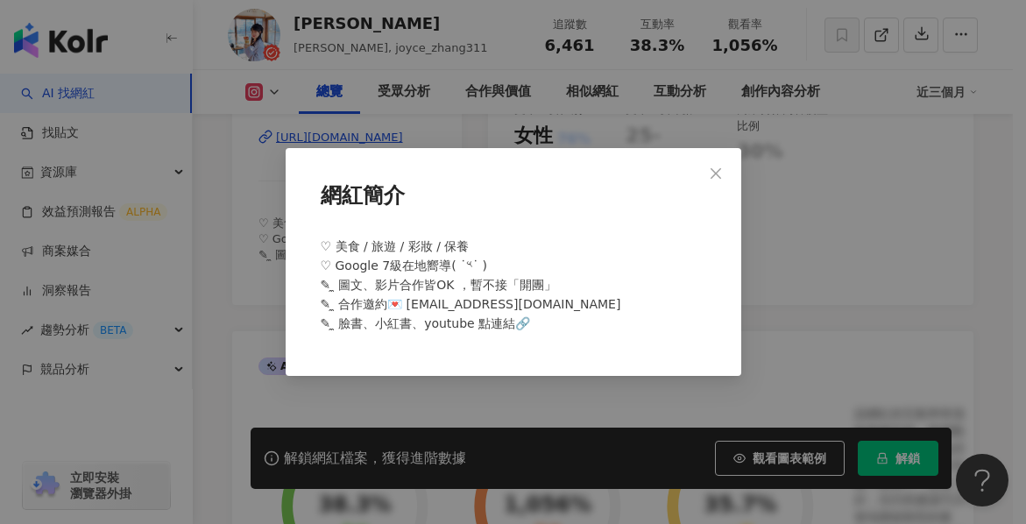
click at [804, 205] on div "網紅簡介 ♡ 美食 / 旅遊 / 彩妝 / 保養 ♡ Google 7級在地嚮導( ˙༥˙ ) ✎ ̼ 圖文、影片合作皆OK ，暫不接「開團」 ✎ ̼ 合作邀…" at bounding box center [513, 262] width 1026 height 524
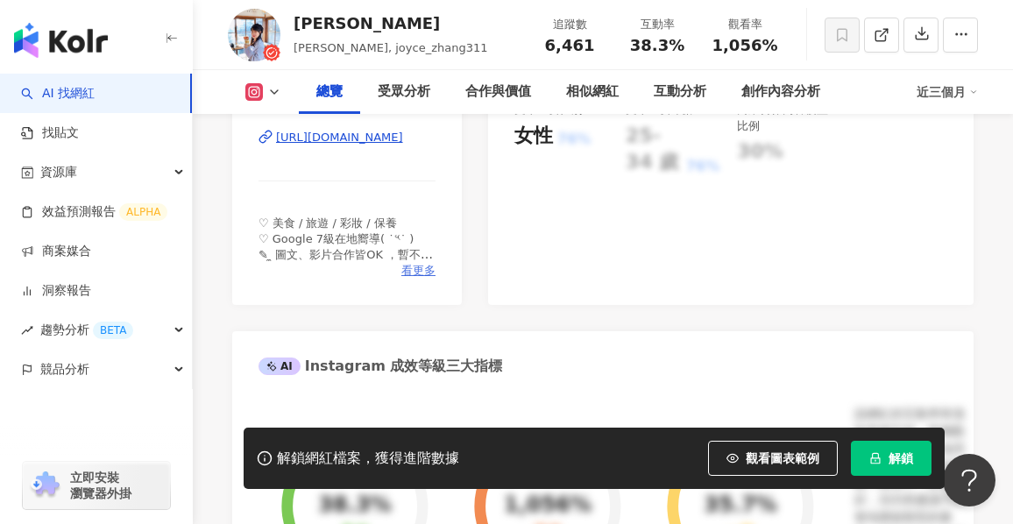
click at [415, 279] on span "看更多" at bounding box center [418, 271] width 34 height 16
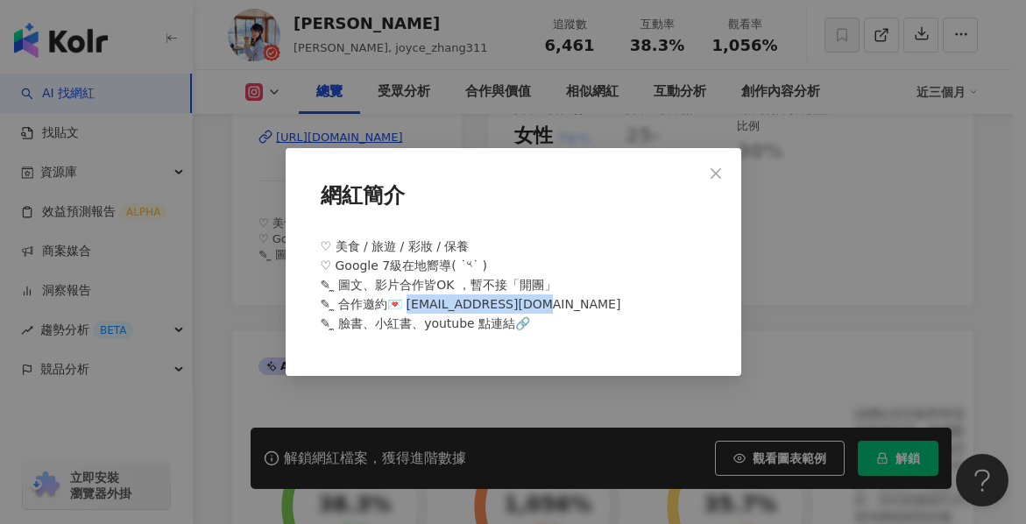
drag, startPoint x: 407, startPoint y: 308, endPoint x: 541, endPoint y: 298, distance: 134.4
click at [542, 305] on div "♡ 美食 / 旅遊 / 彩妝 / 保養 ♡ Google 7級在地嚮導( ˙༥˙ ) ✎ ̼ 圖文、影片合作皆OK ，暫不接「開團」 ✎ ̼ 合作邀約💌 jj…" at bounding box center [514, 292] width 400 height 125
copy span "ju199483@gmail.com"
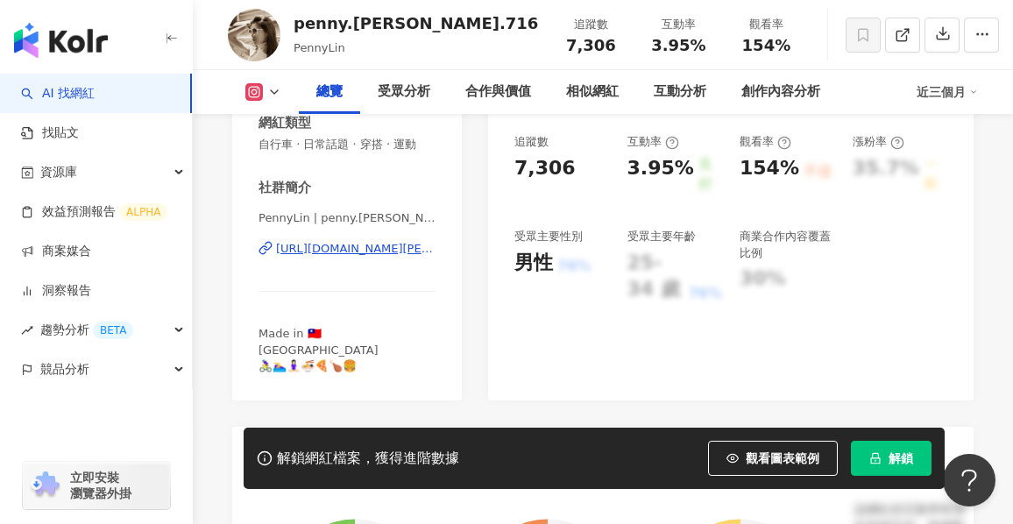
scroll to position [350, 0]
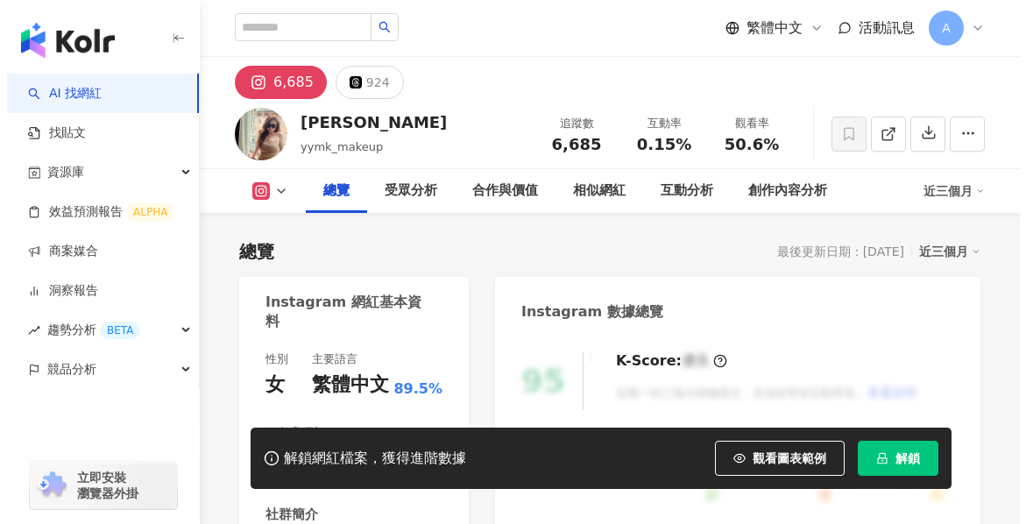
scroll to position [350, 0]
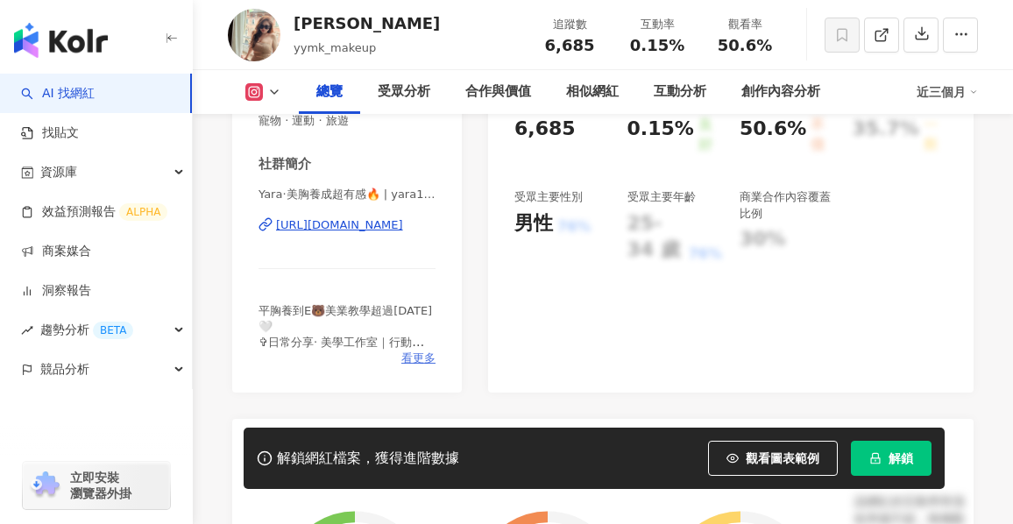
click at [430, 363] on span "看更多" at bounding box center [418, 358] width 34 height 16
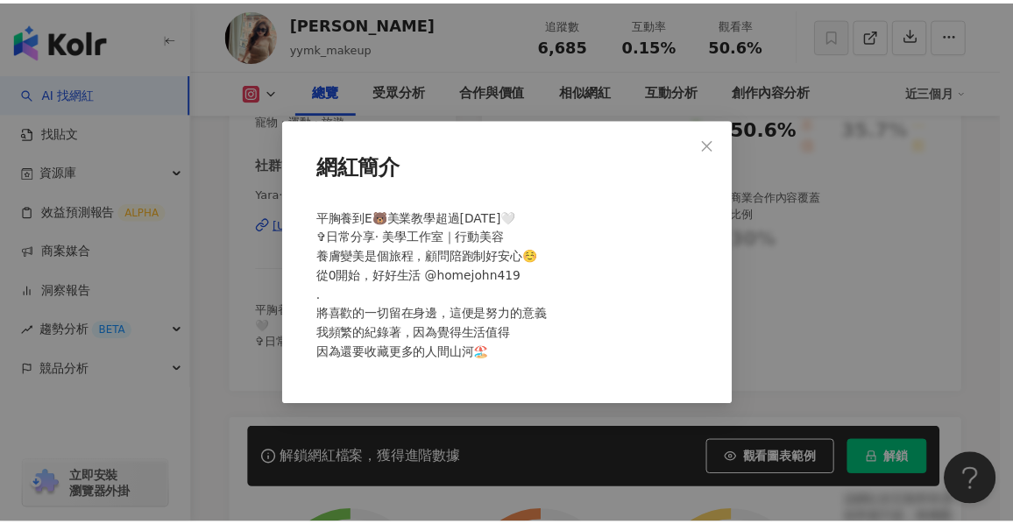
scroll to position [0, 0]
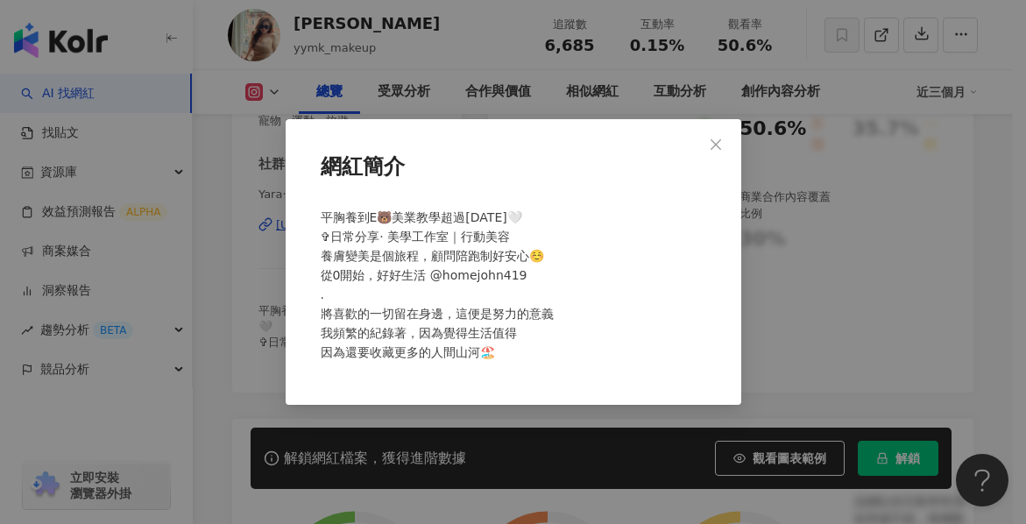
click at [711, 159] on button "Close" at bounding box center [715, 144] width 35 height 35
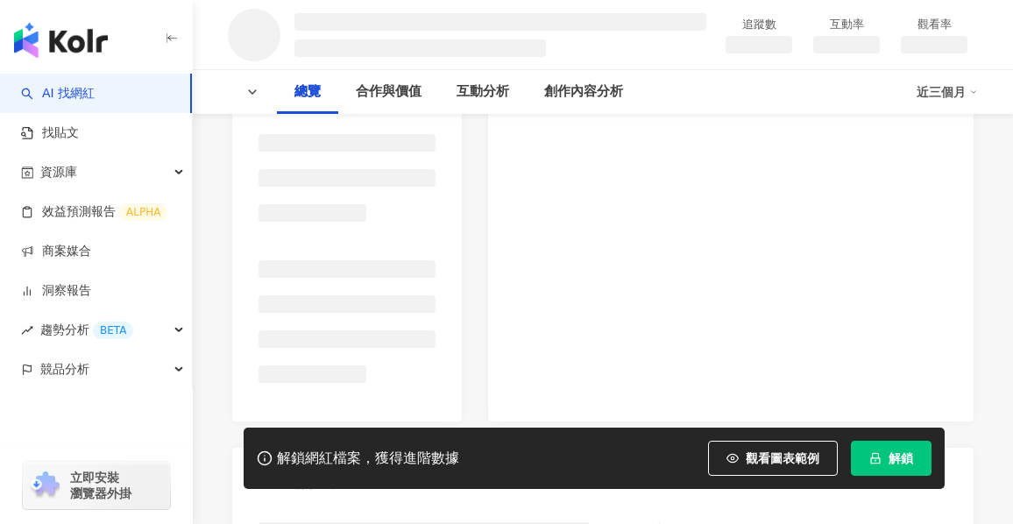
scroll to position [294, 0]
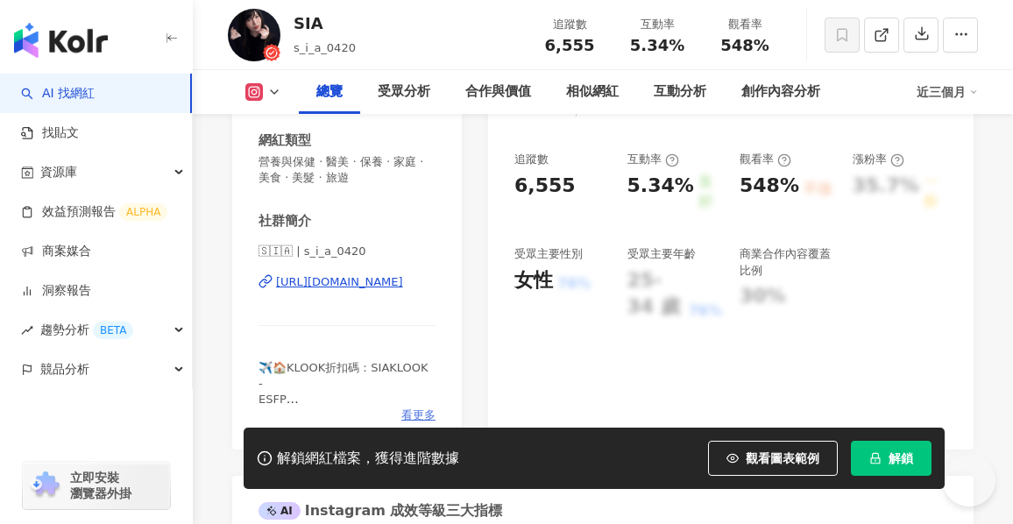
click at [421, 407] on span "看更多" at bounding box center [418, 415] width 34 height 16
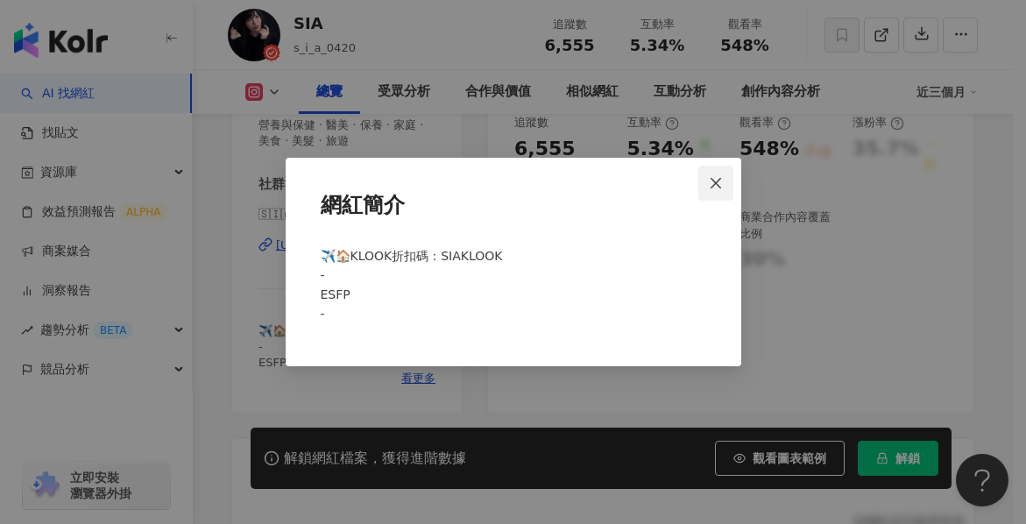
click at [712, 176] on icon "close" at bounding box center [716, 183] width 14 height 14
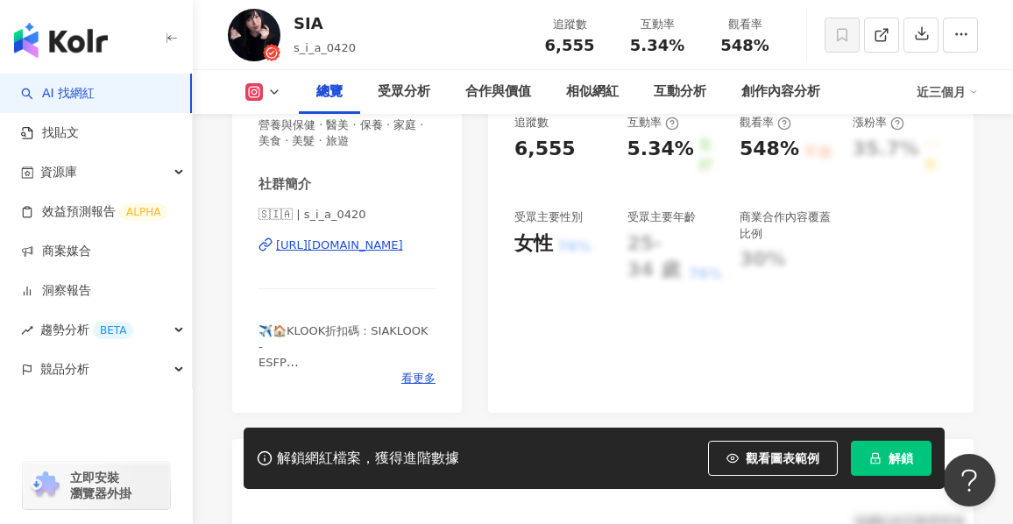
click at [361, 242] on div "https://www.instagram.com/s_i_a_0420/" at bounding box center [339, 245] width 127 height 16
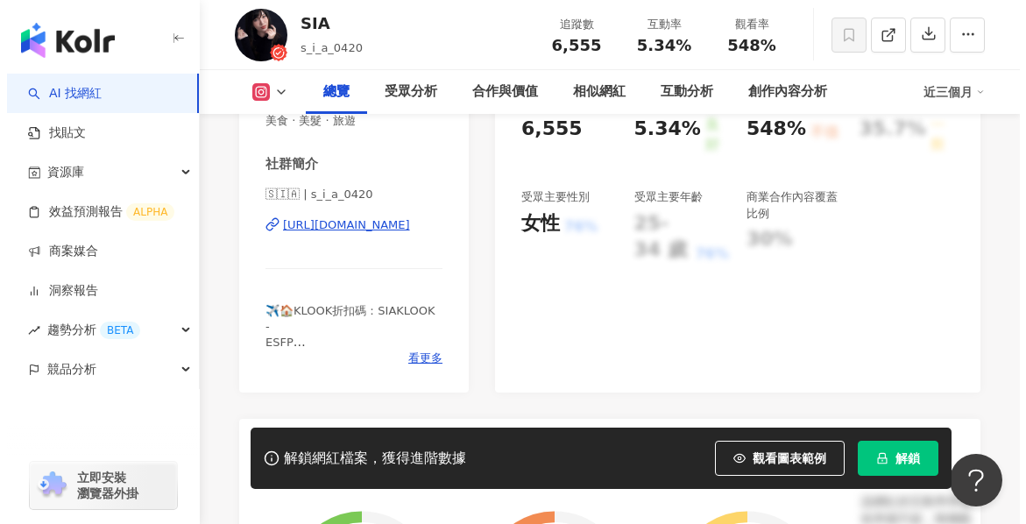
scroll to position [351, 0]
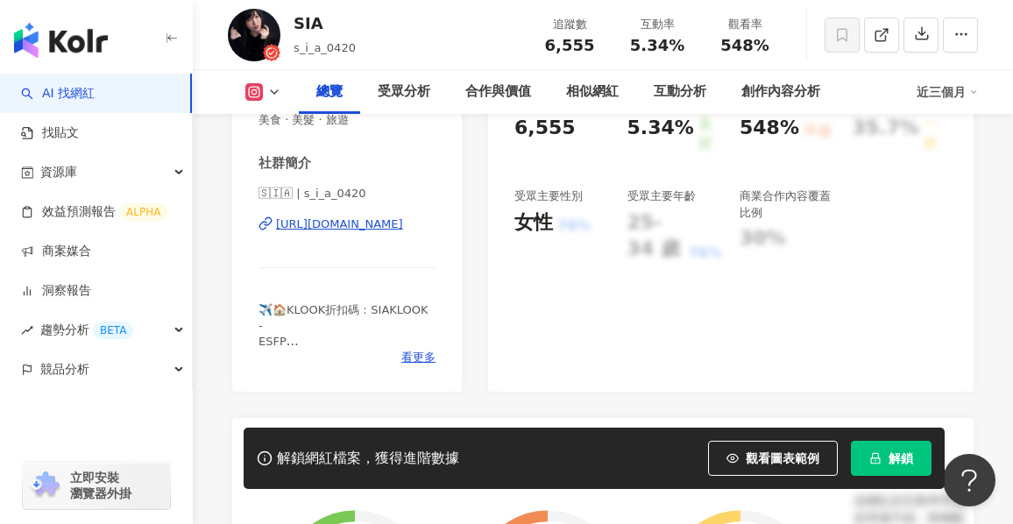
click at [411, 358] on span "看更多" at bounding box center [418, 358] width 34 height 16
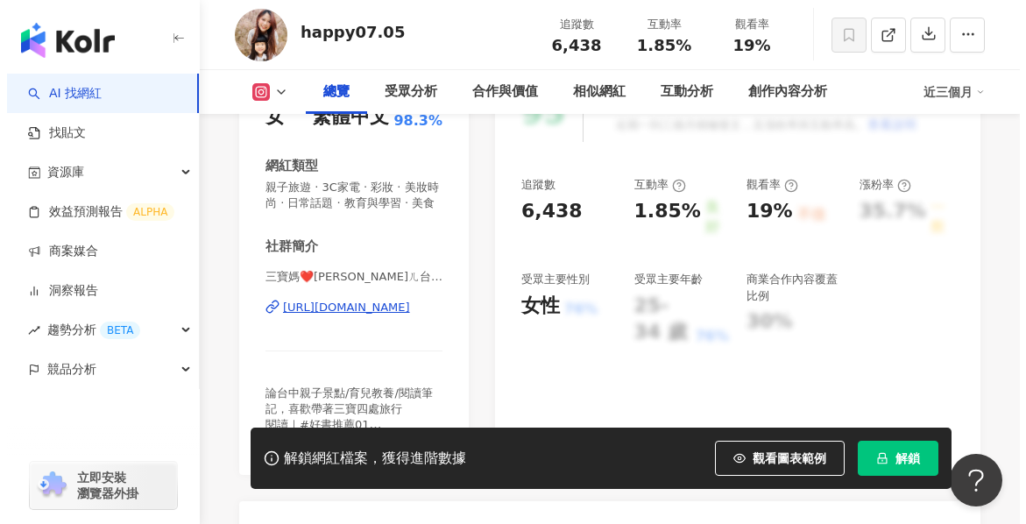
scroll to position [497, 0]
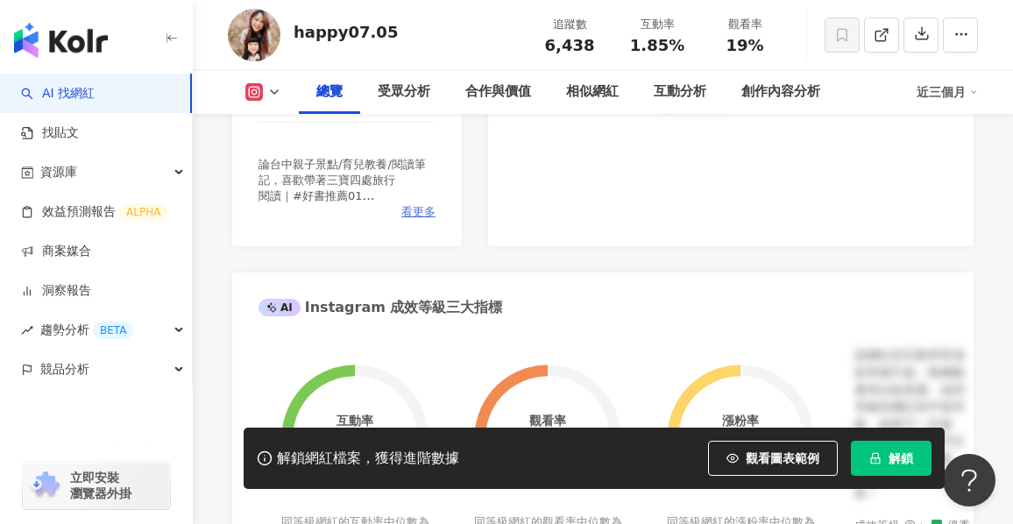
click at [417, 220] on span "看更多" at bounding box center [418, 212] width 34 height 16
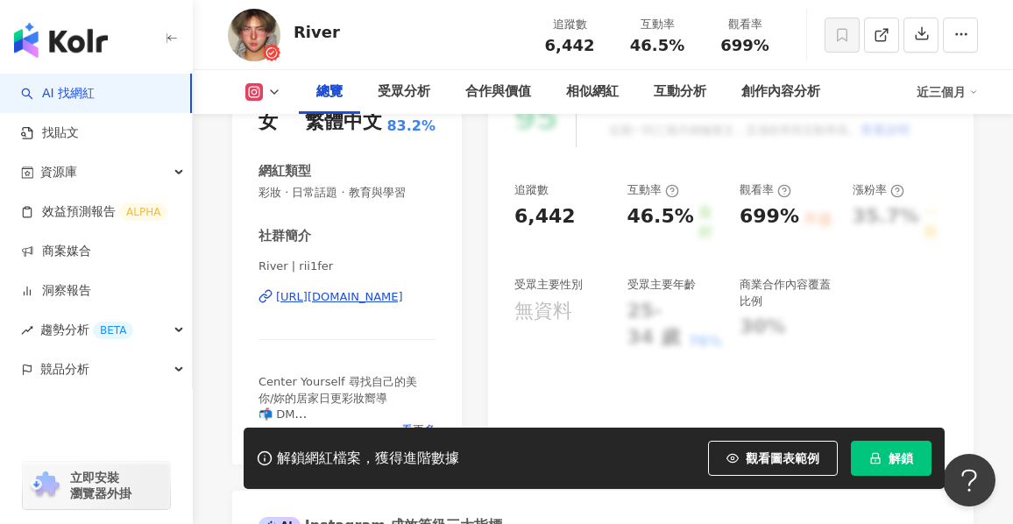
scroll to position [350, 0]
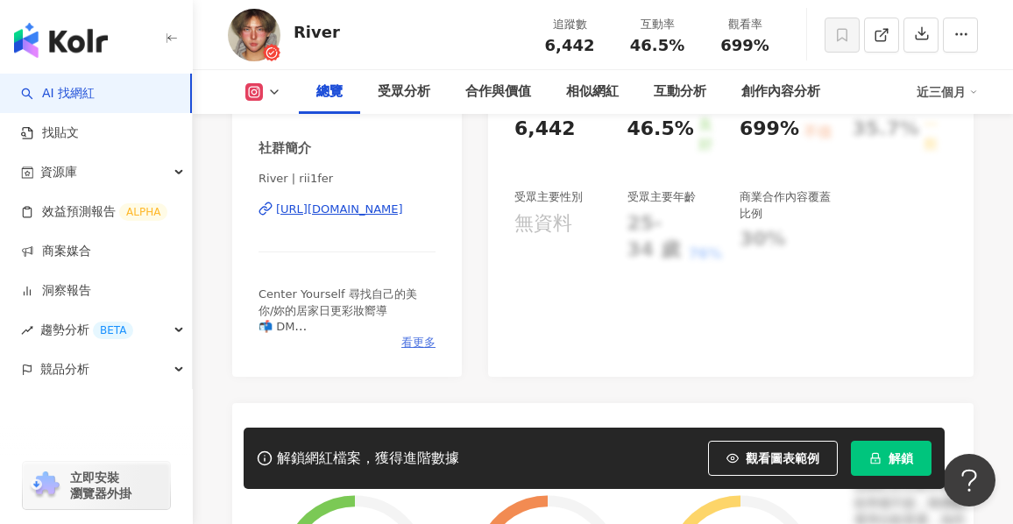
click at [418, 340] on span "看更多" at bounding box center [418, 343] width 34 height 16
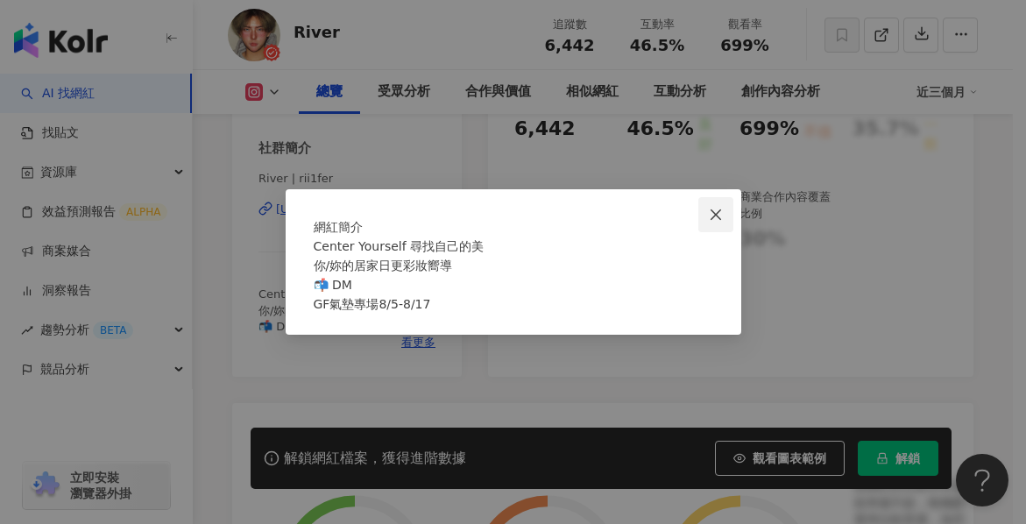
click at [722, 208] on icon "close" at bounding box center [716, 215] width 14 height 14
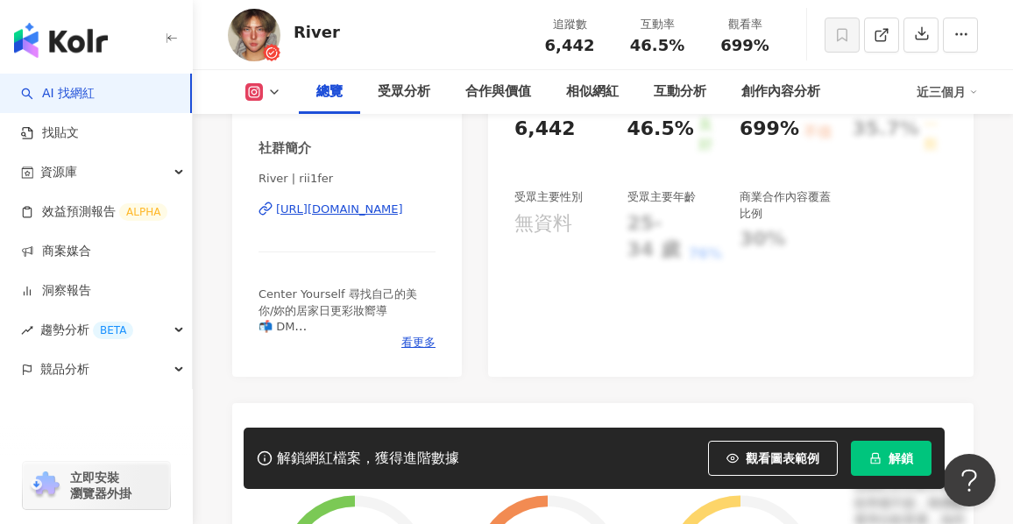
click at [392, 209] on div "https://www.instagram.com/rii1fer/" at bounding box center [339, 210] width 127 height 16
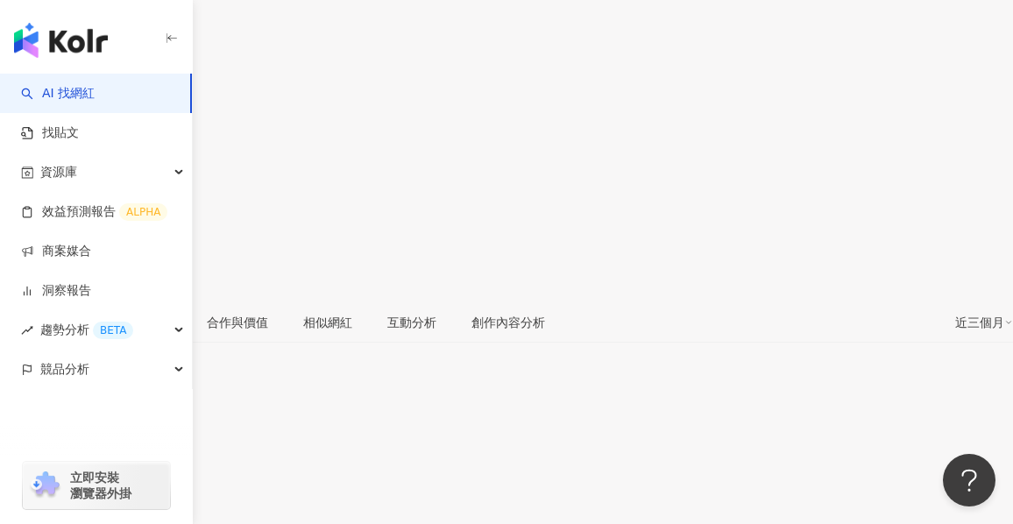
scroll to position [350, 0]
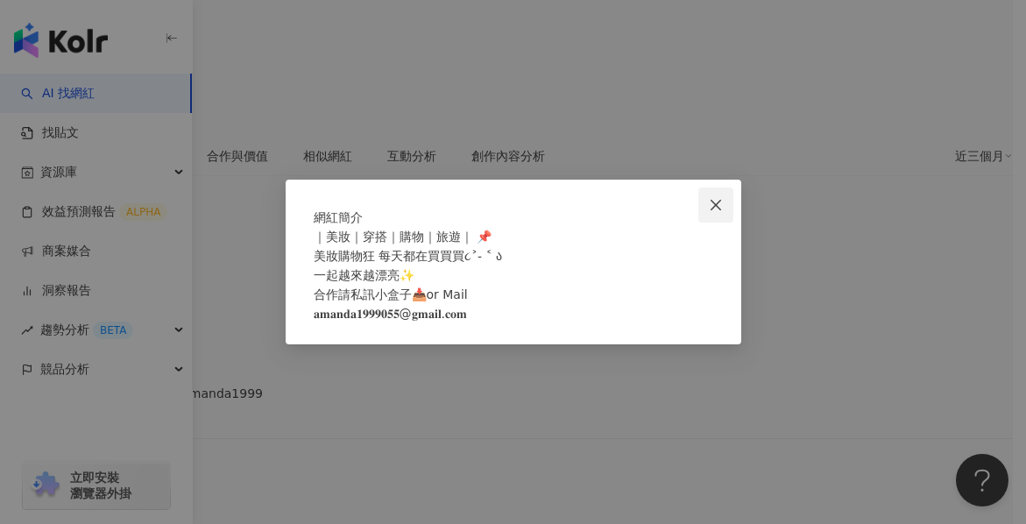
click at [712, 199] on icon "close" at bounding box center [716, 204] width 11 height 11
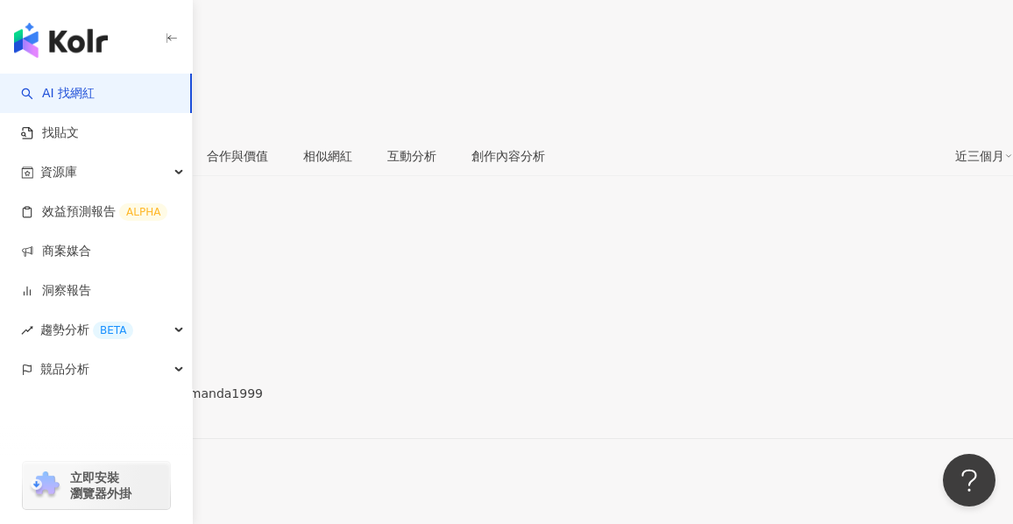
click at [154, 401] on div "[URL][DOMAIN_NAME]" at bounding box center [86, 408] width 137 height 14
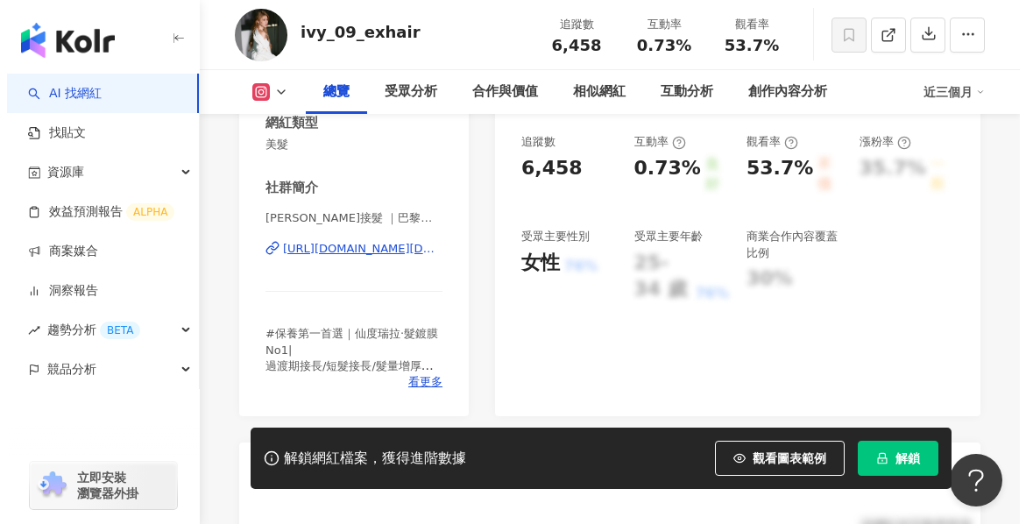
scroll to position [350, 0]
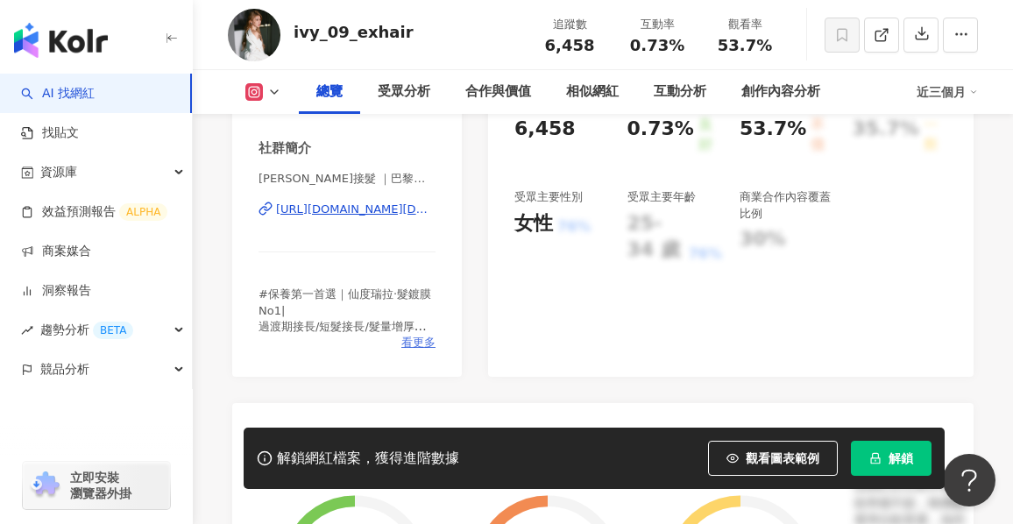
click at [434, 338] on span "看更多" at bounding box center [418, 343] width 34 height 16
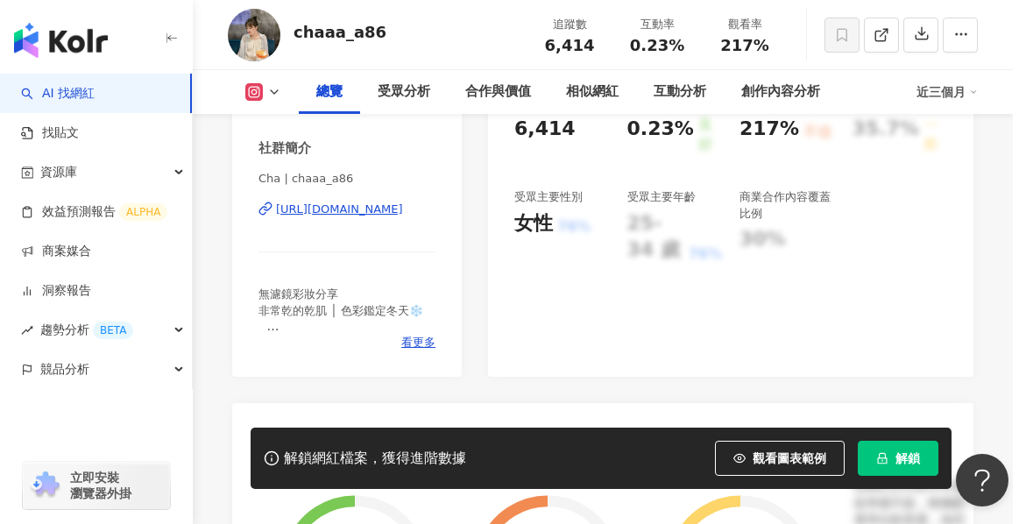
click at [470, 339] on span "無濾鏡彩妝分享 非常乾的乾肌 │ 色彩鑑定冬天❄️ ⠀ 🎓TCGS to NCCU AD 📪合作邀約可以直接私訊小盒子，沒回再Line我 💬Line：cott…" at bounding box center [452, 285] width 262 height 110
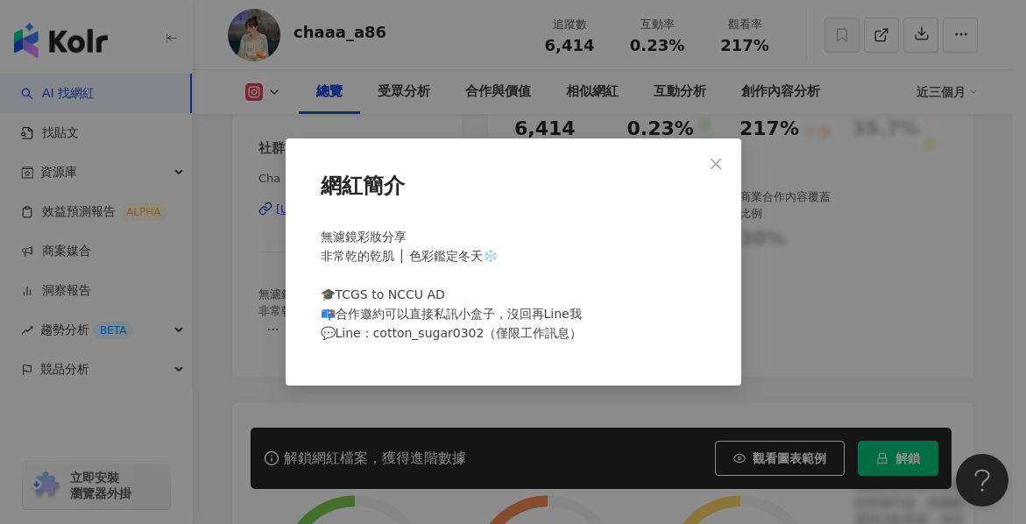
click at [733, 159] on div "網紅簡介 無濾鏡彩妝分享 非常乾的乾肌 │ 色彩鑑定冬天❄️ ⠀ 🎓TCGS to NCCU AD 📪合作邀約可以直接私訊小盒子，沒回再Line我 💬Line…" at bounding box center [514, 261] width 456 height 247
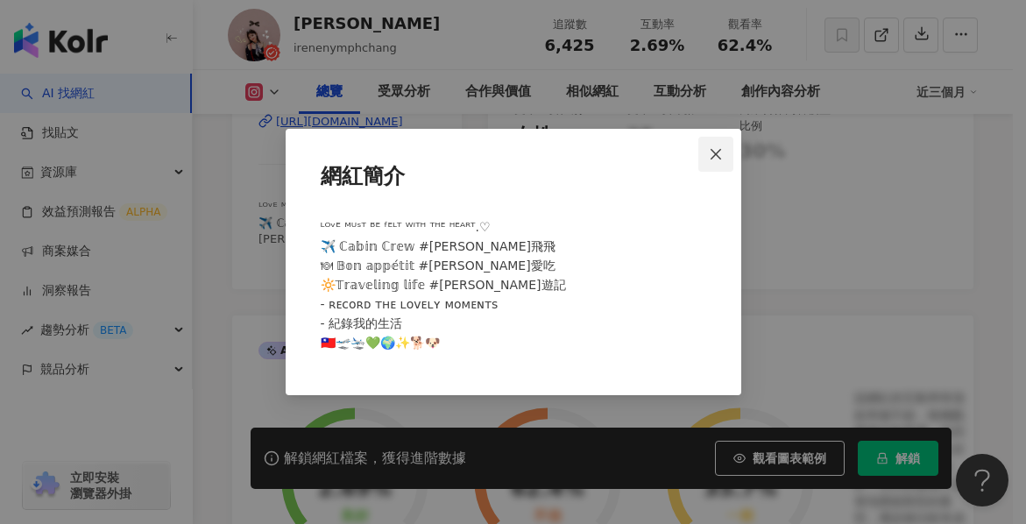
click at [717, 156] on icon "close" at bounding box center [716, 154] width 14 height 14
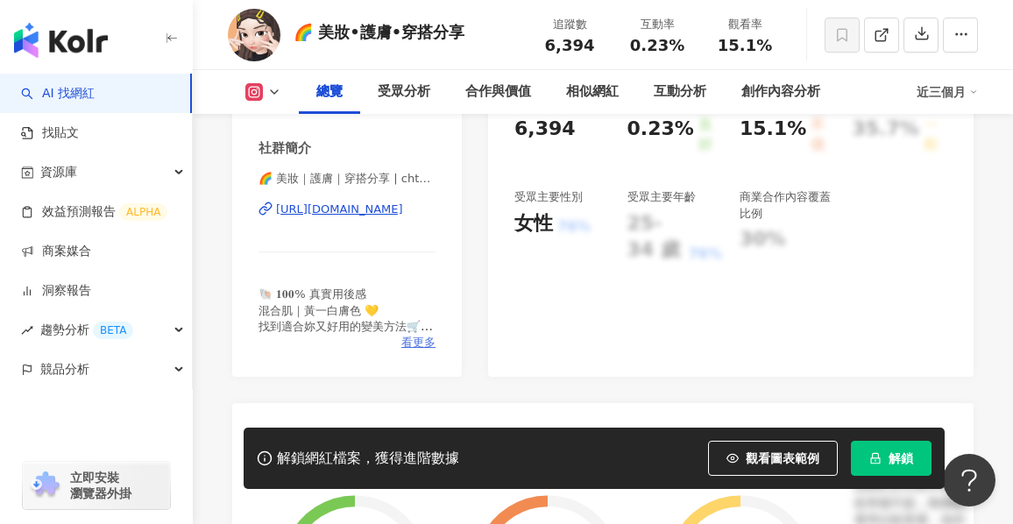
click at [413, 343] on span "看更多" at bounding box center [418, 343] width 34 height 16
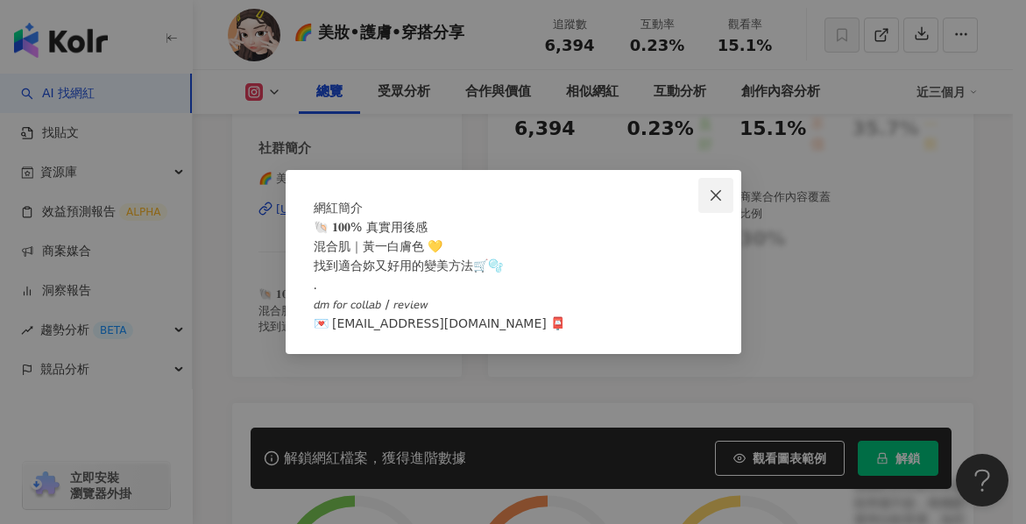
click at [706, 178] on button "Close" at bounding box center [715, 195] width 35 height 35
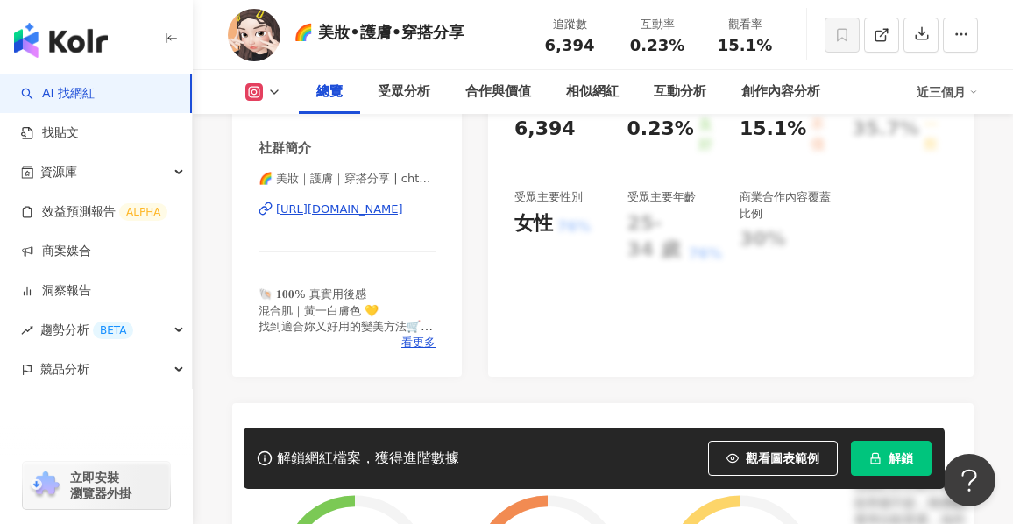
click at [332, 210] on div "https://www.instagram.com/cht_logbook/" at bounding box center [339, 210] width 127 height 16
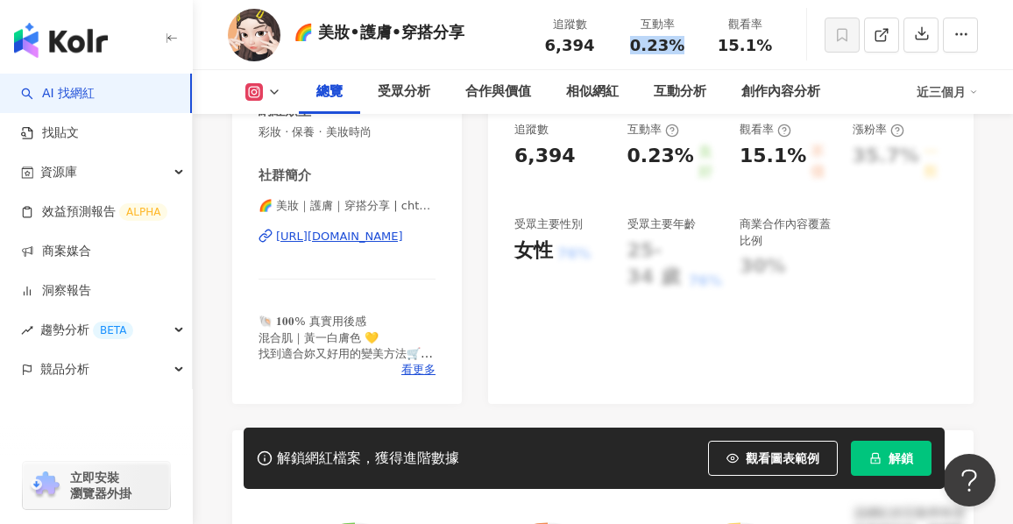
drag, startPoint x: 631, startPoint y: 43, endPoint x: 676, endPoint y: 54, distance: 46.1
click at [676, 54] on div "0.23%" at bounding box center [657, 46] width 67 height 18
copy span "0.23%"
click at [11, 432] on div "立即安裝 瀏覽器外掛" at bounding box center [96, 475] width 193 height 98
drag, startPoint x: 722, startPoint y: 51, endPoint x: 773, endPoint y: 46, distance: 51.0
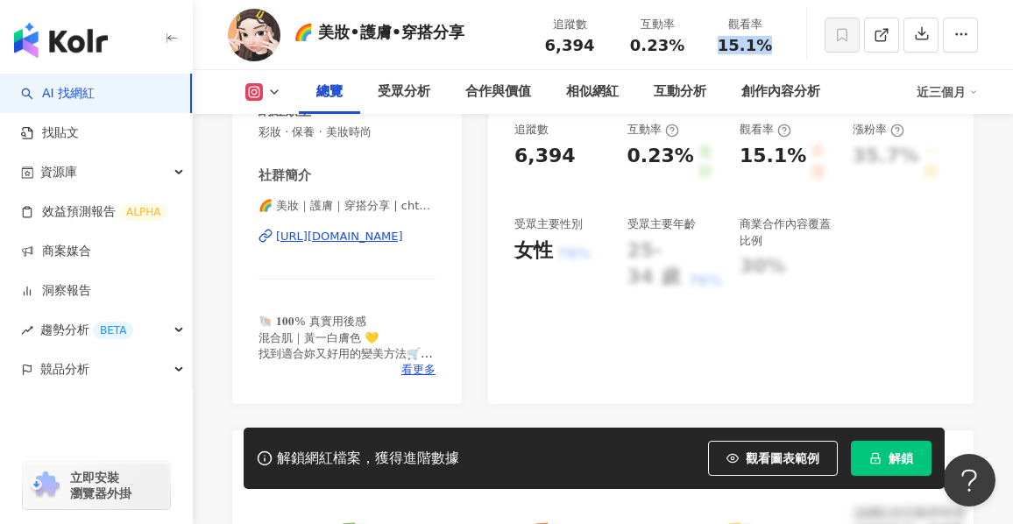
click at [773, 46] on div "15.1%" at bounding box center [744, 46] width 67 height 18
copy span "15.1%"
click at [10, 449] on div "立即安裝 瀏覽器外掛" at bounding box center [96, 475] width 193 height 98
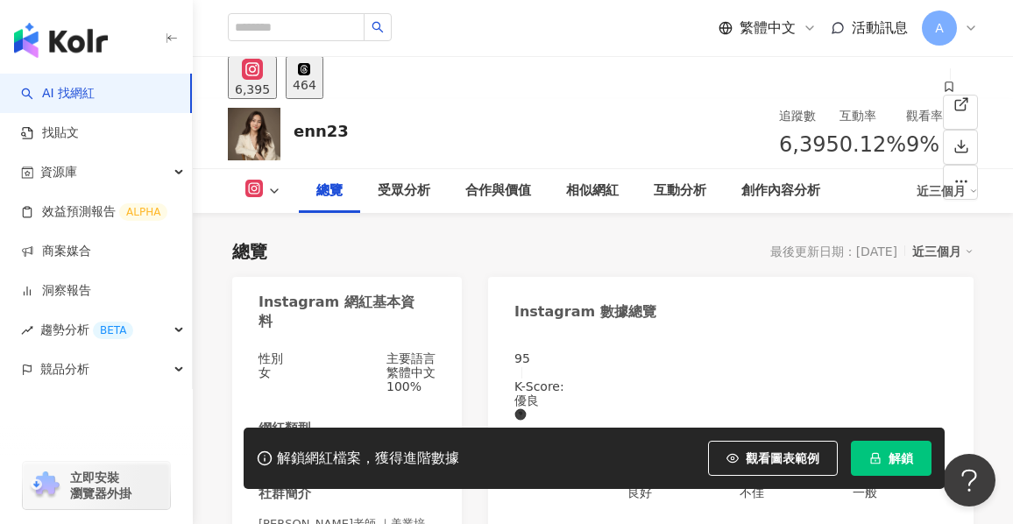
scroll to position [350, 0]
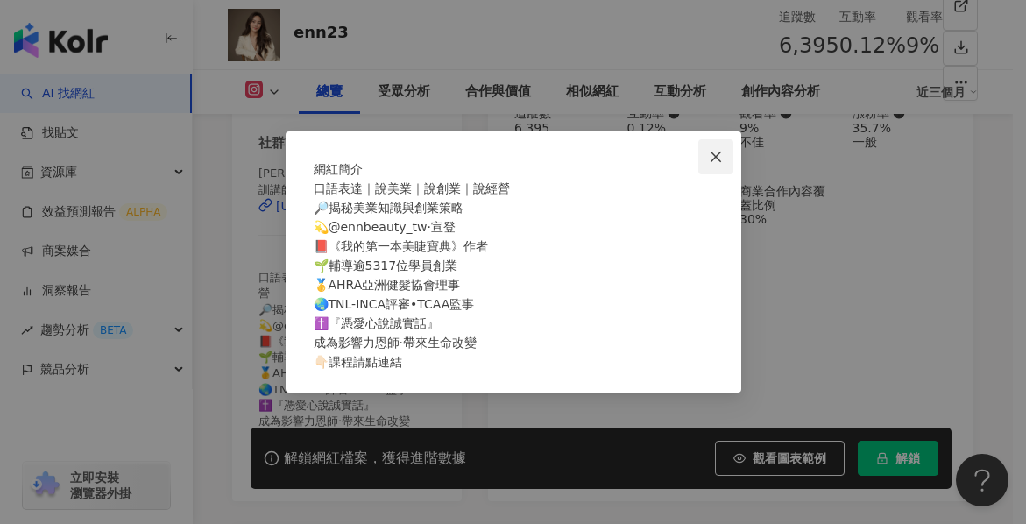
click at [713, 150] on icon "close" at bounding box center [716, 157] width 14 height 14
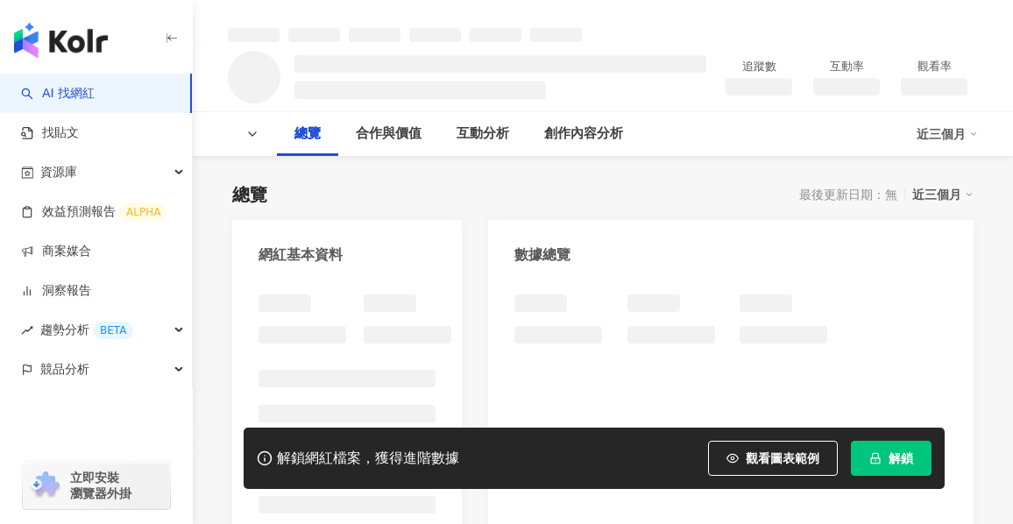
scroll to position [88, 0]
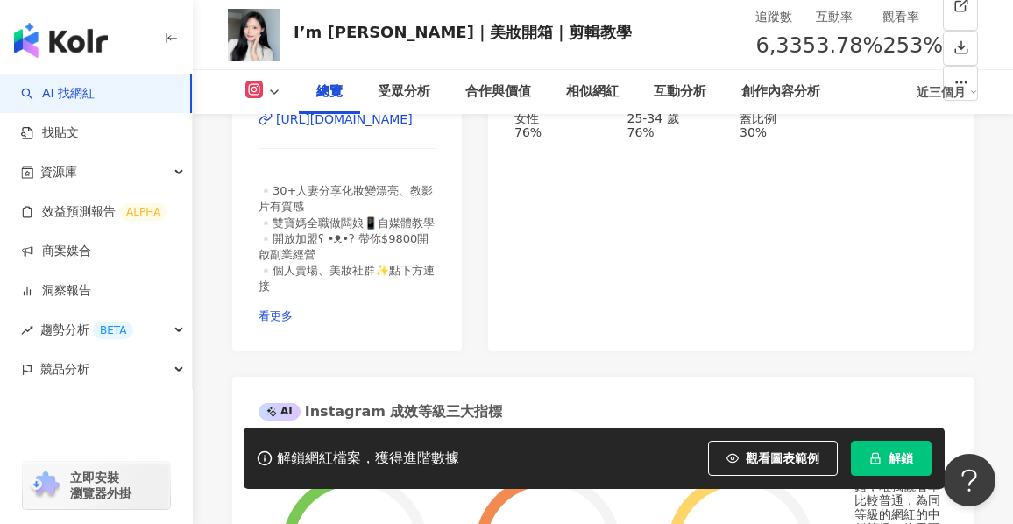
scroll to position [438, 0]
click at [293, 308] on span "看更多" at bounding box center [275, 314] width 34 height 13
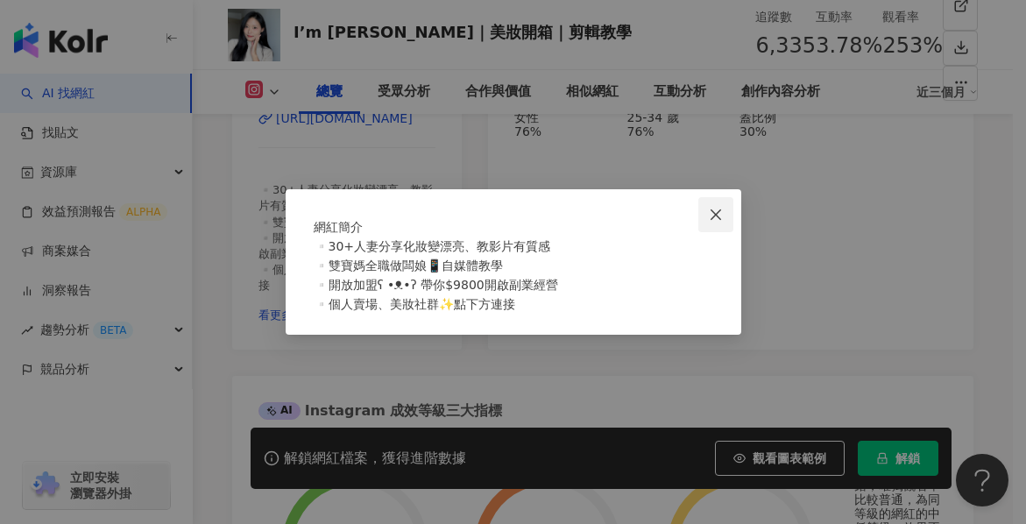
click at [712, 197] on button "Close" at bounding box center [715, 214] width 35 height 35
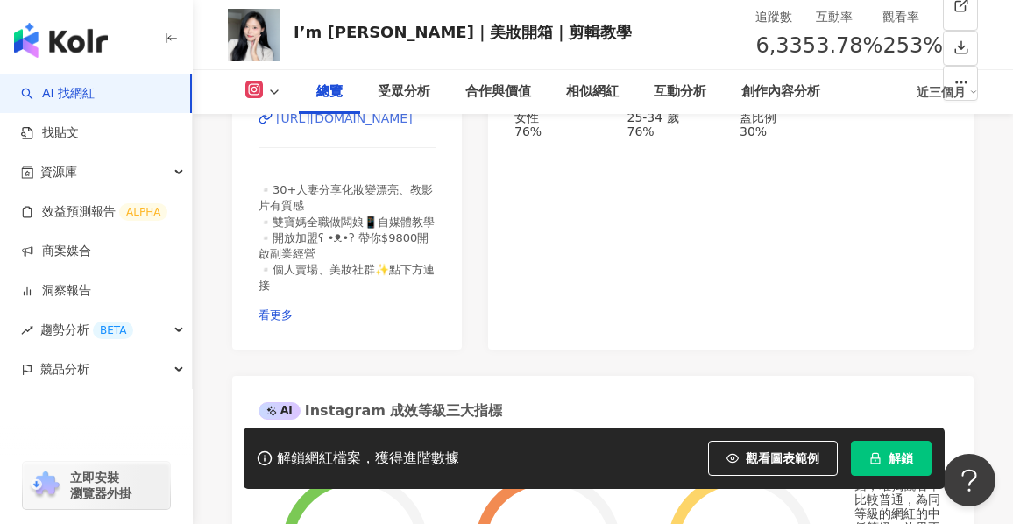
click at [391, 124] on div "https://www.instagram.com/jill_chiachia/" at bounding box center [344, 118] width 137 height 14
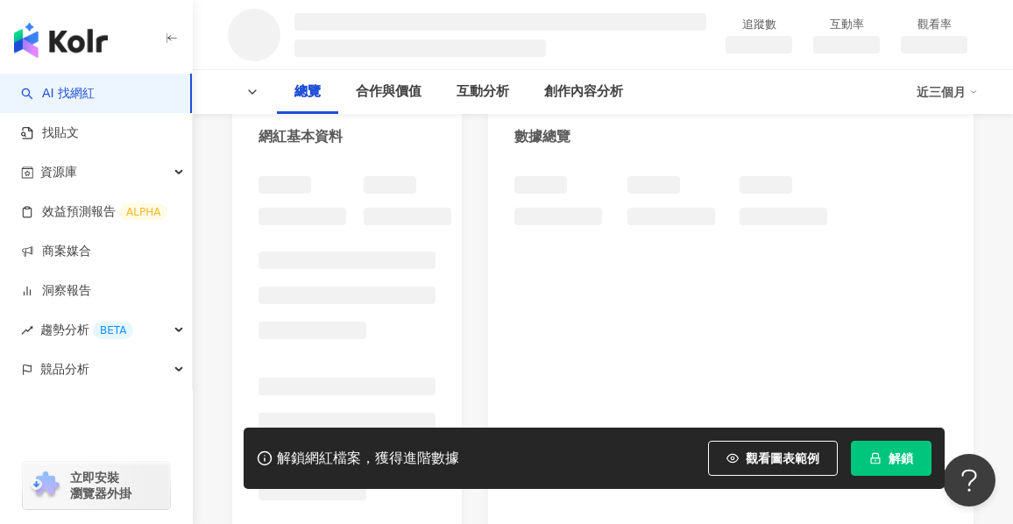
scroll to position [263, 0]
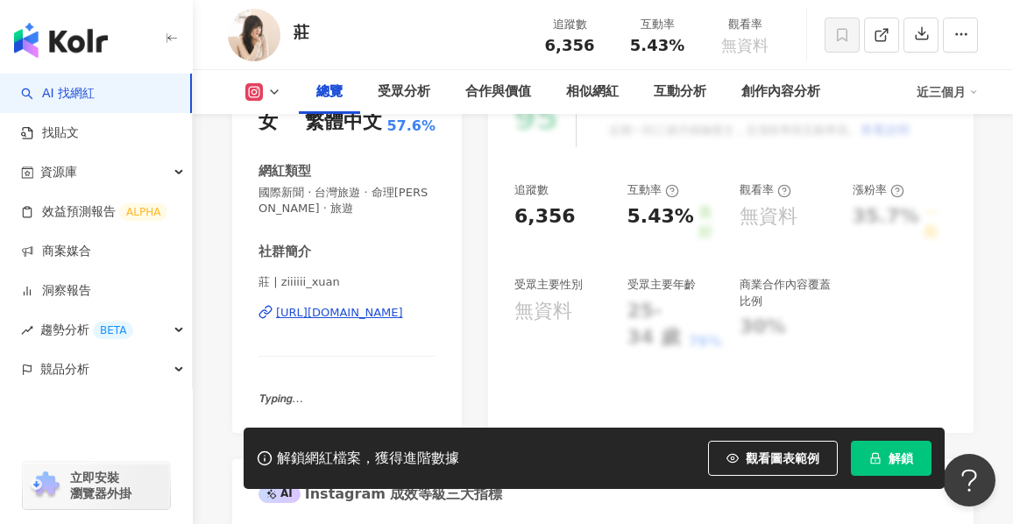
scroll to position [357, 0]
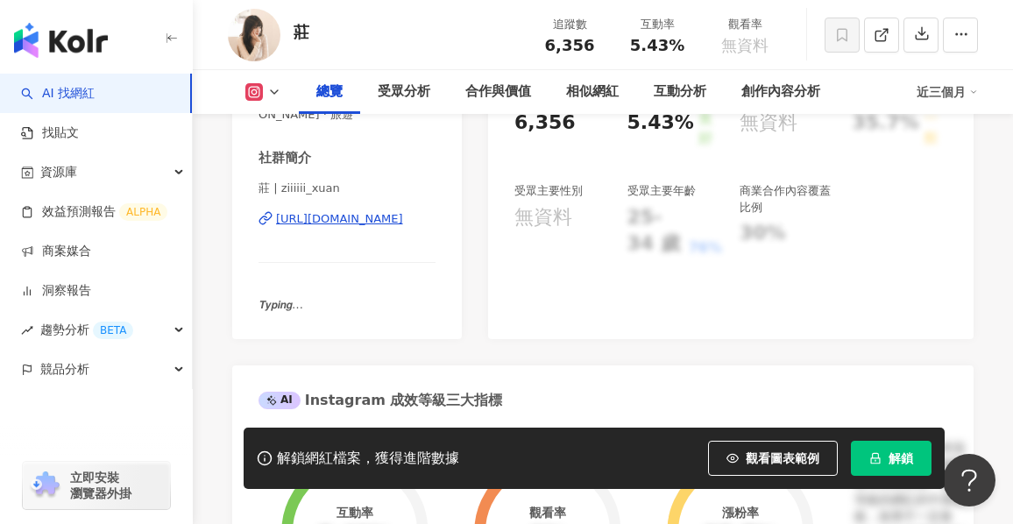
click at [339, 227] on div "[URL][DOMAIN_NAME]" at bounding box center [339, 219] width 127 height 16
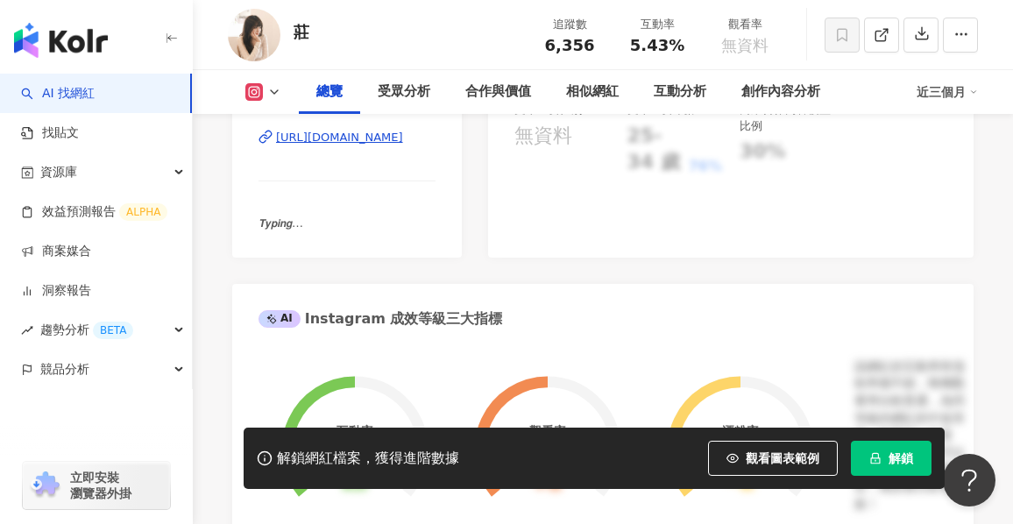
scroll to position [350, 0]
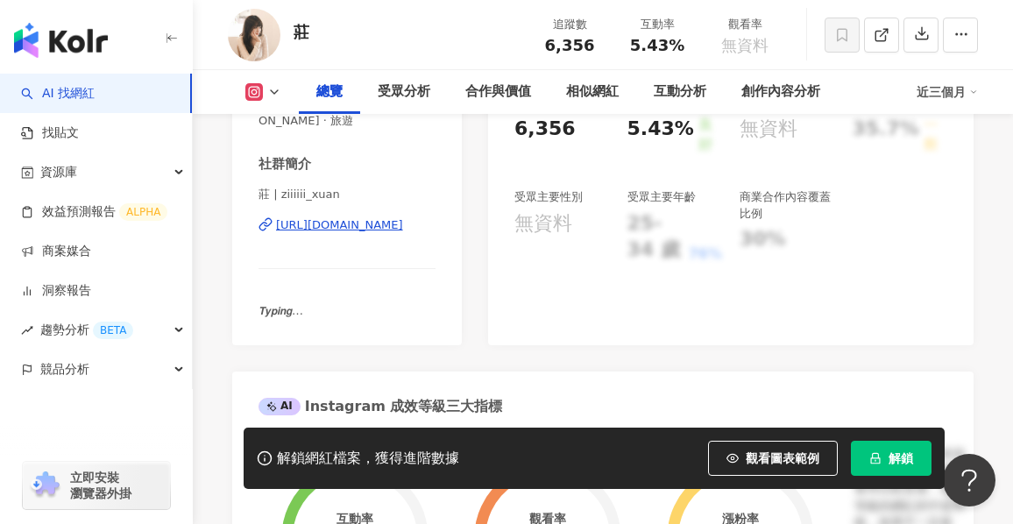
click at [355, 225] on div "[URL][DOMAIN_NAME]" at bounding box center [339, 225] width 127 height 16
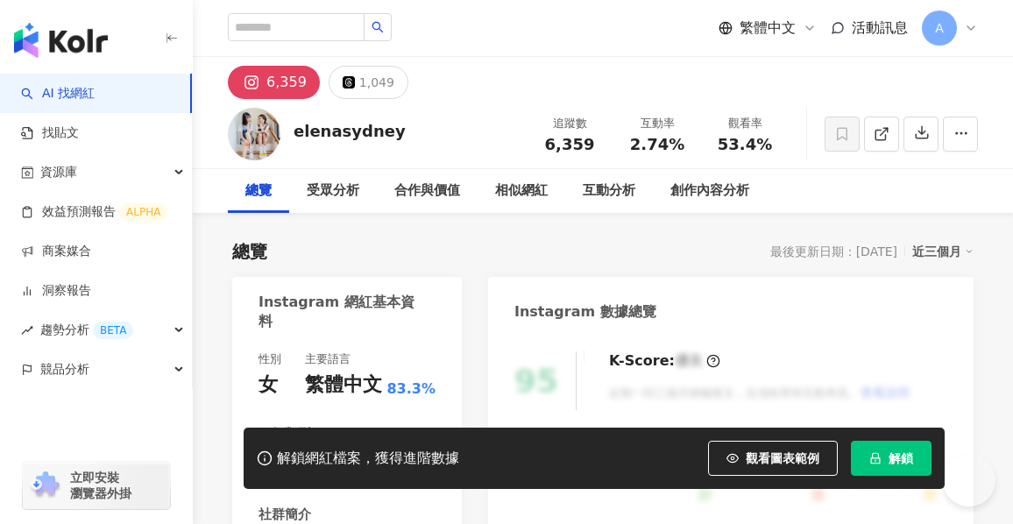
scroll to position [350, 0]
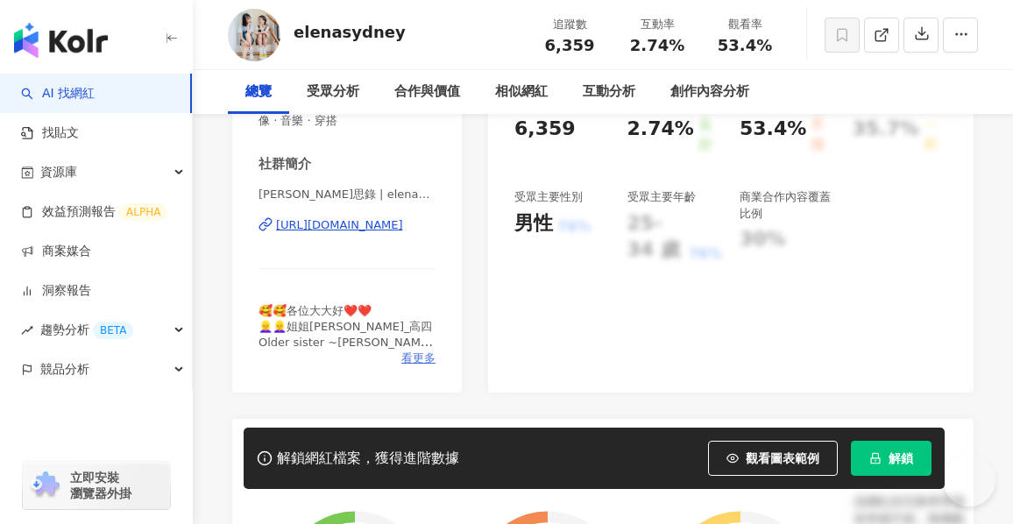
click at [412, 350] on span "看更多" at bounding box center [418, 358] width 34 height 16
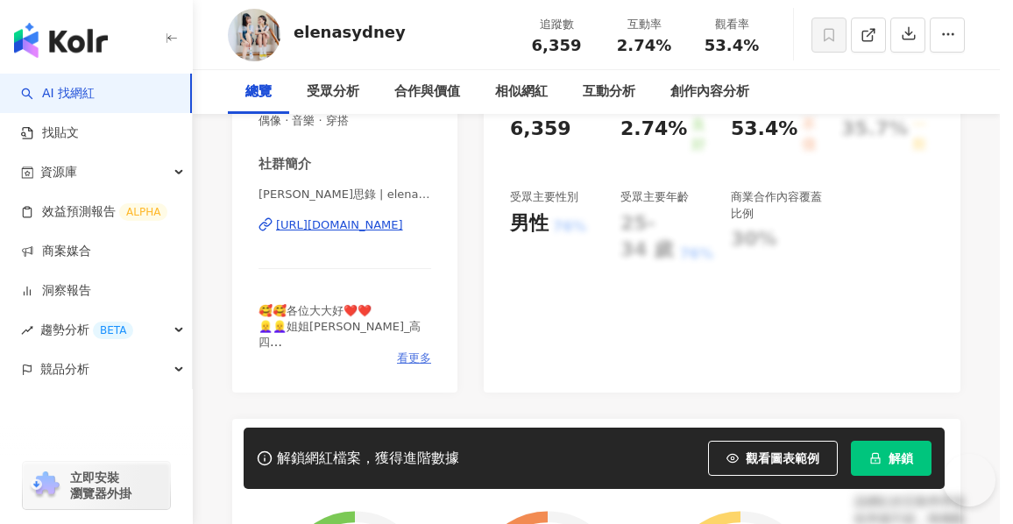
click at [413, 343] on div "🥰🥰各位大大好❤️❤️ 👱‍♀️👱‍♀️姐姐[PERSON_NAME]_高四 Older sister ~[PERSON_NAME] 👧👧 妹妹思穎_高二 Y…" at bounding box center [507, 275] width 400 height 135
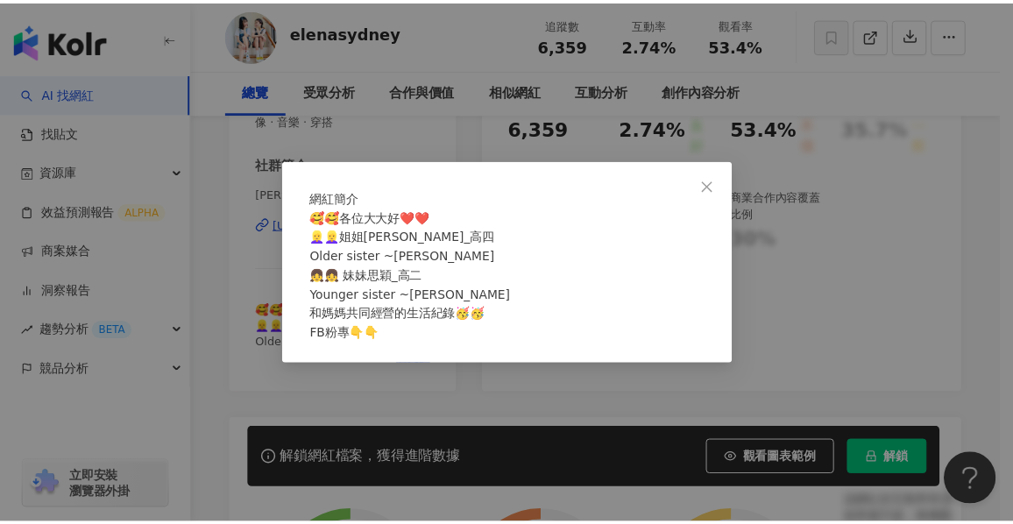
scroll to position [0, 0]
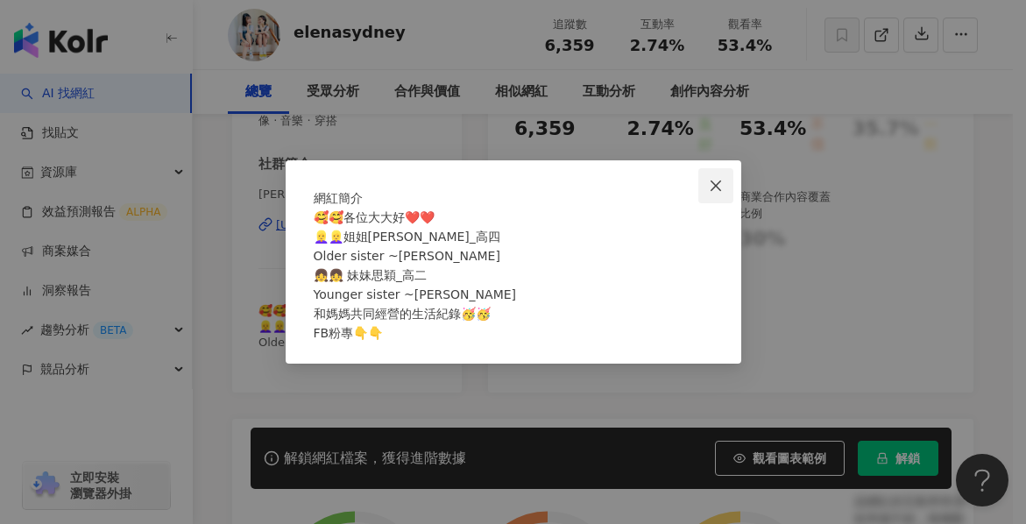
click at [728, 179] on span "Close" at bounding box center [715, 186] width 35 height 14
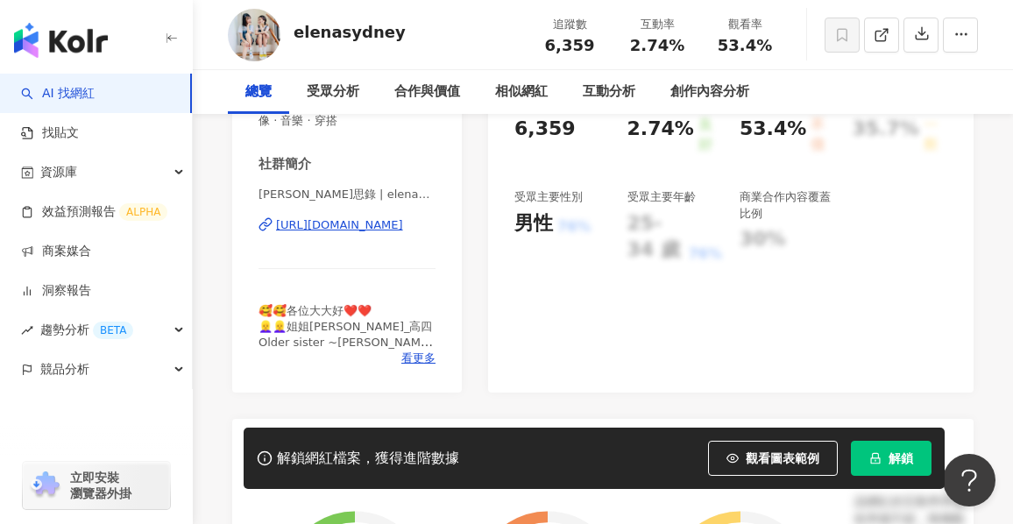
click at [323, 217] on div "[URL][DOMAIN_NAME]" at bounding box center [339, 225] width 127 height 16
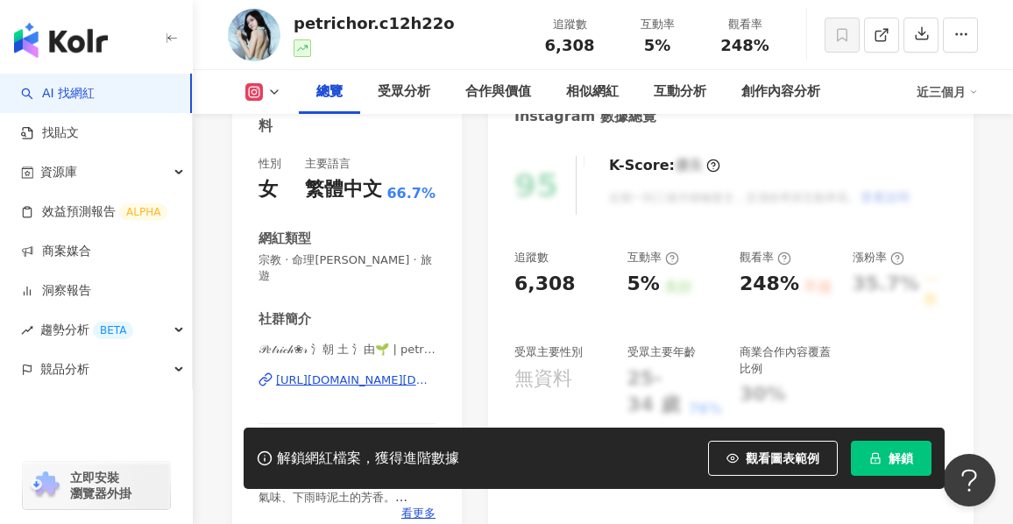
scroll to position [175, 0]
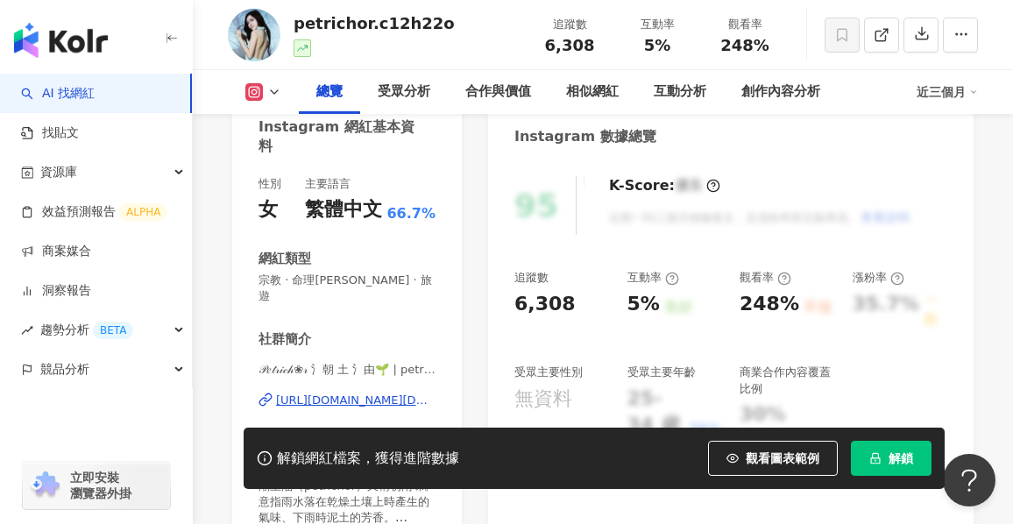
click at [407, 523] on span "看更多" at bounding box center [418, 534] width 34 height 16
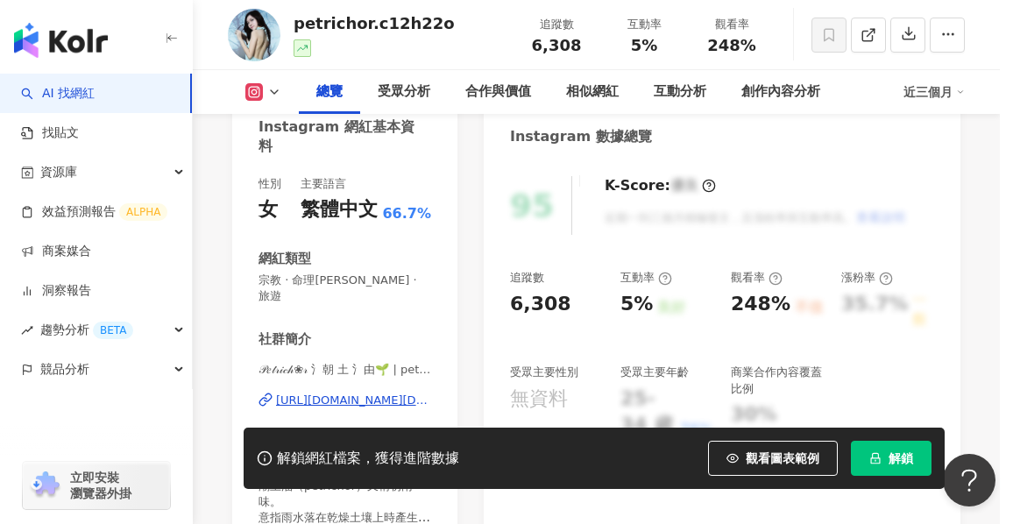
scroll to position [350, 0]
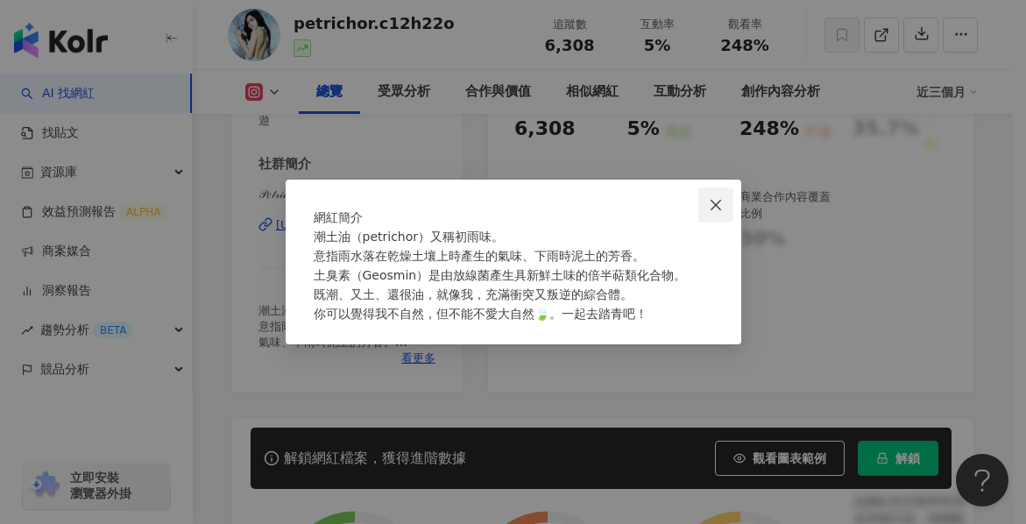
click at [719, 198] on icon "close" at bounding box center [716, 205] width 14 height 14
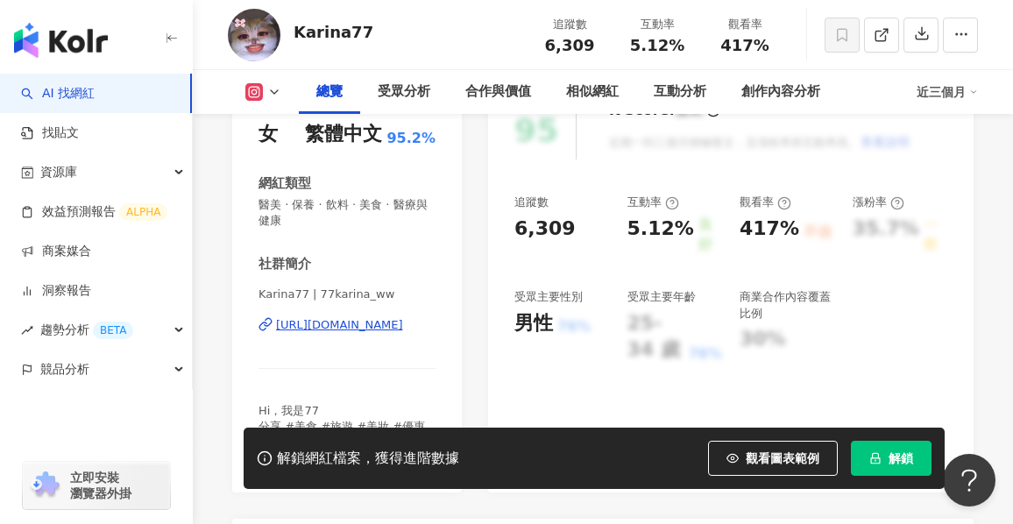
scroll to position [350, 0]
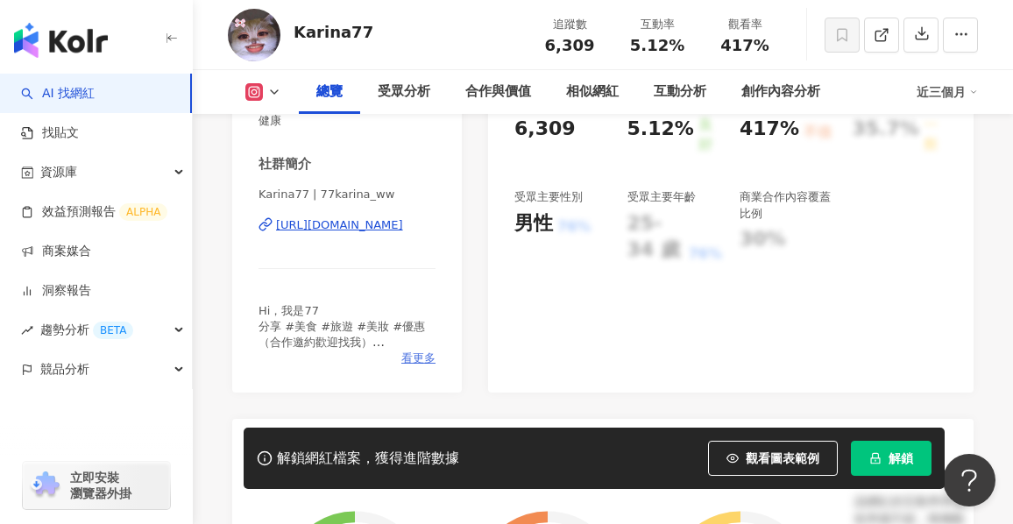
click at [425, 357] on span "看更多" at bounding box center [418, 358] width 34 height 16
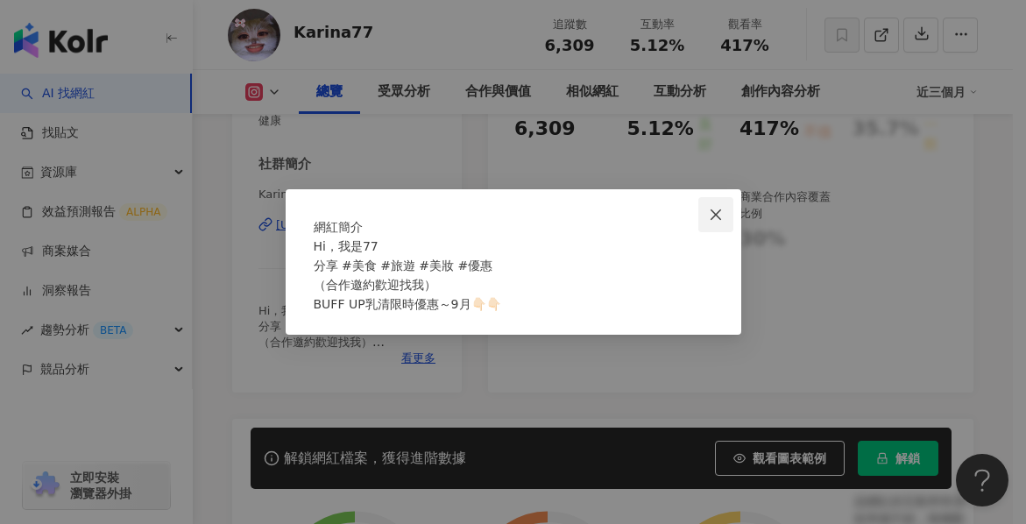
click at [722, 208] on icon "close" at bounding box center [716, 215] width 14 height 14
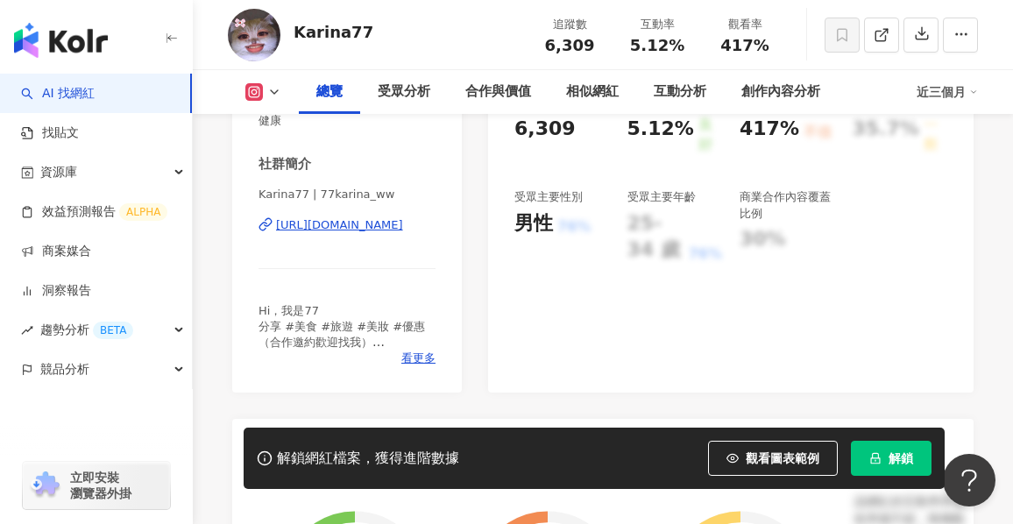
click at [386, 227] on div "https://www.instagram.com/77karina_ww/" at bounding box center [339, 225] width 127 height 16
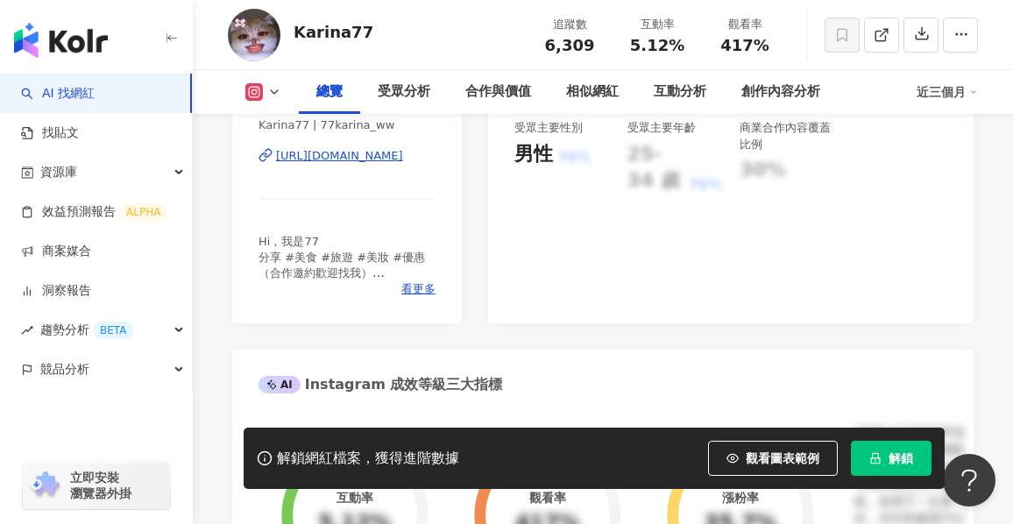
scroll to position [438, 0]
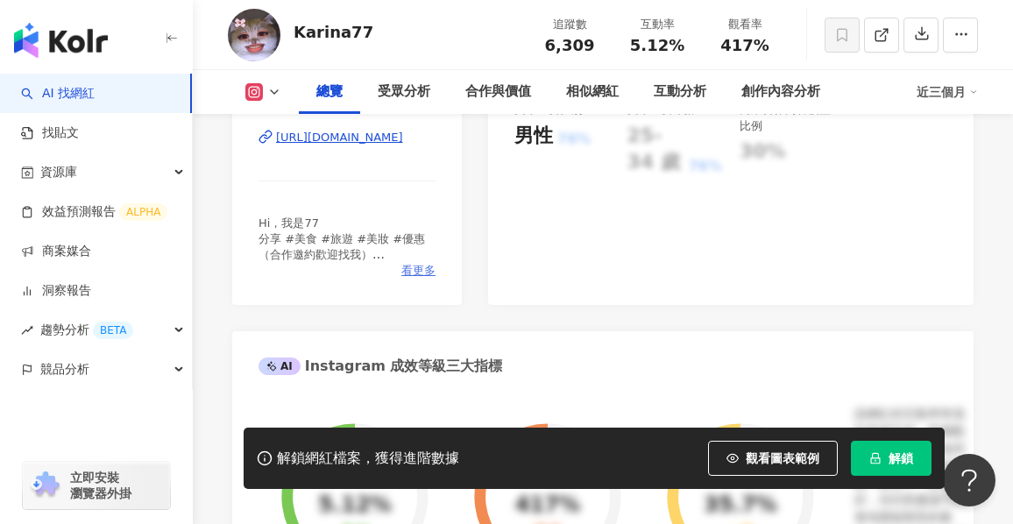
click at [419, 272] on span "看更多" at bounding box center [418, 271] width 34 height 16
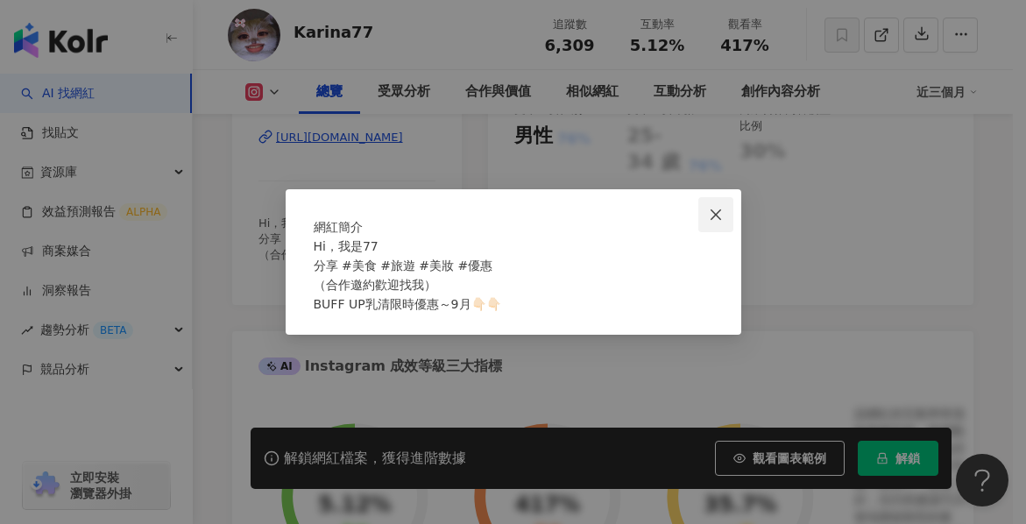
click at [714, 208] on icon "close" at bounding box center [716, 215] width 14 height 14
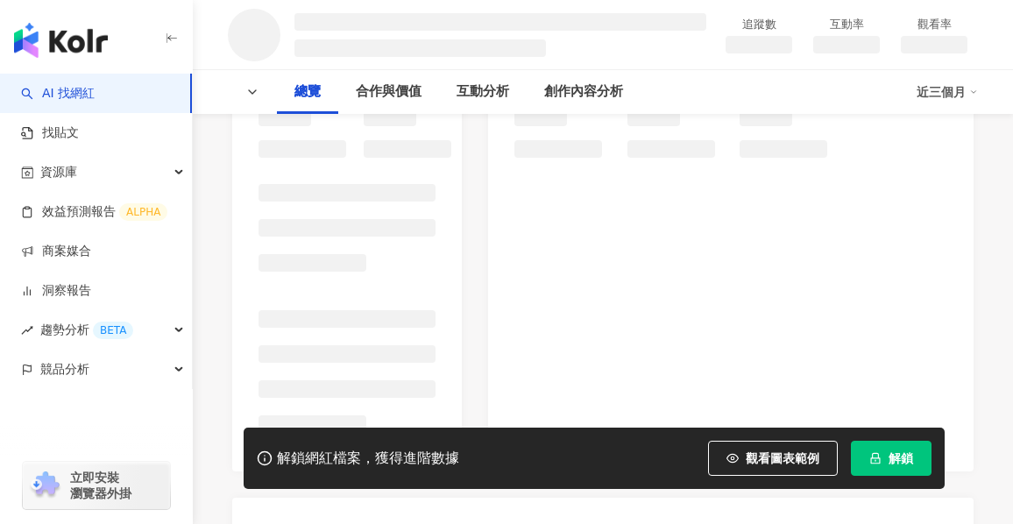
scroll to position [263, 0]
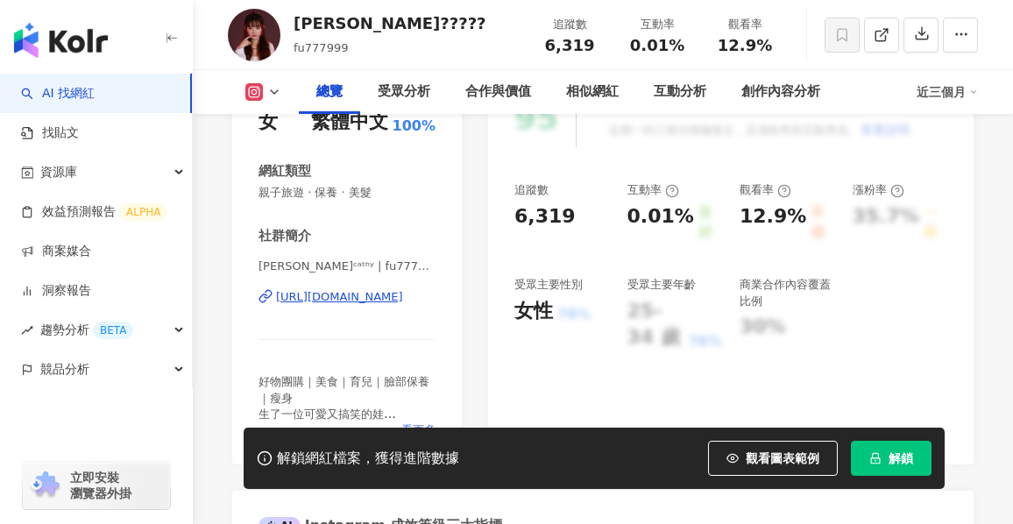
click at [432, 422] on span "看更多" at bounding box center [418, 430] width 34 height 16
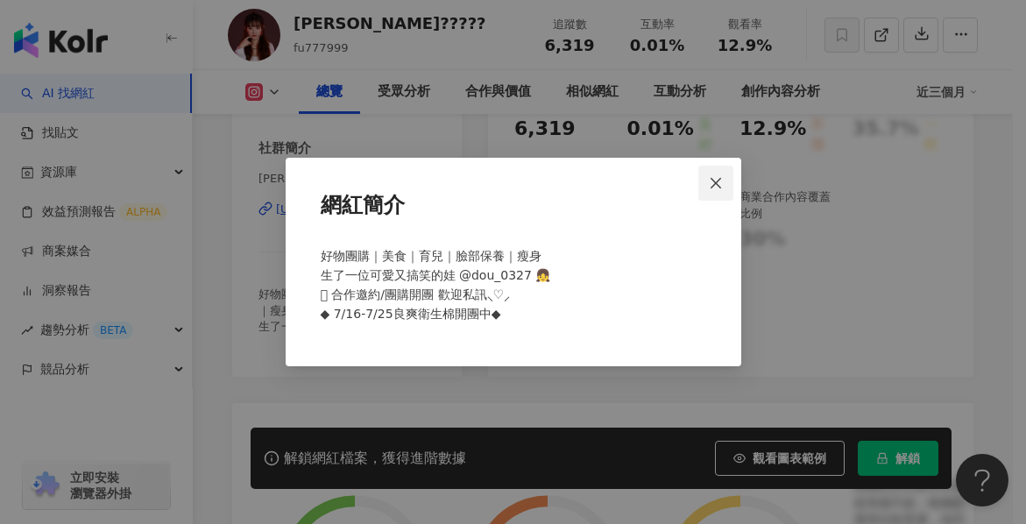
click at [718, 180] on icon "close" at bounding box center [716, 182] width 11 height 11
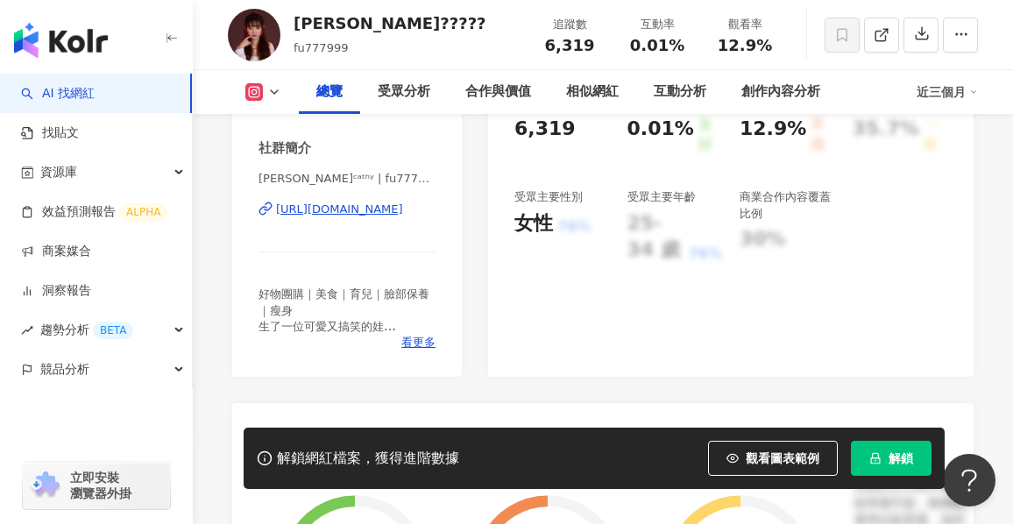
click at [403, 211] on div "[URL][DOMAIN_NAME]" at bounding box center [339, 210] width 127 height 16
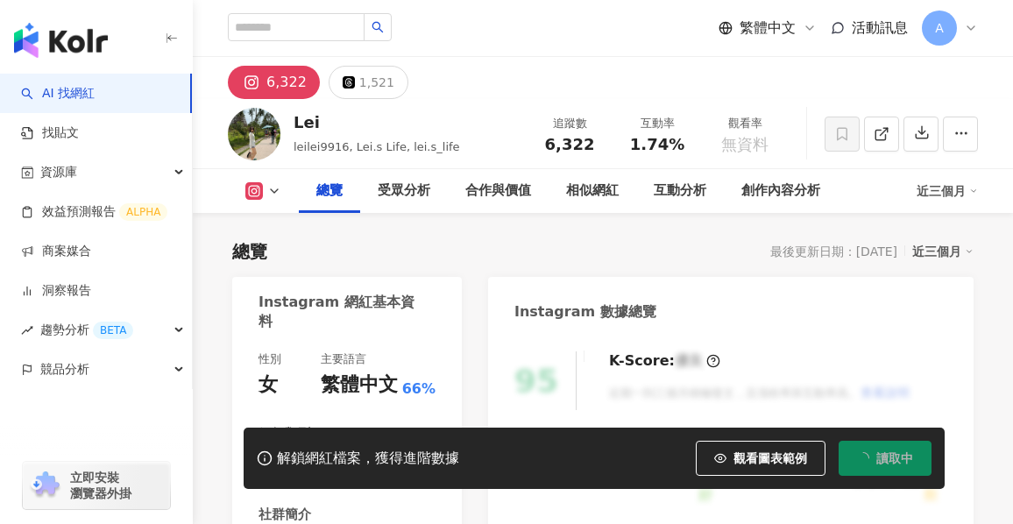
scroll to position [438, 0]
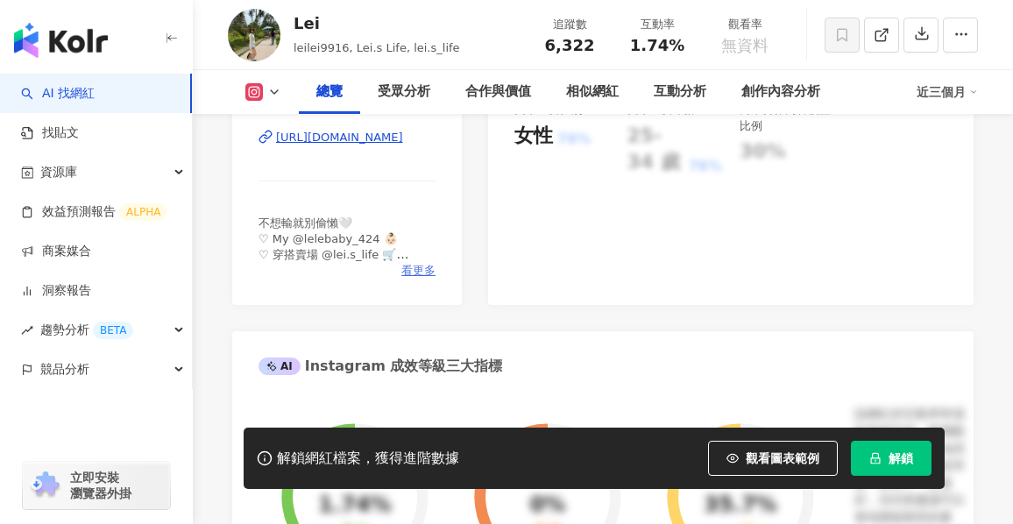
click at [421, 279] on span "看更多" at bounding box center [418, 271] width 34 height 16
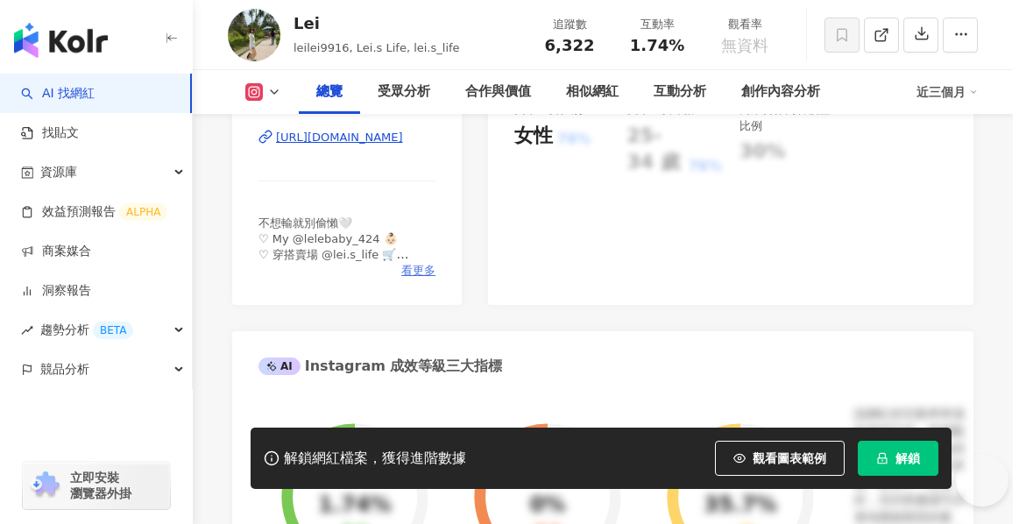
click at [421, 287] on span "不想輸就別偷懶🤍 ♡ My @lelebaby_424 👶🏻 ♡ 穿搭賣場 @lei.s_life 🛒 ♡ 女鵝 @lymmme520 🐶 ♾️招待會所 @p…" at bounding box center [411, 284] width 180 height 91
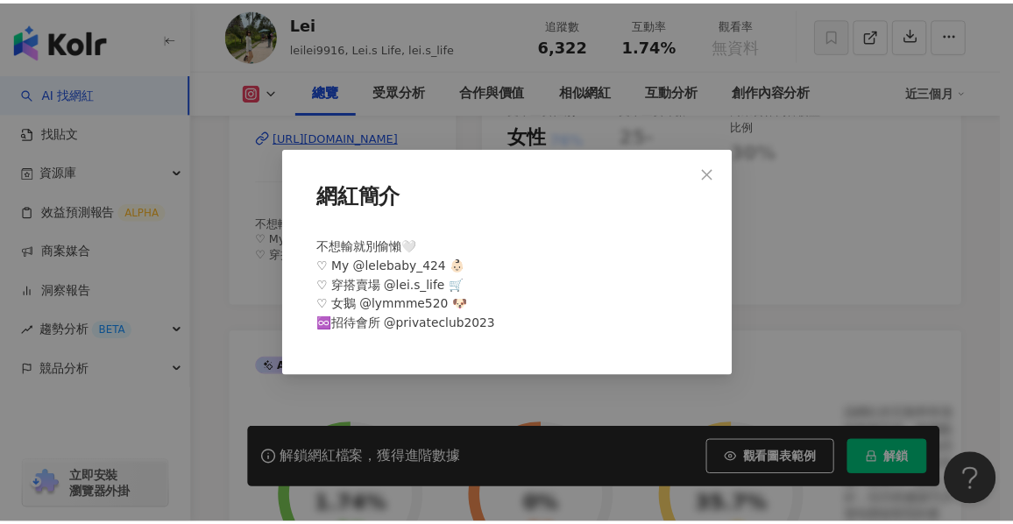
scroll to position [0, 0]
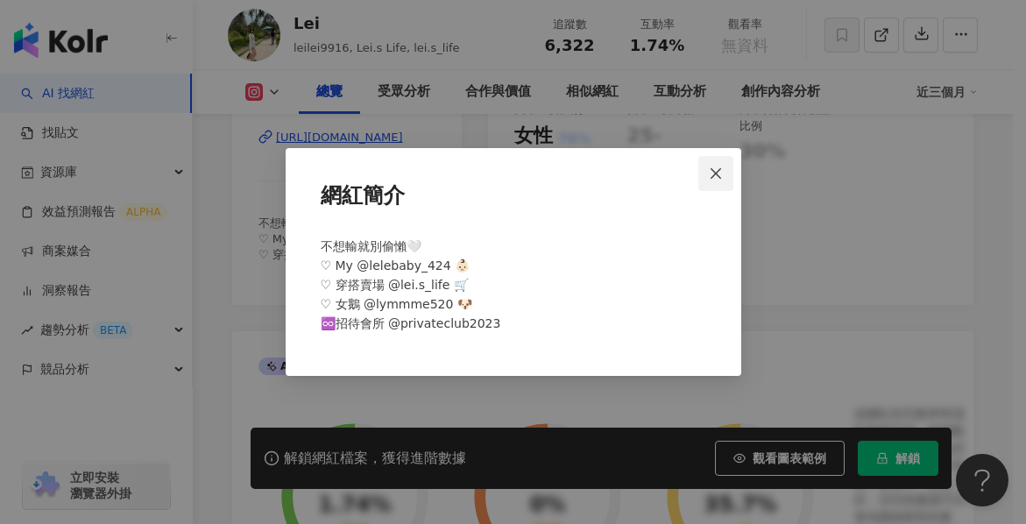
click at [727, 163] on button "Close" at bounding box center [715, 173] width 35 height 35
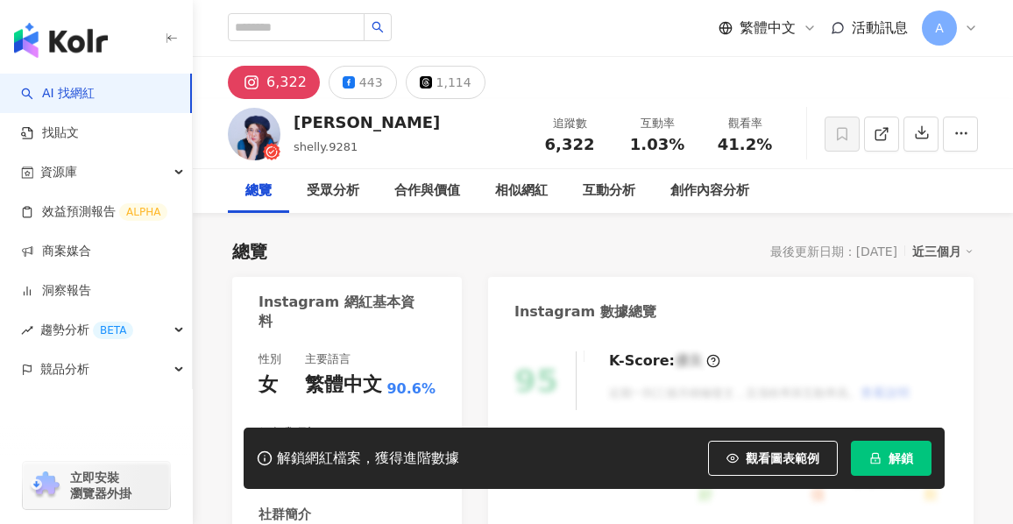
scroll to position [262, 0]
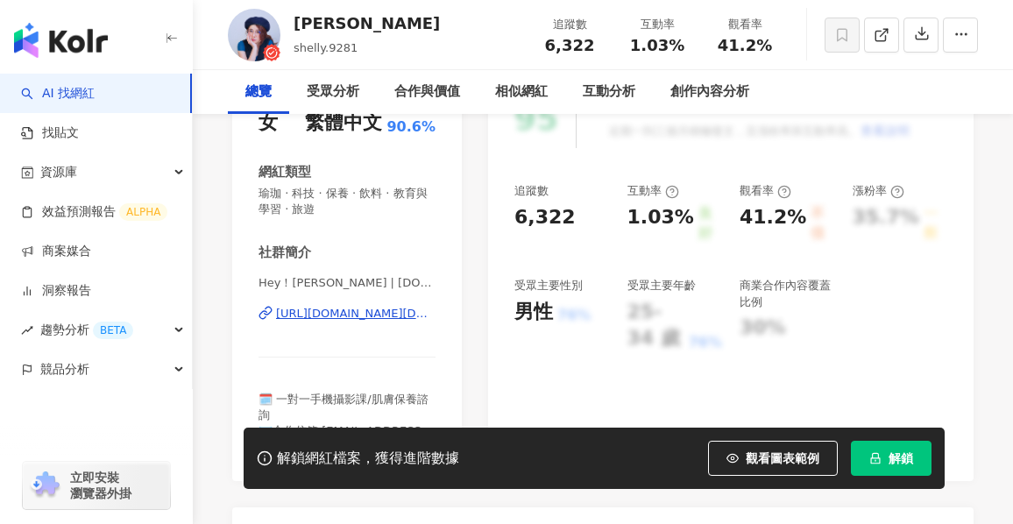
click at [411, 439] on span "看更多" at bounding box center [418, 447] width 34 height 16
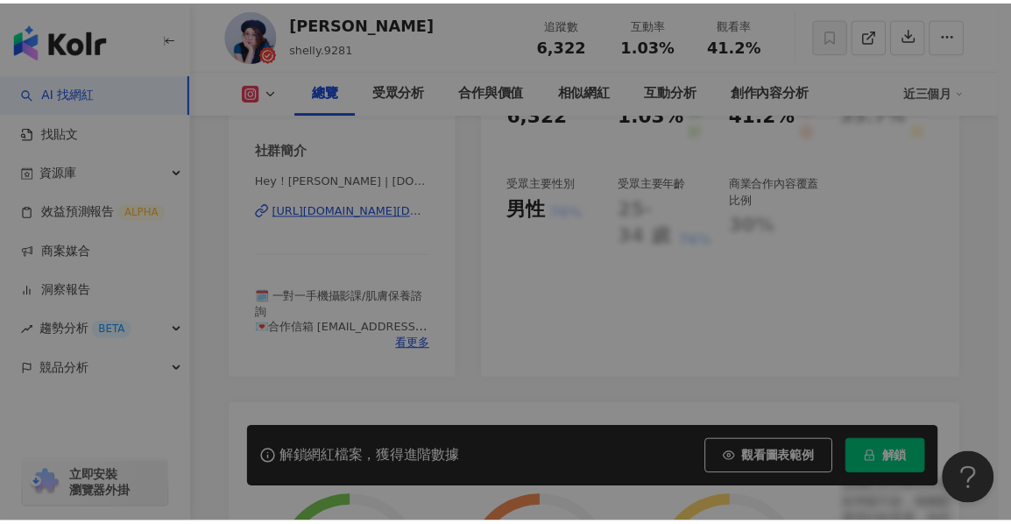
scroll to position [0, 0]
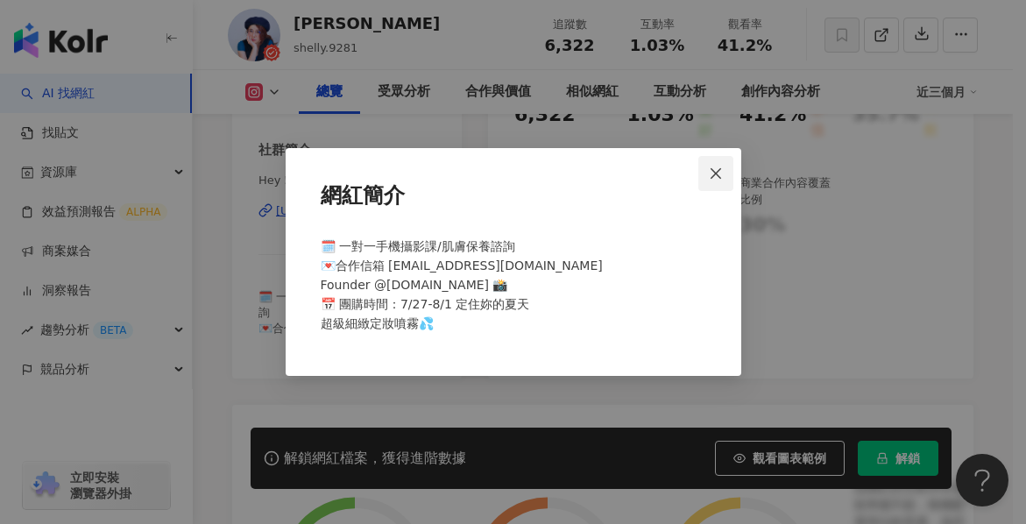
click at [718, 167] on icon "close" at bounding box center [716, 173] width 14 height 14
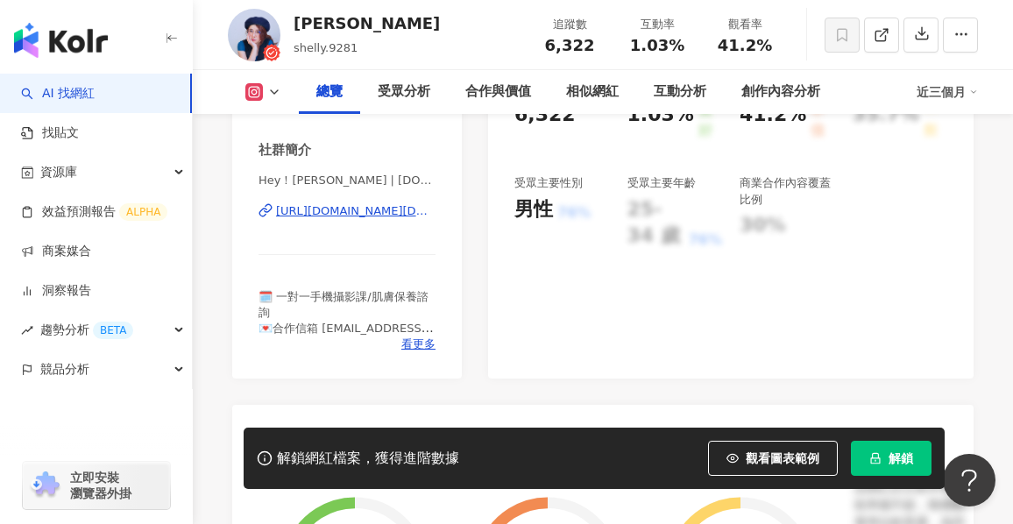
click at [399, 216] on div "https://www.instagram.com/shellyc.com_/" at bounding box center [355, 211] width 159 height 16
click at [677, 46] on div "互動率 1.03%" at bounding box center [657, 35] width 88 height 38
copy span "1.03%"
click at [18, 400] on div "button" at bounding box center [96, 447] width 193 height 116
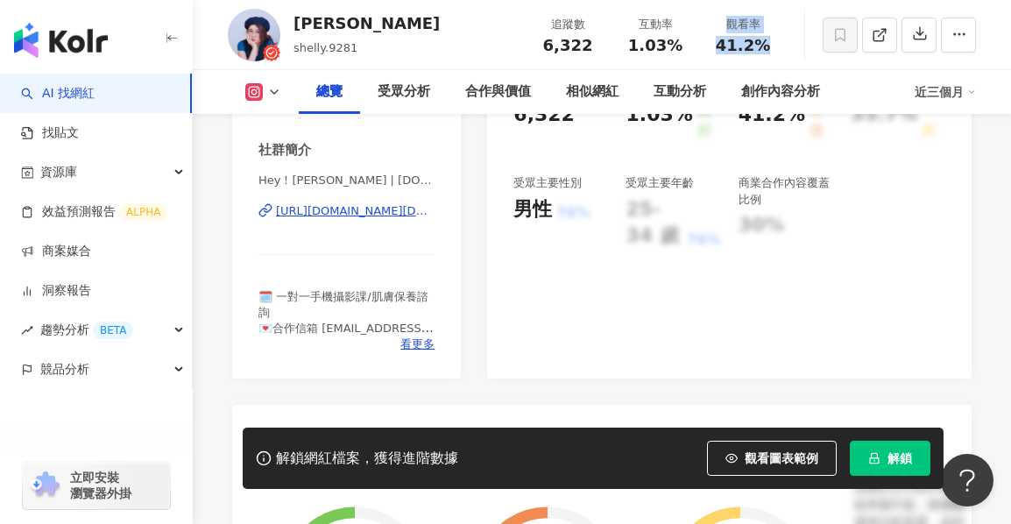
drag, startPoint x: 698, startPoint y: 45, endPoint x: 775, endPoint y: 57, distance: 78.1
click at [775, 57] on div "追蹤數 6,322 互動率 1.03% 觀看率 41.2%" at bounding box center [655, 35] width 263 height 52
click at [779, 57] on div "追蹤數 6,322 互動率 1.03% 觀看率 41.2%" at bounding box center [655, 35] width 263 height 52
drag, startPoint x: 706, startPoint y: 48, endPoint x: 778, endPoint y: 52, distance: 71.9
click at [778, 52] on div "觀看率 41.2%" at bounding box center [743, 35] width 88 height 38
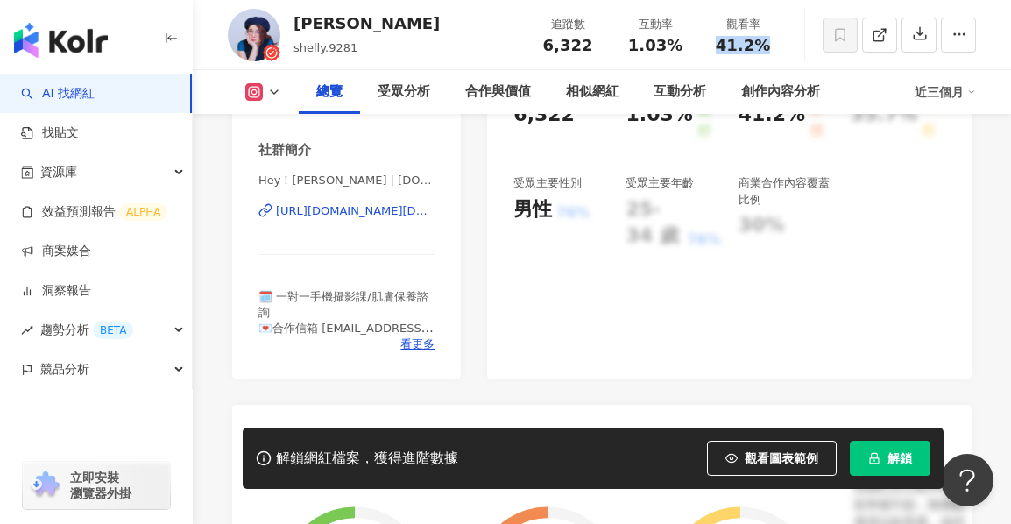
copy span "41.2%"
click at [12, 412] on div "button" at bounding box center [96, 447] width 193 height 116
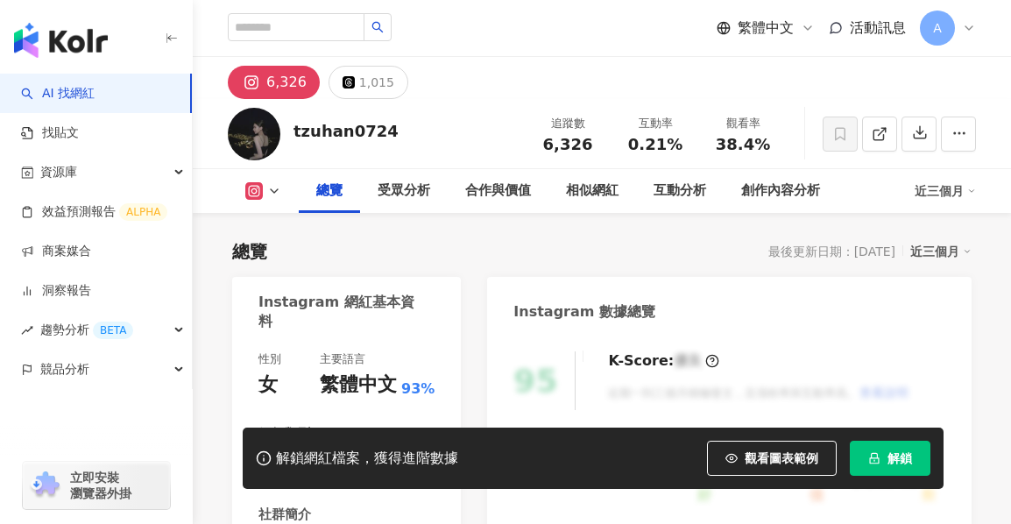
scroll to position [350, 0]
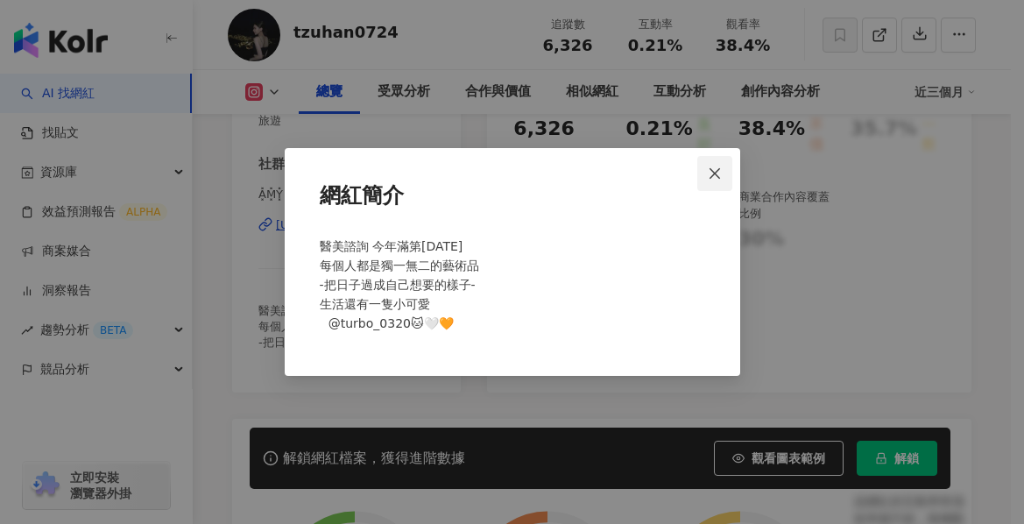
click at [717, 171] on icon "close" at bounding box center [715, 172] width 11 height 11
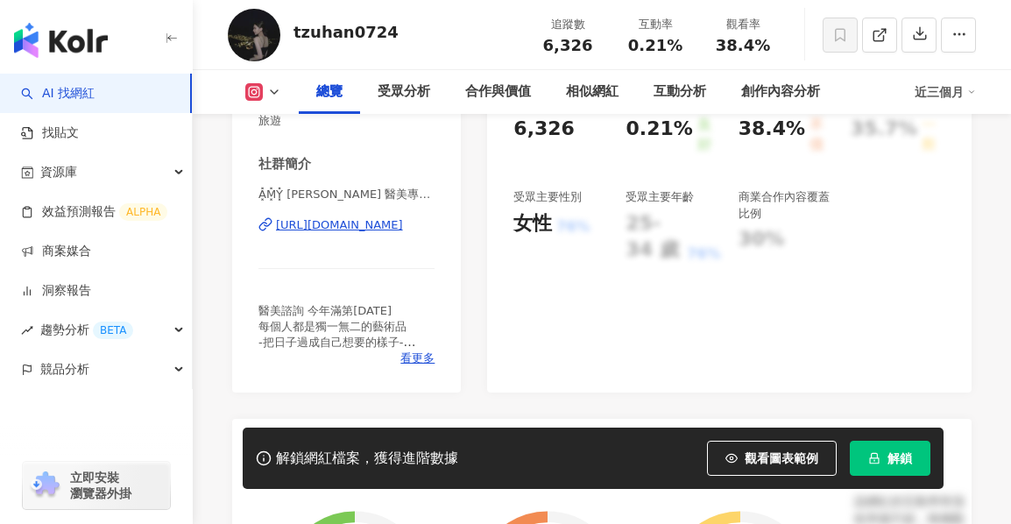
click at [371, 222] on div "https://www.instagram.com/tzuhan0724/" at bounding box center [339, 225] width 127 height 16
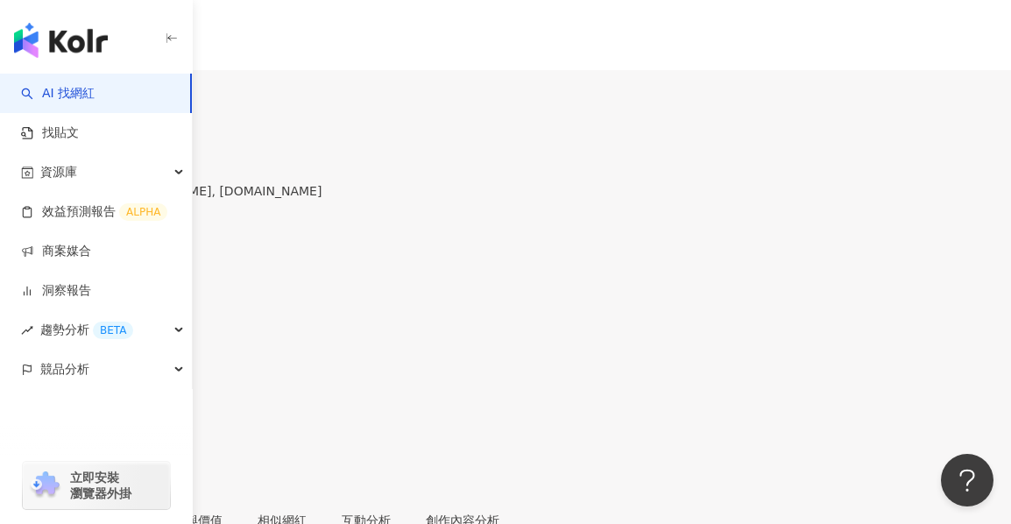
click at [14, 422] on div "button" at bounding box center [96, 447] width 193 height 116
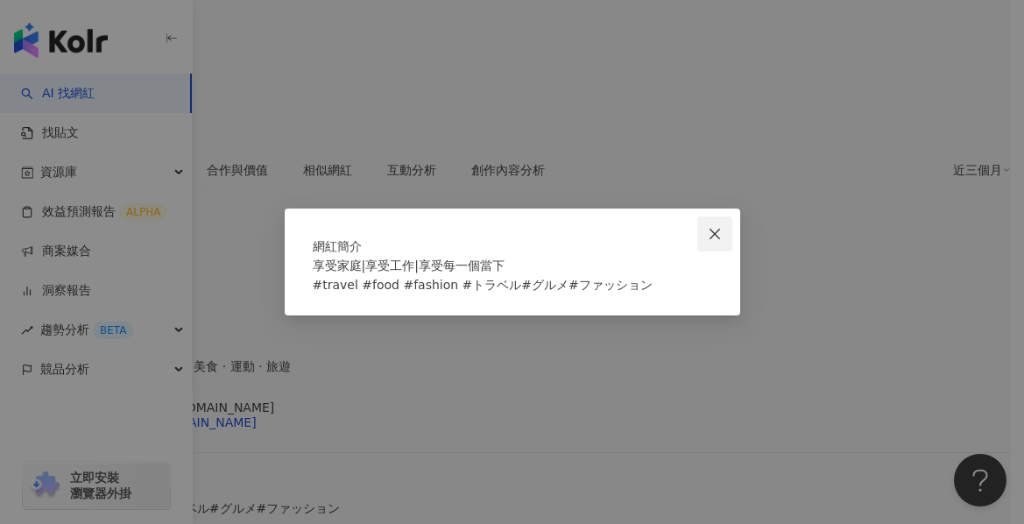
click at [709, 227] on icon "close" at bounding box center [715, 234] width 14 height 14
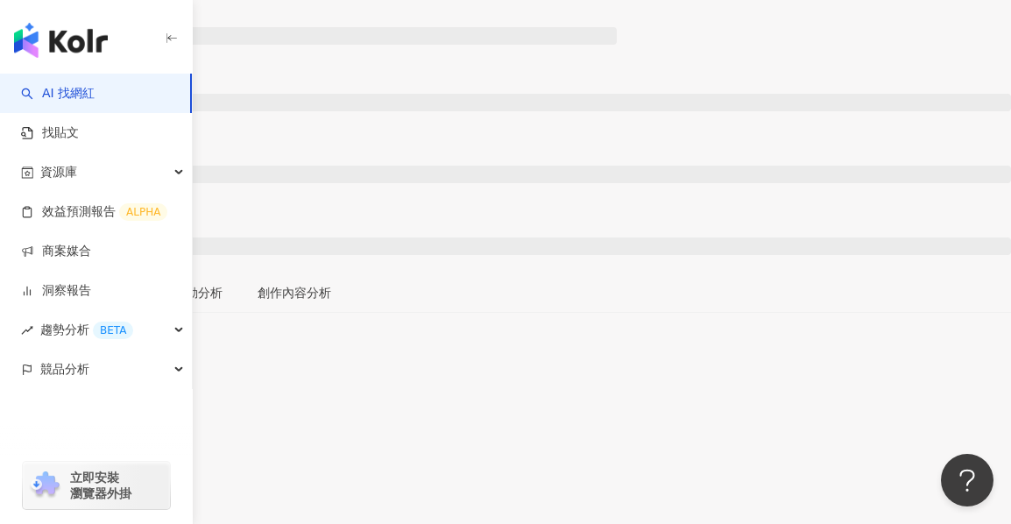
scroll to position [175, 0]
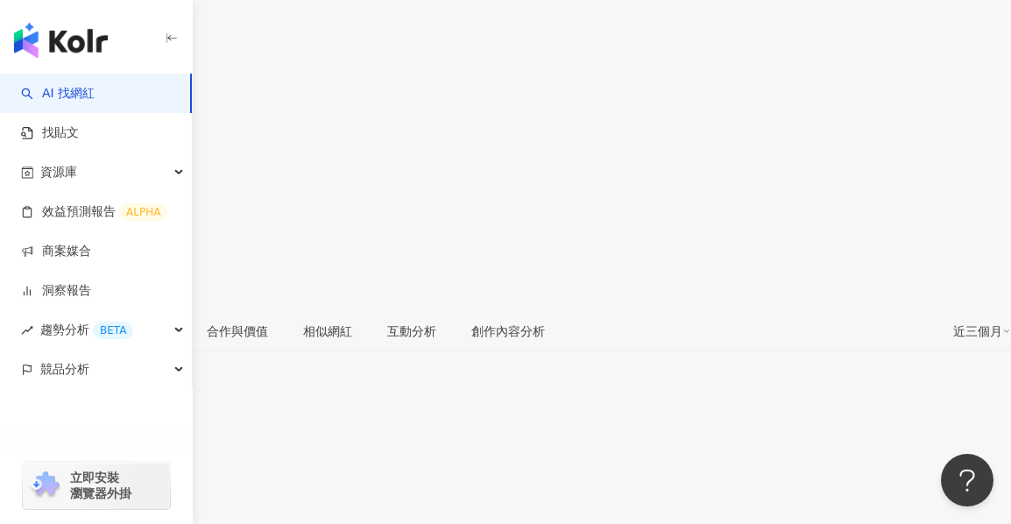
scroll to position [350, 0]
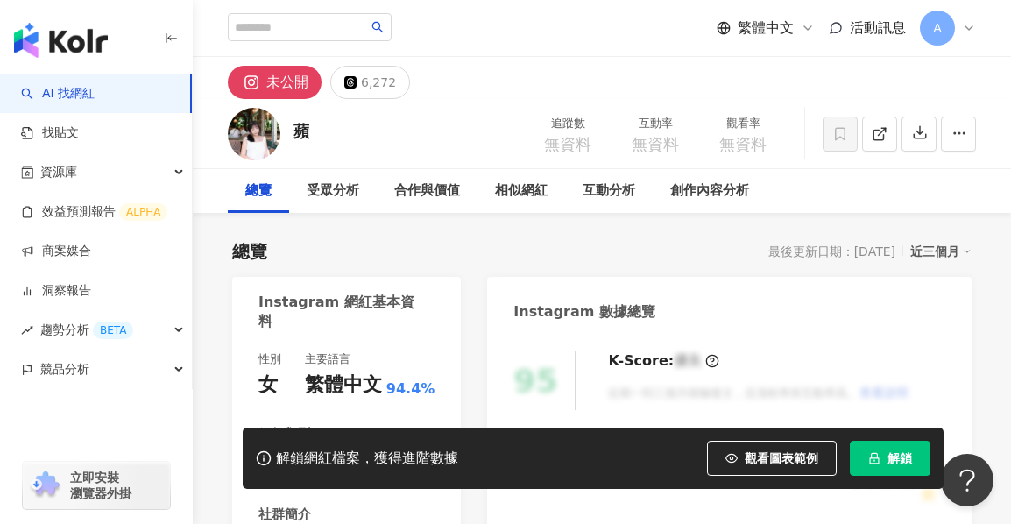
click at [19, 437] on div "立即安裝 瀏覽器外掛" at bounding box center [96, 475] width 193 height 98
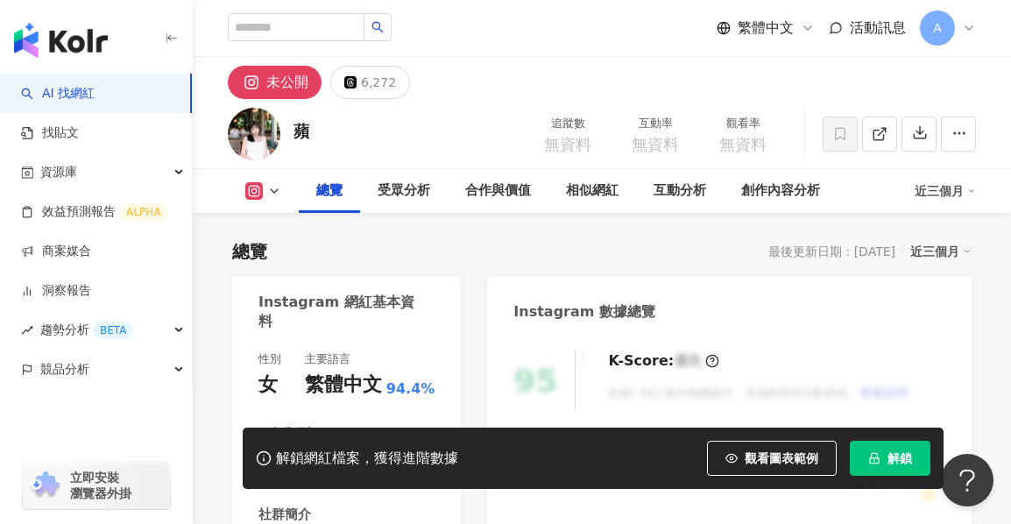
scroll to position [175, 0]
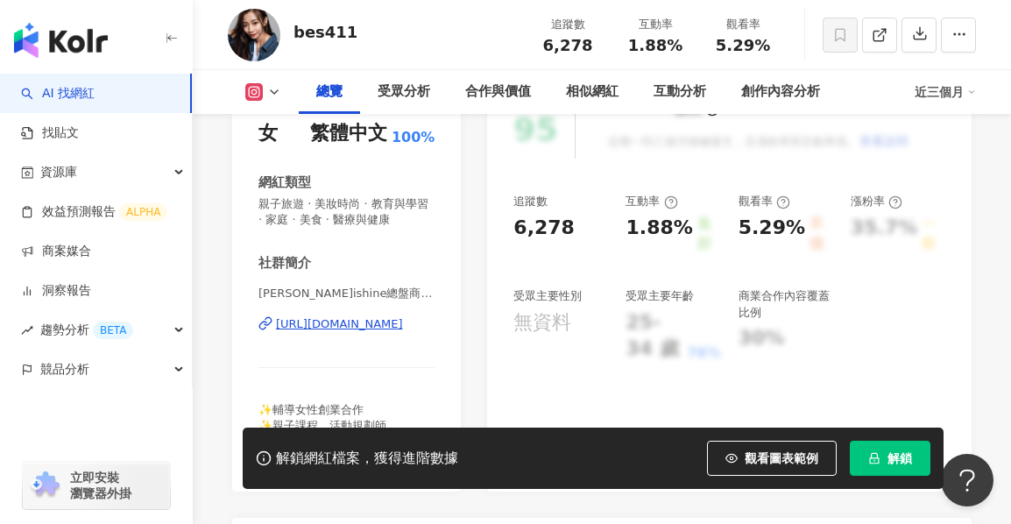
scroll to position [263, 0]
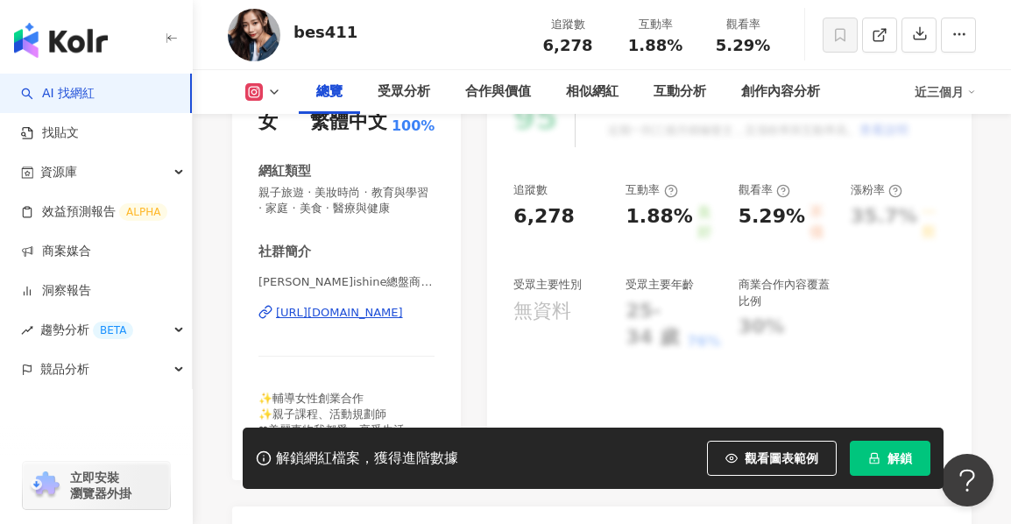
click at [417, 272] on div "社群簡介 陳翠芍🤍ishine總盤商 | bes411 https://www.instagram.com/bes411/ ✨️輔導女性創業合作 ✨️親子課程…" at bounding box center [346, 348] width 176 height 211
click at [417, 438] on span "看更多" at bounding box center [417, 446] width 34 height 16
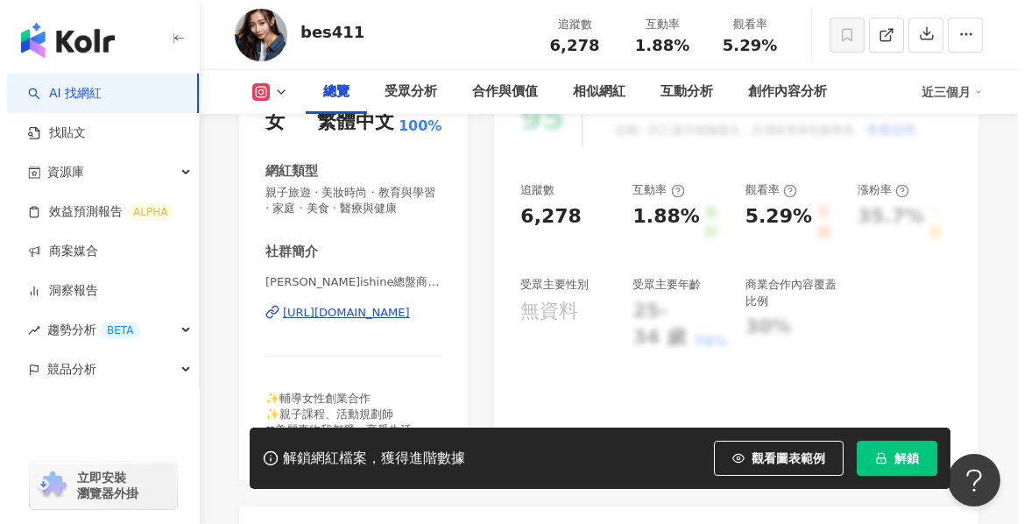
scroll to position [438, 0]
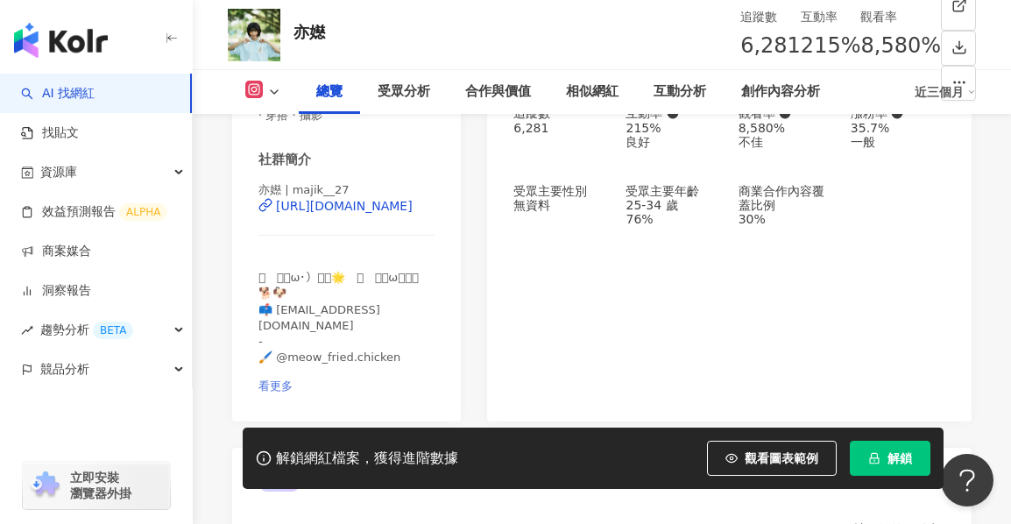
click at [293, 379] on span "看更多" at bounding box center [275, 385] width 34 height 13
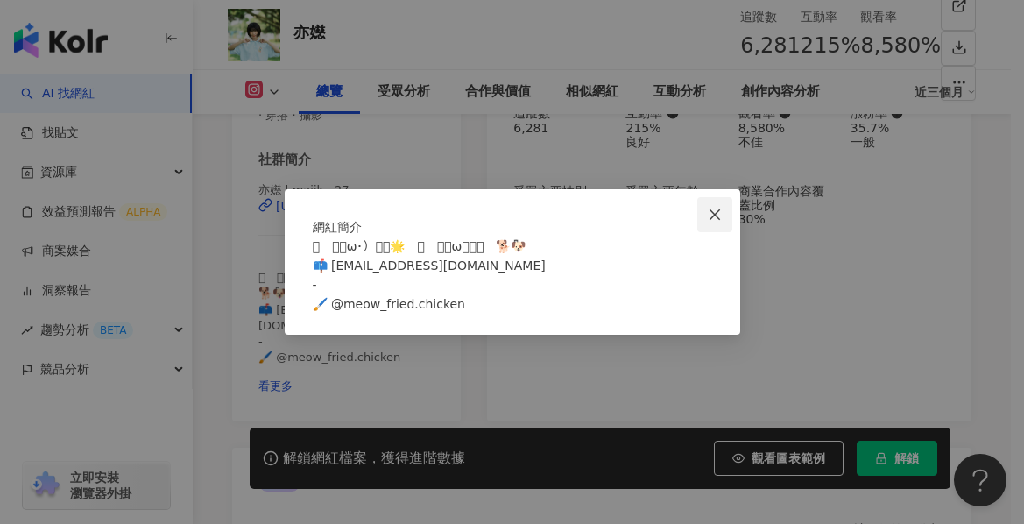
click at [718, 197] on button "Close" at bounding box center [714, 214] width 35 height 35
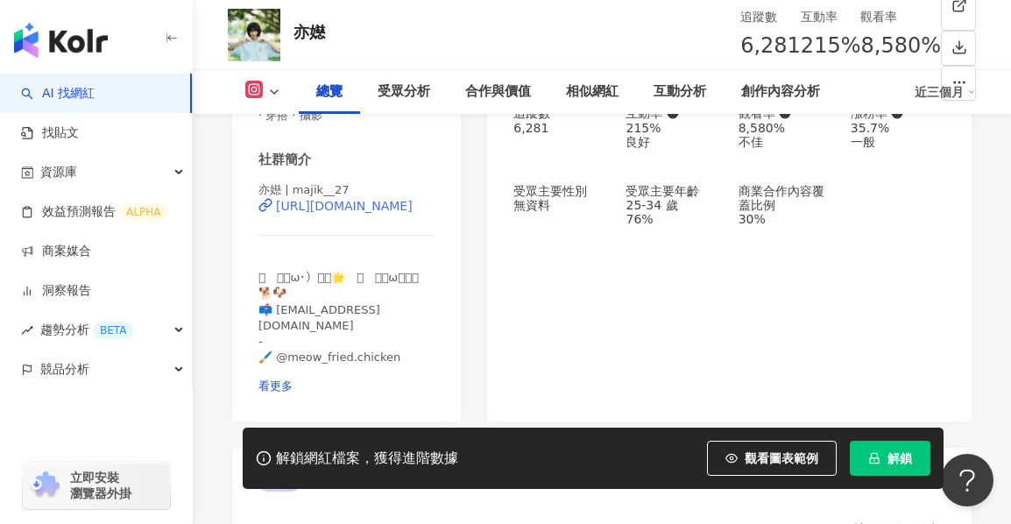
click at [378, 213] on div "https://www.instagram.com/majik__27/" at bounding box center [344, 206] width 137 height 14
drag, startPoint x: 629, startPoint y: 46, endPoint x: 690, endPoint y: 51, distance: 60.7
click at [801, 51] on div "互動率 215%" at bounding box center [831, 35] width 60 height 56
copy span "215%"
drag, startPoint x: 10, startPoint y: 422, endPoint x: 18, endPoint y: 408, distance: 16.5
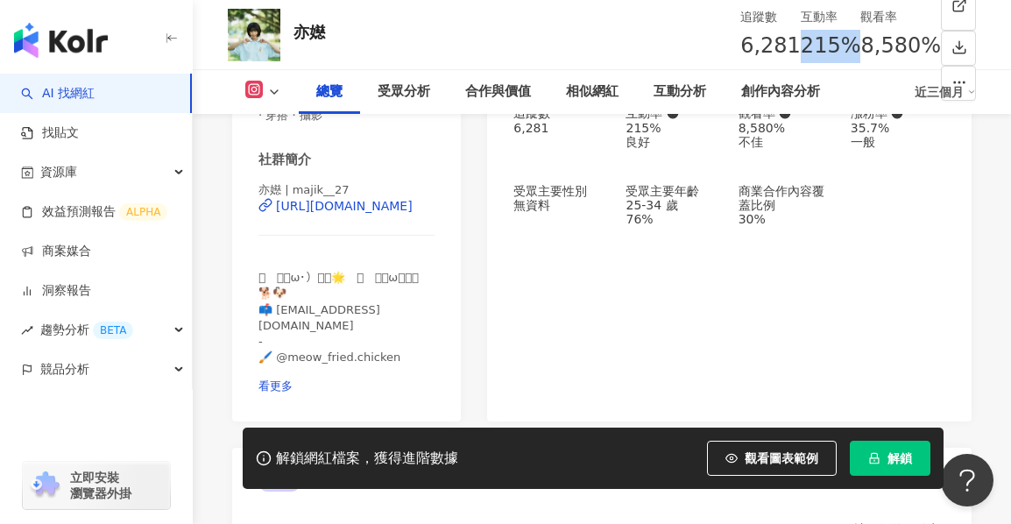
click at [11, 422] on div "button" at bounding box center [96, 447] width 193 height 116
drag, startPoint x: 711, startPoint y: 50, endPoint x: 783, endPoint y: 50, distance: 71.8
click at [860, 50] on div "觀看率 8,580%" at bounding box center [900, 35] width 81 height 56
copy span "8,580%"
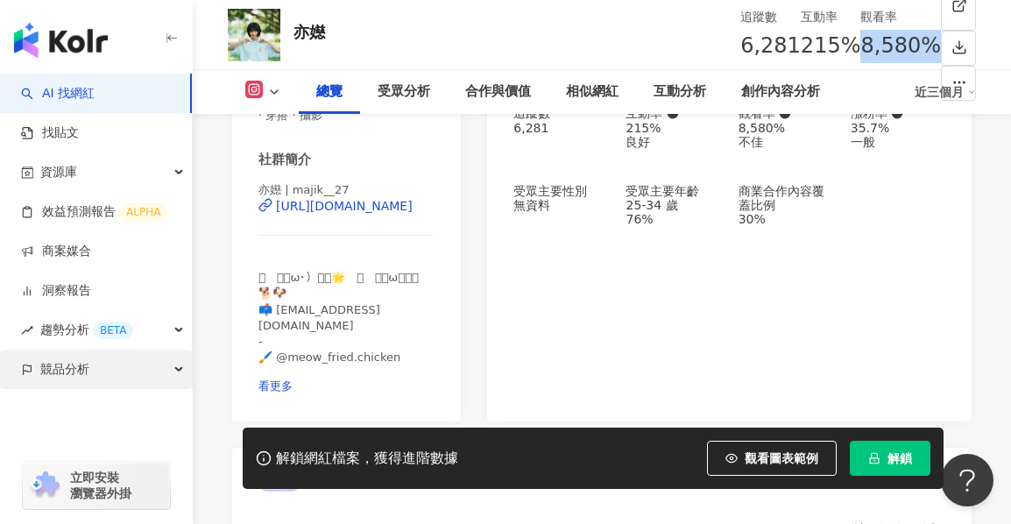
drag, startPoint x: 18, startPoint y: 428, endPoint x: 63, endPoint y: 358, distance: 83.1
click at [18, 428] on div "立即安裝 瀏覽器外掛" at bounding box center [96, 475] width 193 height 98
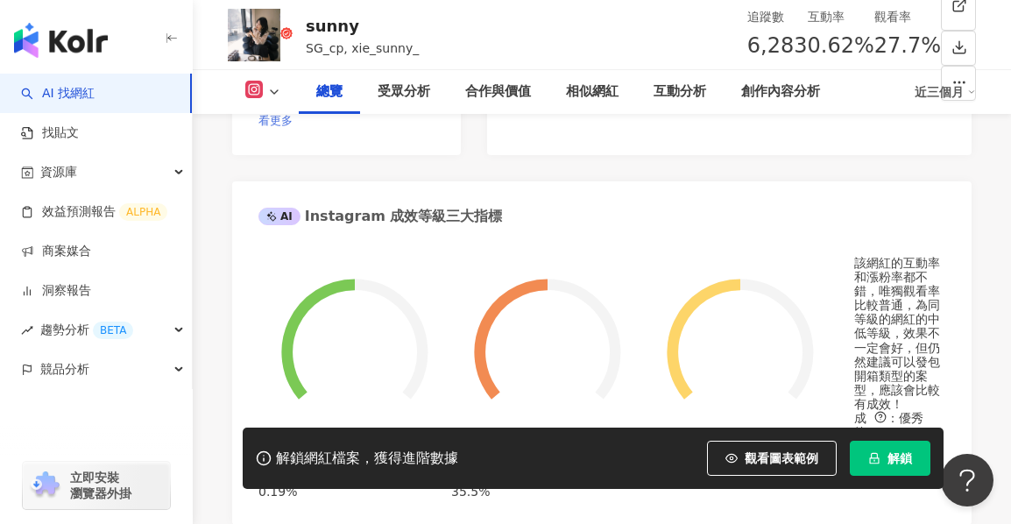
scroll to position [438, 0]
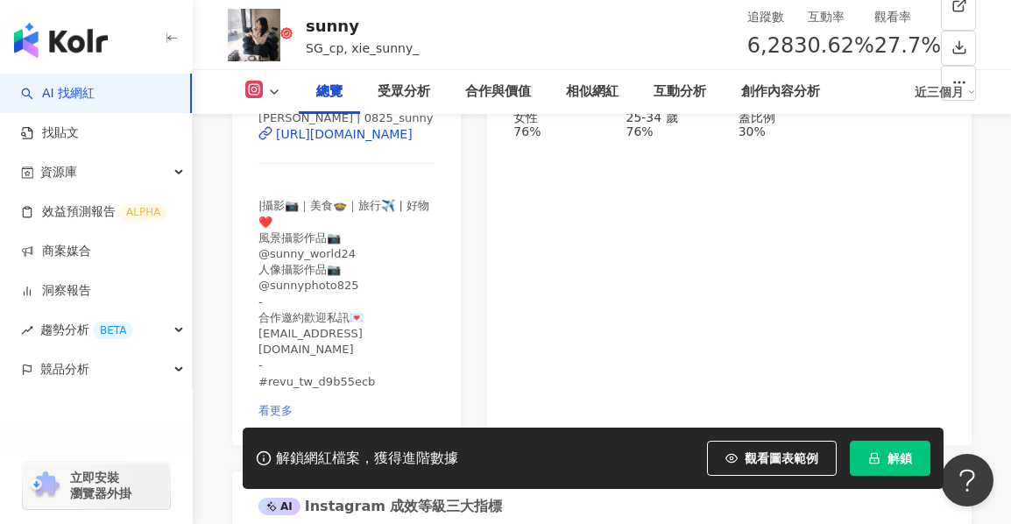
click at [293, 404] on span "看更多" at bounding box center [275, 410] width 34 height 13
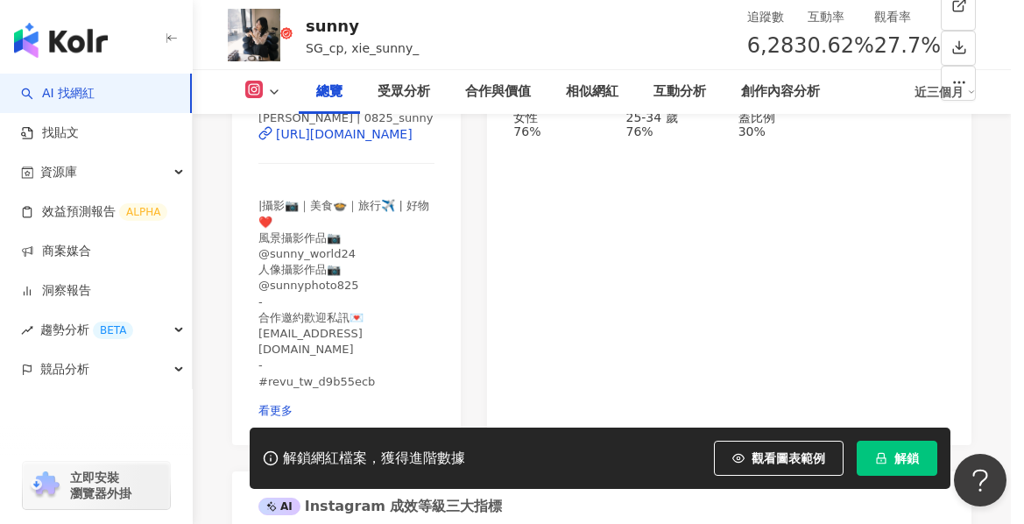
click at [419, 285] on div "|攝影📷｜美食🍲｜旅行✈️ | 好物❤️ 風景攝影作品📷 @sunny_world24 人像攝影作品📷 @sunnyphoto825 - 合作邀約歡迎私訊💌[…" at bounding box center [513, 275] width 400 height 135
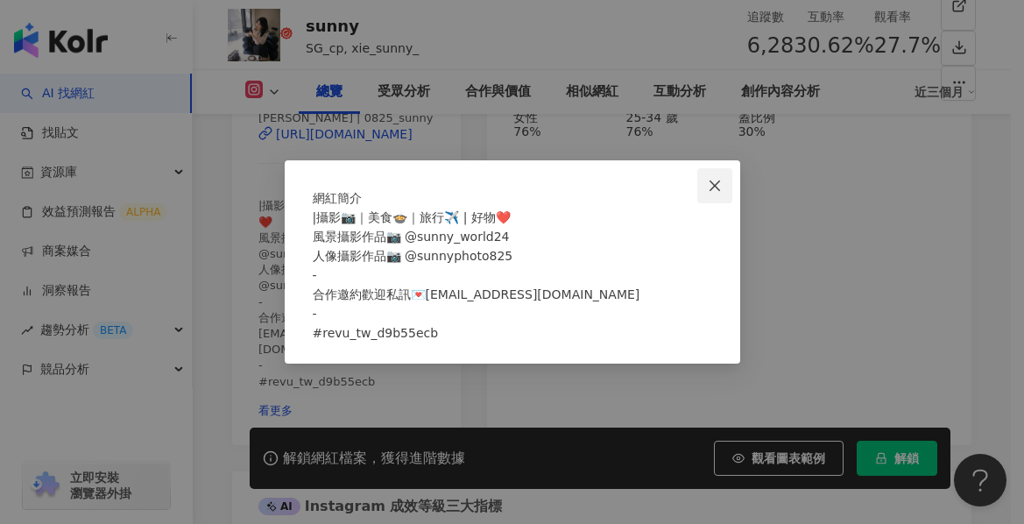
click at [706, 179] on span "Close" at bounding box center [714, 186] width 35 height 14
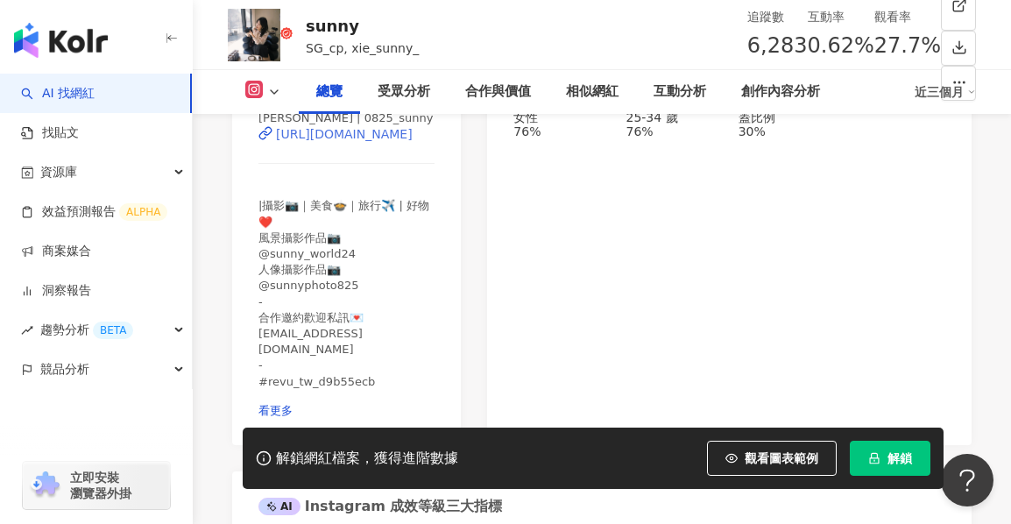
click at [344, 141] on div "[URL][DOMAIN_NAME]" at bounding box center [344, 134] width 137 height 14
drag, startPoint x: 18, startPoint y: 462, endPoint x: 41, endPoint y: 443, distance: 30.0
click at [18, 462] on div "立即安裝 瀏覽器外掛" at bounding box center [96, 475] width 193 height 98
click at [808, 46] on div "0.62%" at bounding box center [841, 46] width 67 height 33
click at [808, 51] on div "0.62%" at bounding box center [841, 46] width 67 height 33
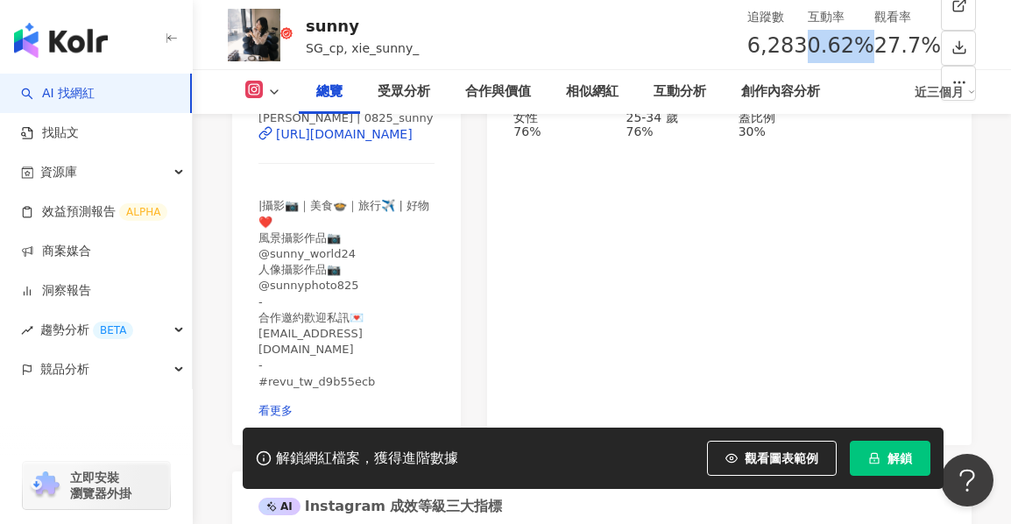
drag, startPoint x: 621, startPoint y: 45, endPoint x: 687, endPoint y: 41, distance: 65.8
click at [808, 41] on div "互動率 0.62%" at bounding box center [841, 35] width 67 height 56
copy span "0.62%"
click at [16, 427] on div "立即安裝 瀏覽器外掛" at bounding box center [96, 475] width 193 height 98
drag, startPoint x: 717, startPoint y: 49, endPoint x: 766, endPoint y: 53, distance: 49.2
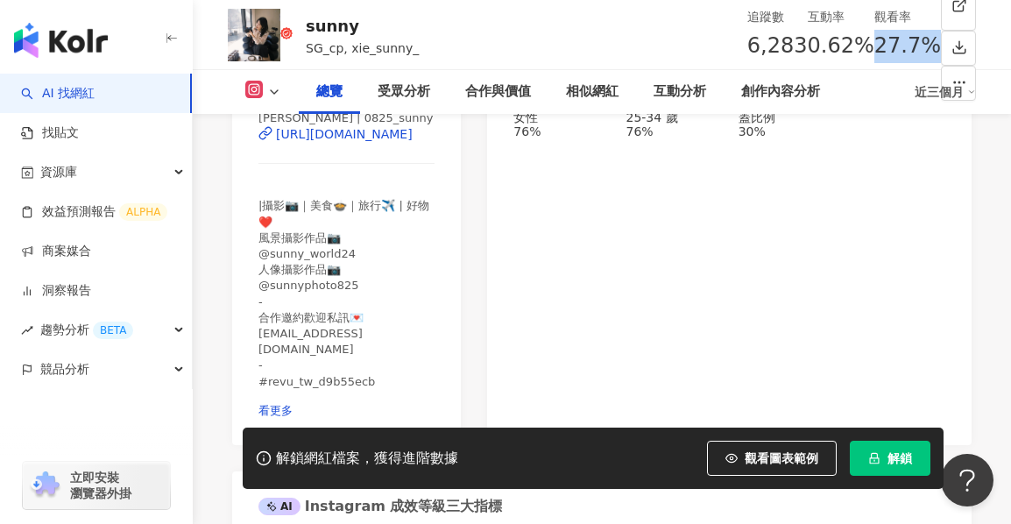
click at [874, 53] on div "27.7%" at bounding box center [907, 46] width 67 height 33
copy span "27.7%"
click at [24, 441] on div "立即安裝 瀏覽器外掛" at bounding box center [96, 475] width 193 height 98
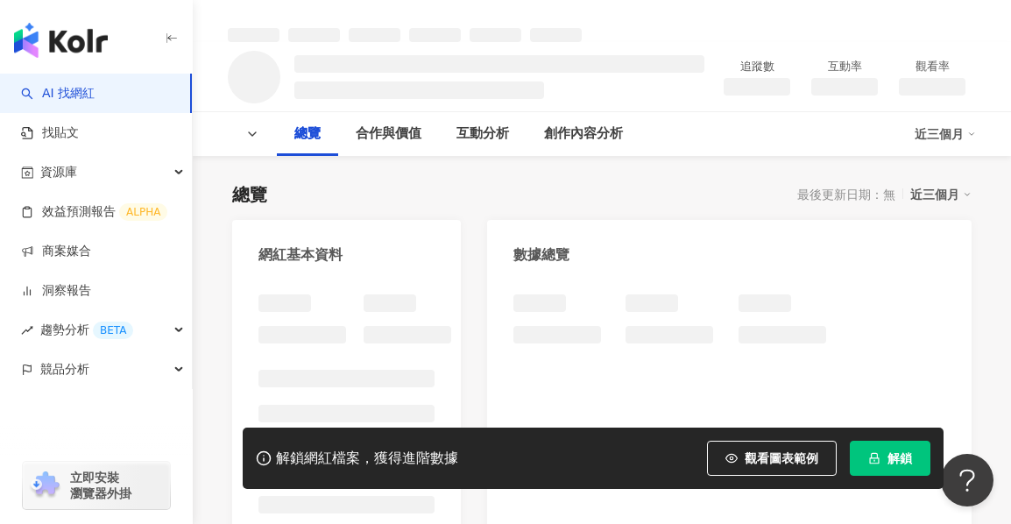
scroll to position [175, 0]
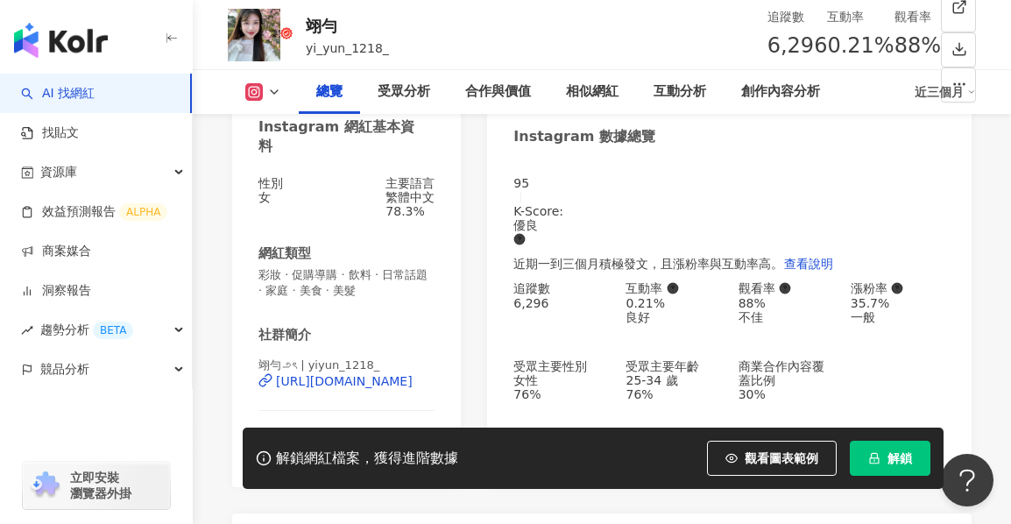
scroll to position [350, 0]
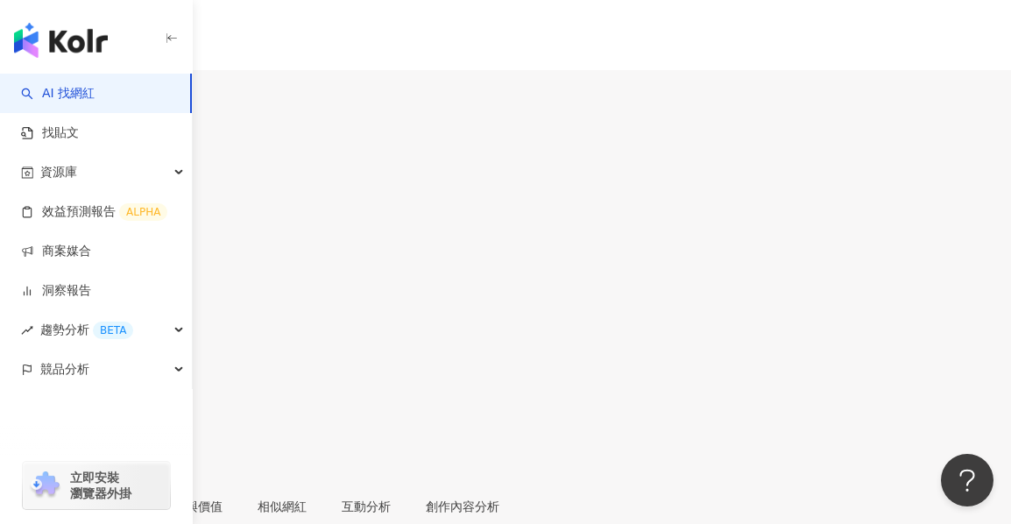
scroll to position [350, 0]
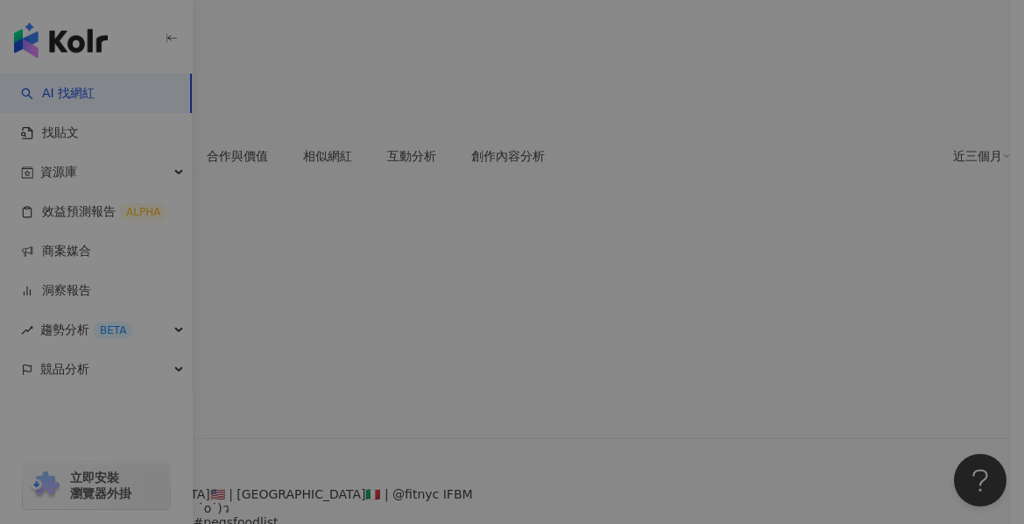
click at [419, 323] on div "📍[GEOGRAPHIC_DATA], tw Taichung🇹🇼 | [GEOGRAPHIC_DATA]🇺🇸 | [GEOGRAPHIC_DATA]🇮🇹 |…" at bounding box center [513, 275] width 400 height 96
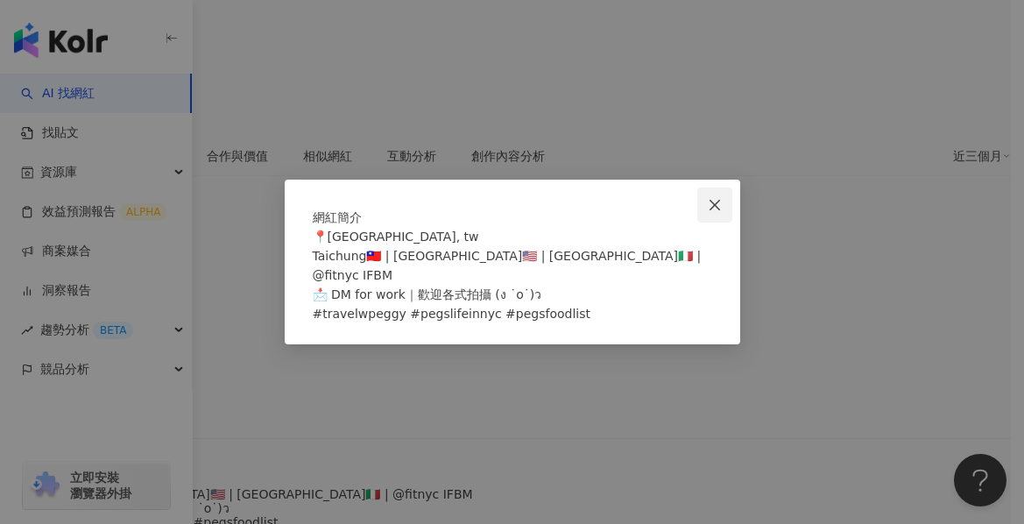
click at [723, 198] on span "Close" at bounding box center [714, 205] width 35 height 14
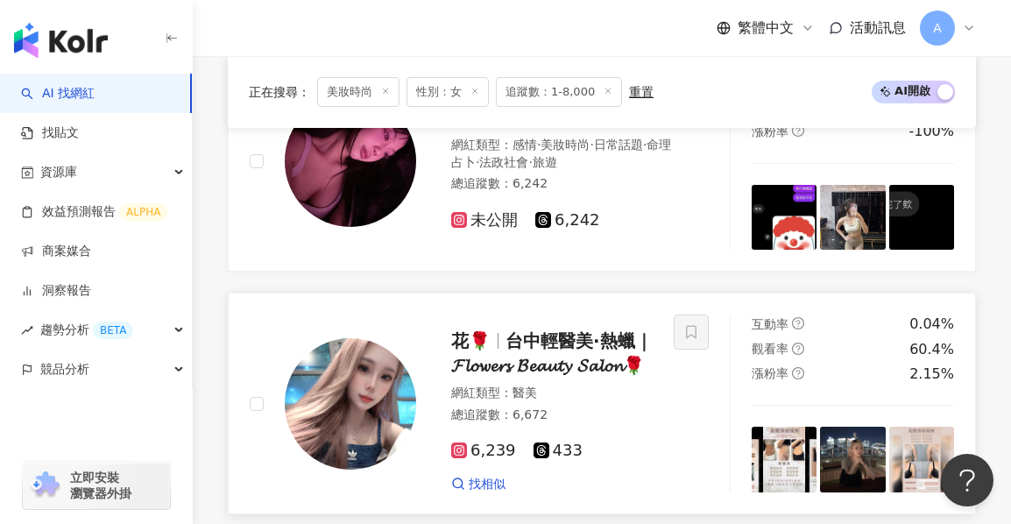
scroll to position [3356, 0]
